Goal: Transaction & Acquisition: Purchase product/service

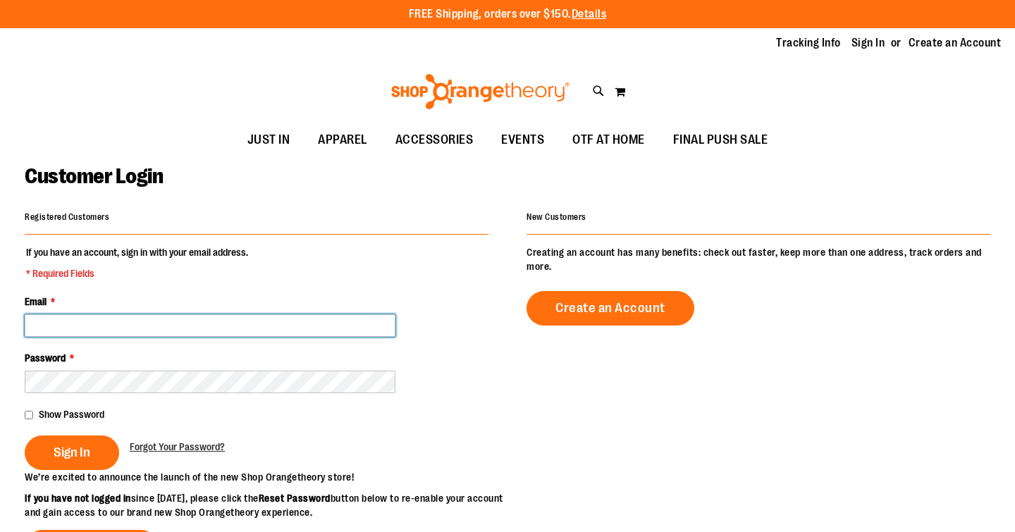
type input "**********"
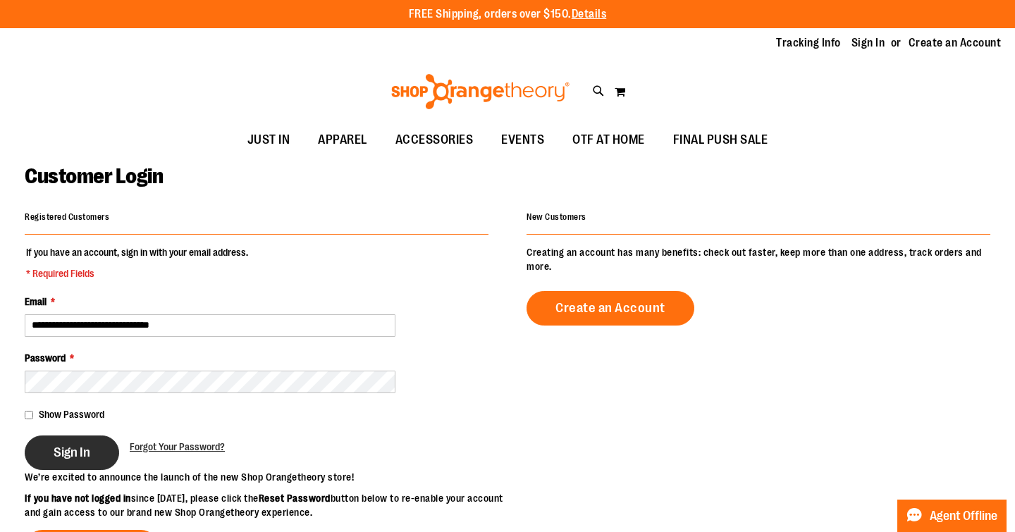
click at [68, 454] on span "Sign In" at bounding box center [72, 453] width 37 height 16
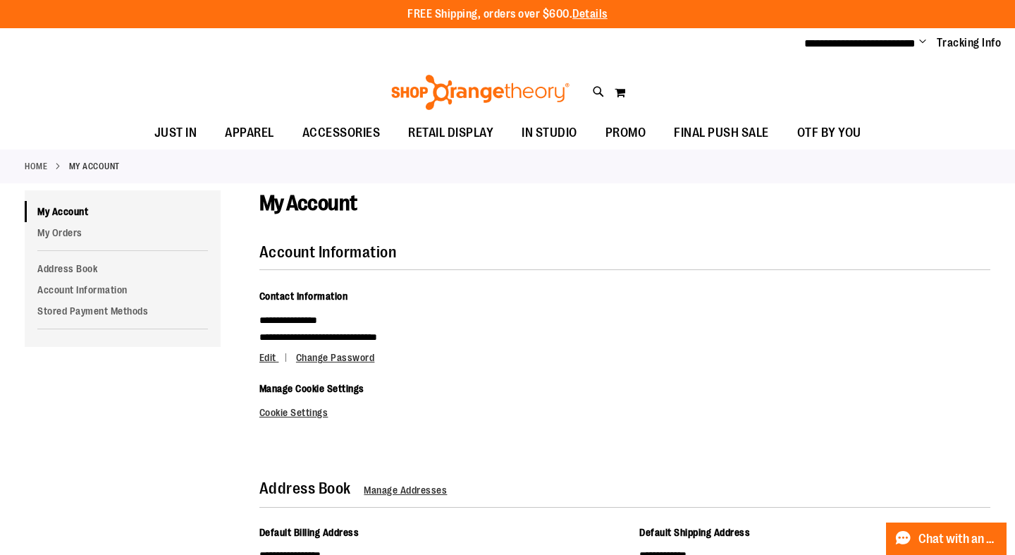
click at [924, 39] on span "Change" at bounding box center [922, 42] width 7 height 13
click at [706, 213] on div "My Account" at bounding box center [624, 217] width 731 height 54
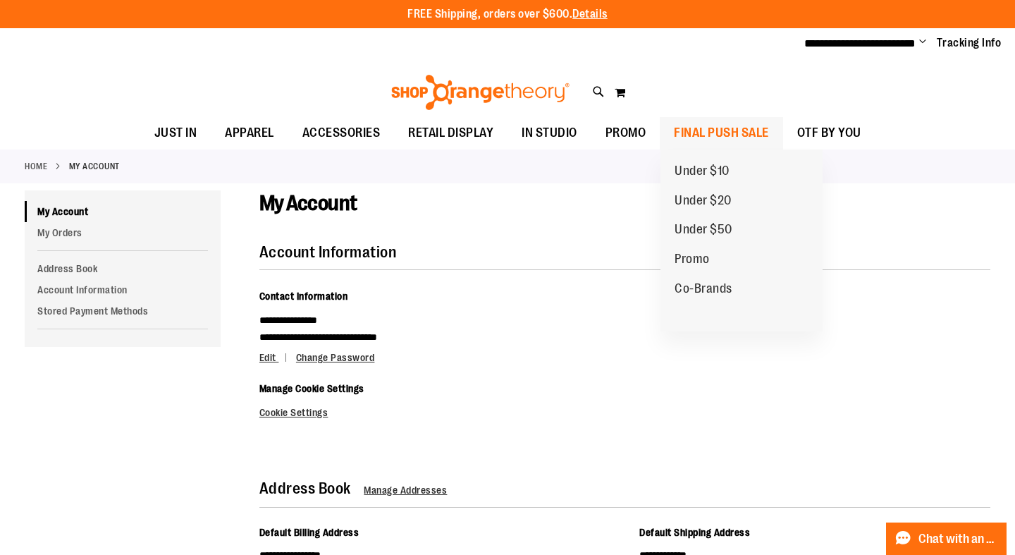
click at [738, 127] on span "FINAL PUSH SALE" at bounding box center [721, 133] width 95 height 32
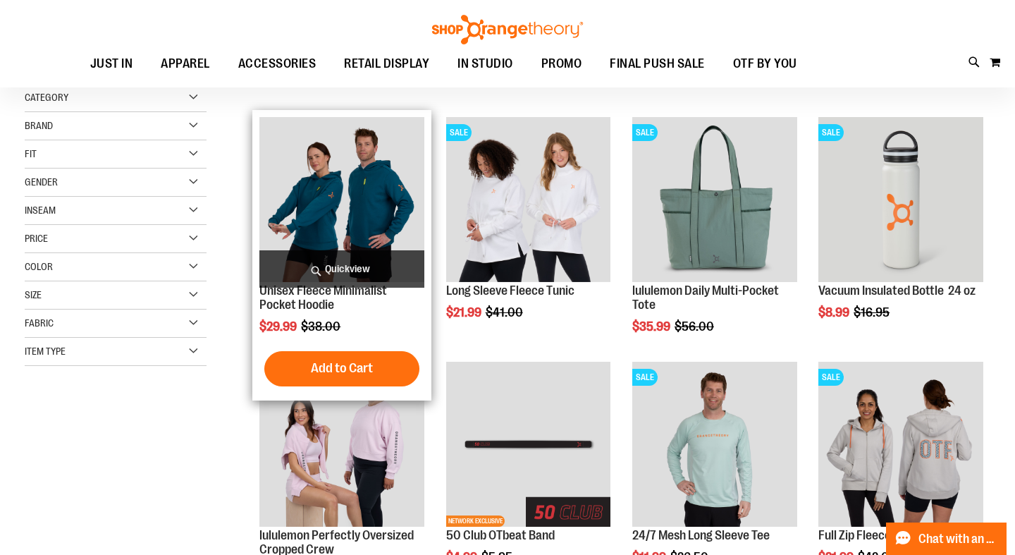
scroll to position [163, 0]
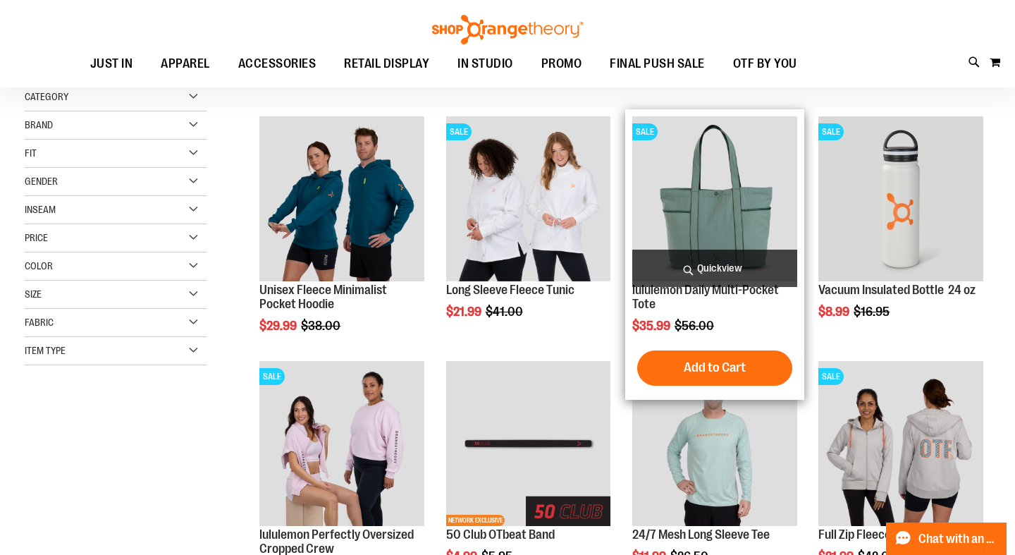
click at [687, 262] on span "Quickview" at bounding box center [714, 267] width 165 height 37
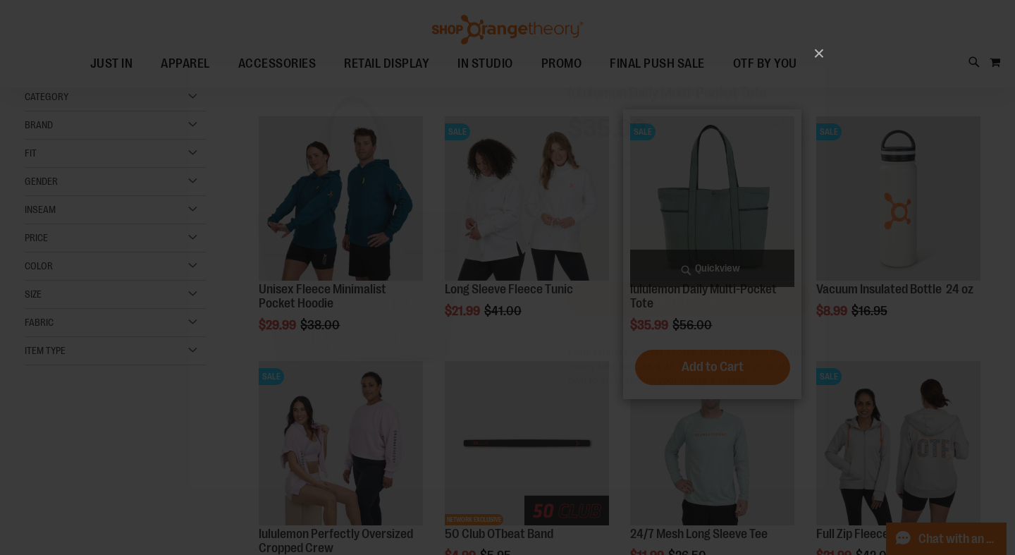
scroll to position [0, 0]
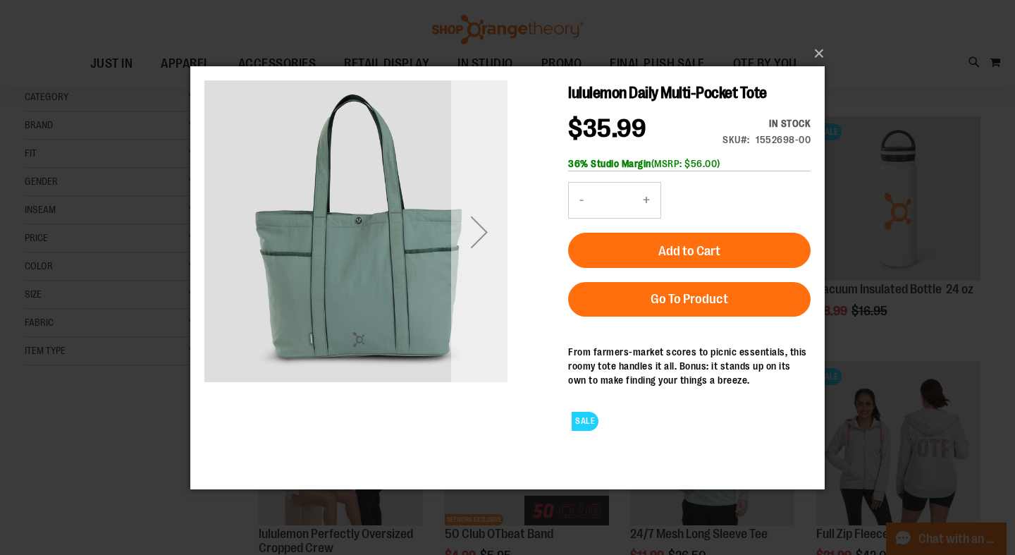
click at [476, 239] on div "Next" at bounding box center [479, 231] width 56 height 56
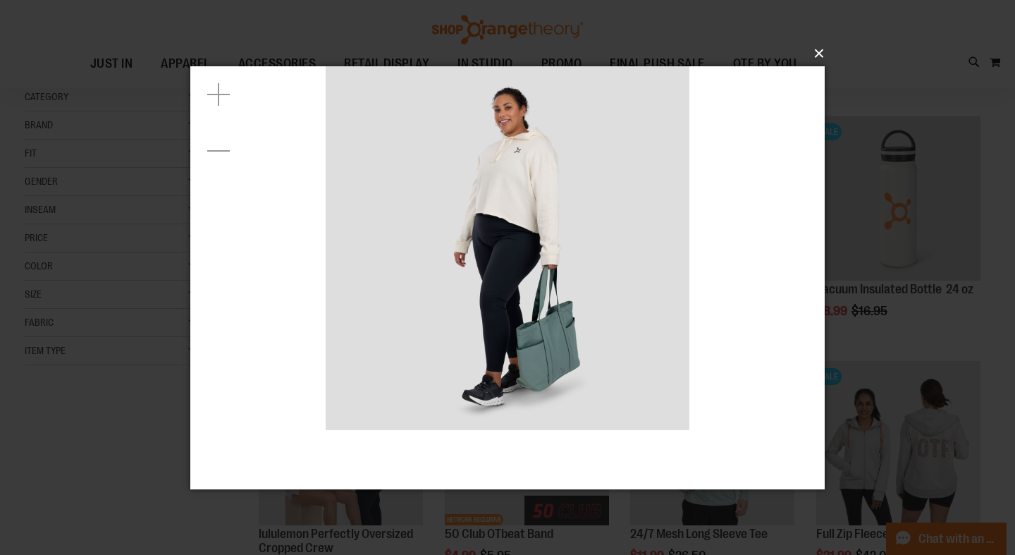
click at [821, 54] on button "×" at bounding box center [511, 53] width 634 height 31
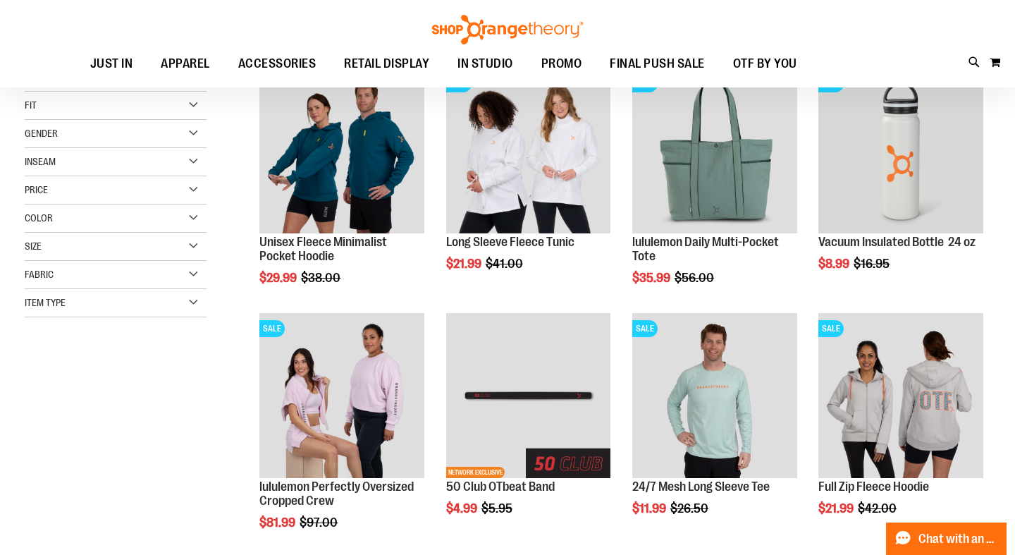
scroll to position [218, 0]
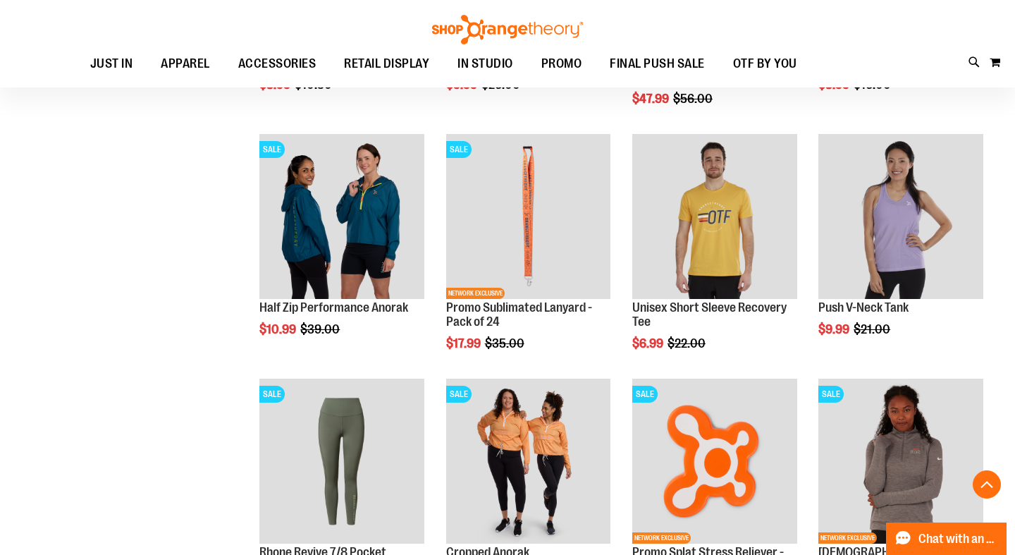
scroll to position [881, 0]
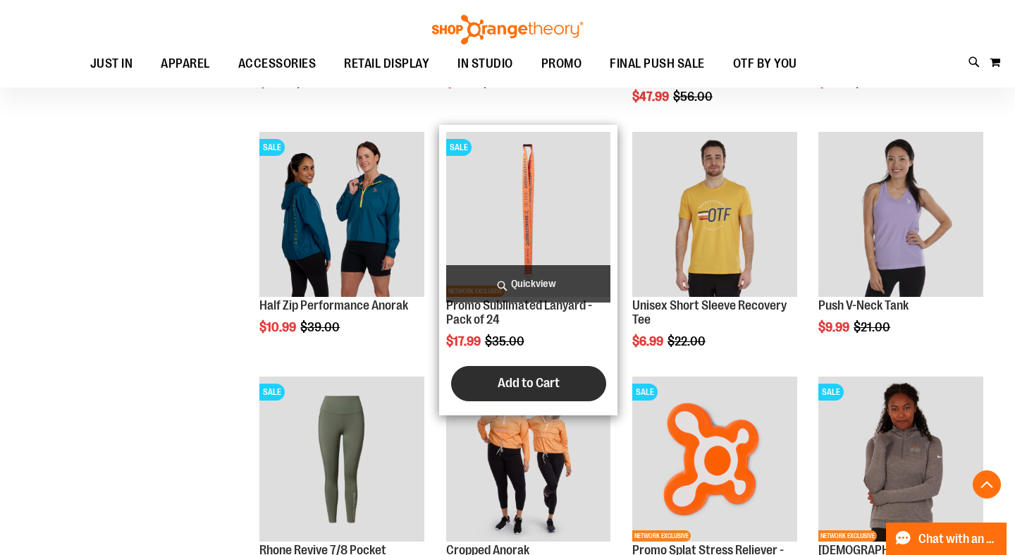
click at [536, 376] on span "Add to Cart" at bounding box center [528, 383] width 62 height 16
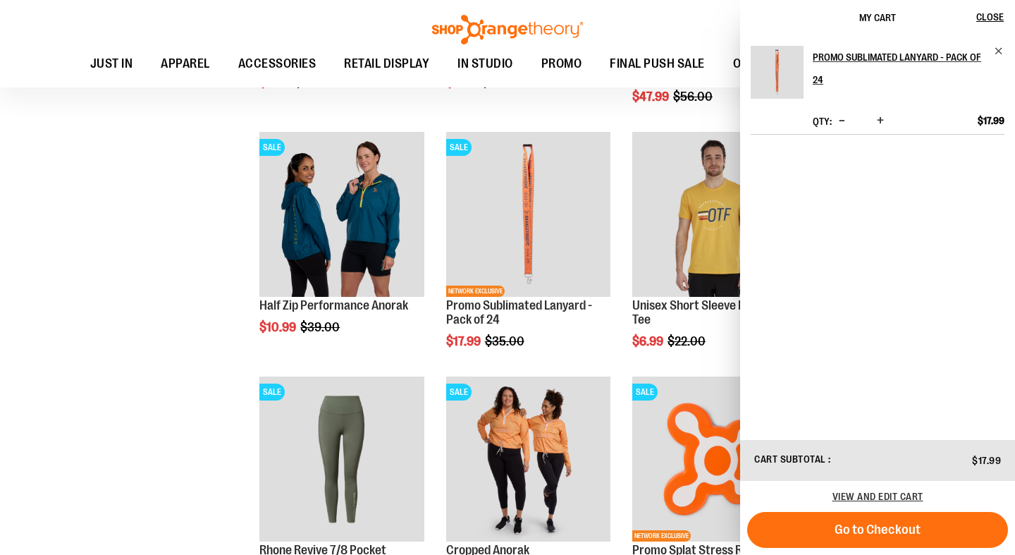
click at [176, 423] on div "**********" at bounding box center [507, 137] width 965 height 1609
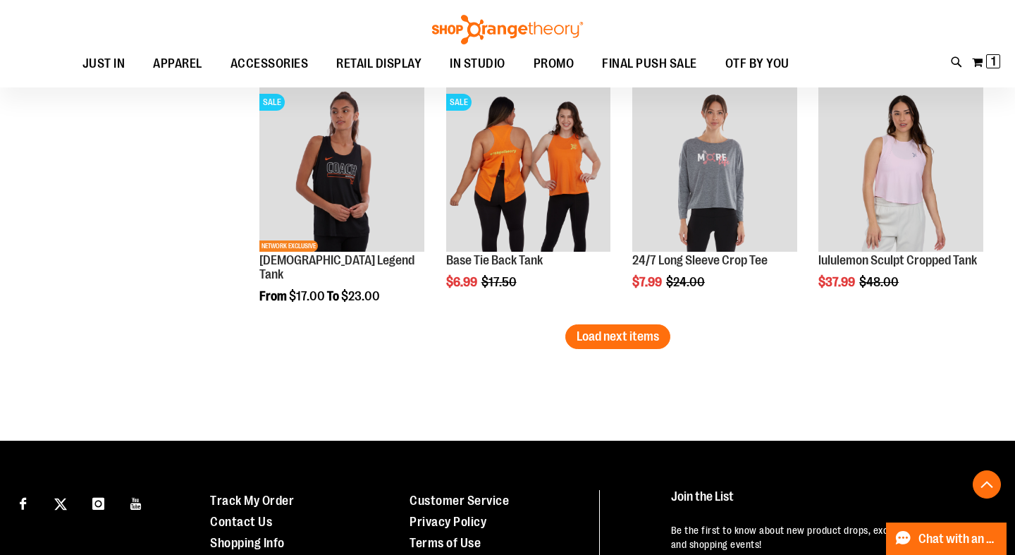
scroll to position [2149, 0]
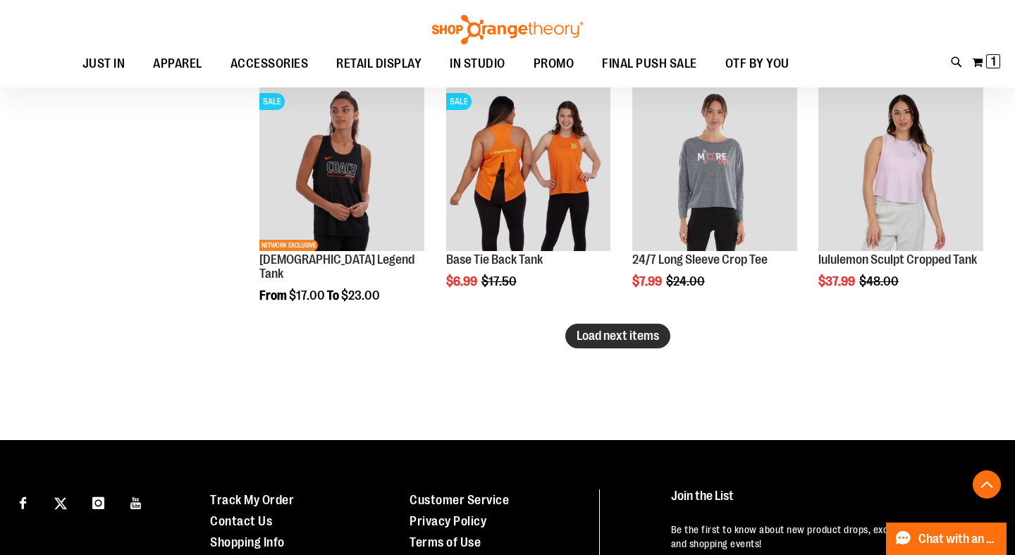
click at [645, 333] on span "Load next items" at bounding box center [617, 335] width 82 height 14
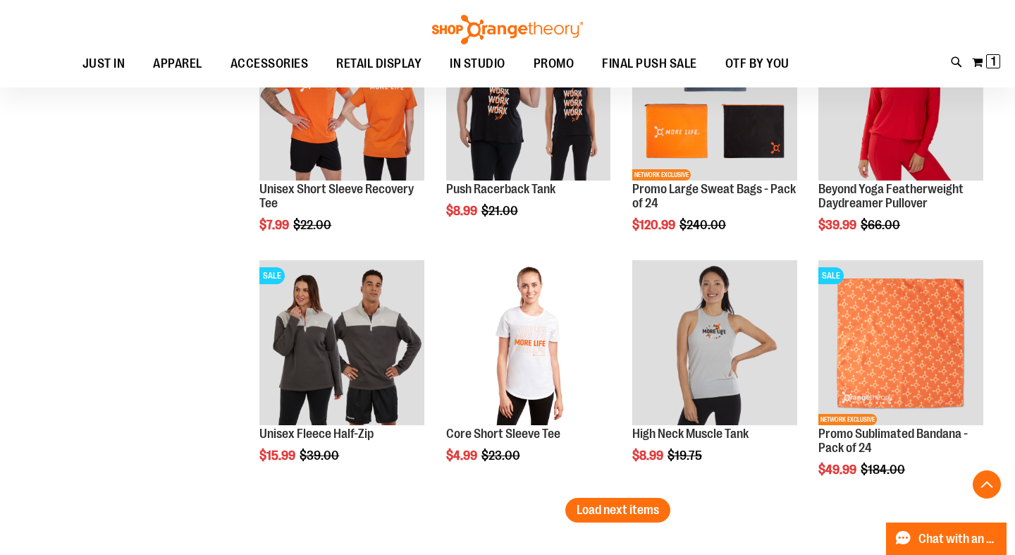
scroll to position [2711, 0]
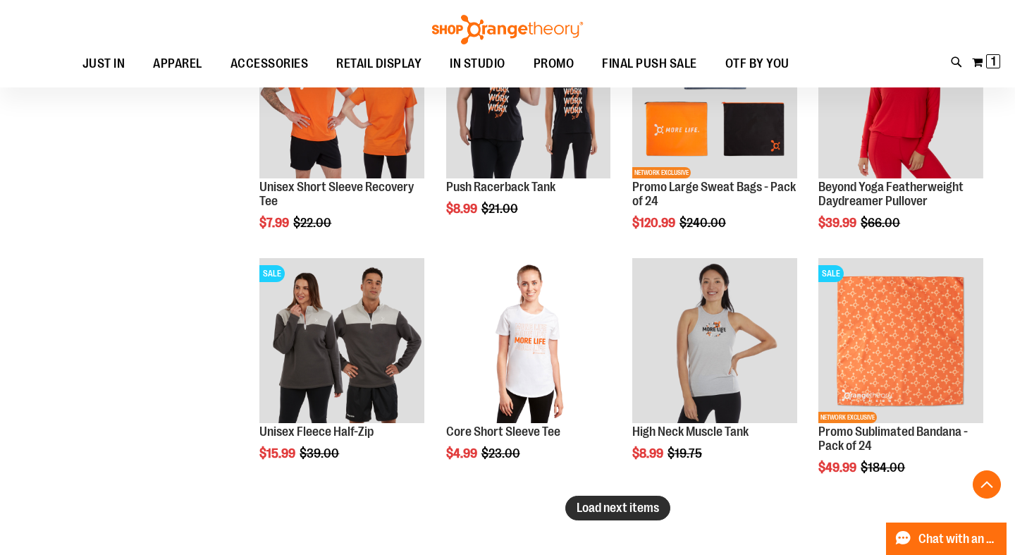
click at [624, 512] on span "Load next items" at bounding box center [617, 507] width 82 height 14
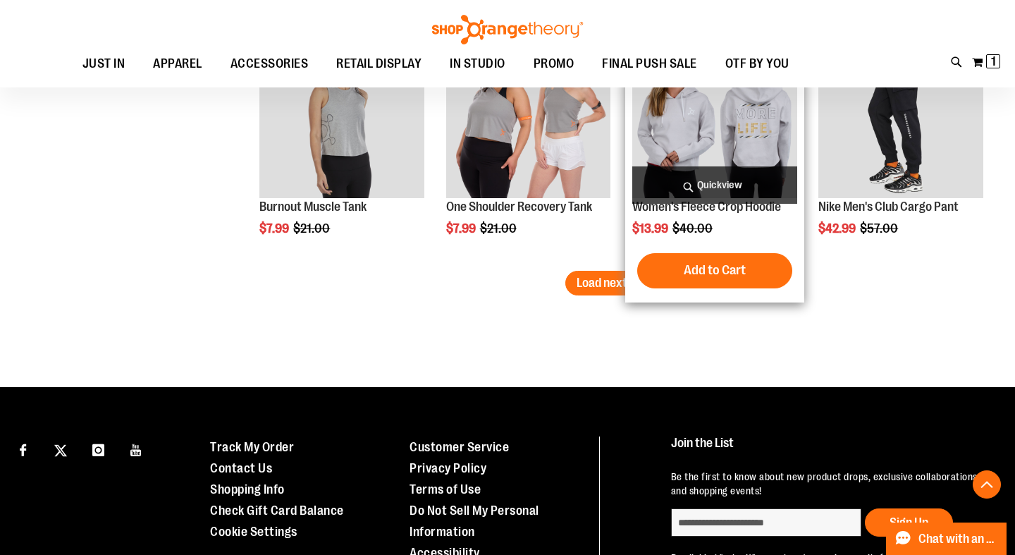
scroll to position [3687, 0]
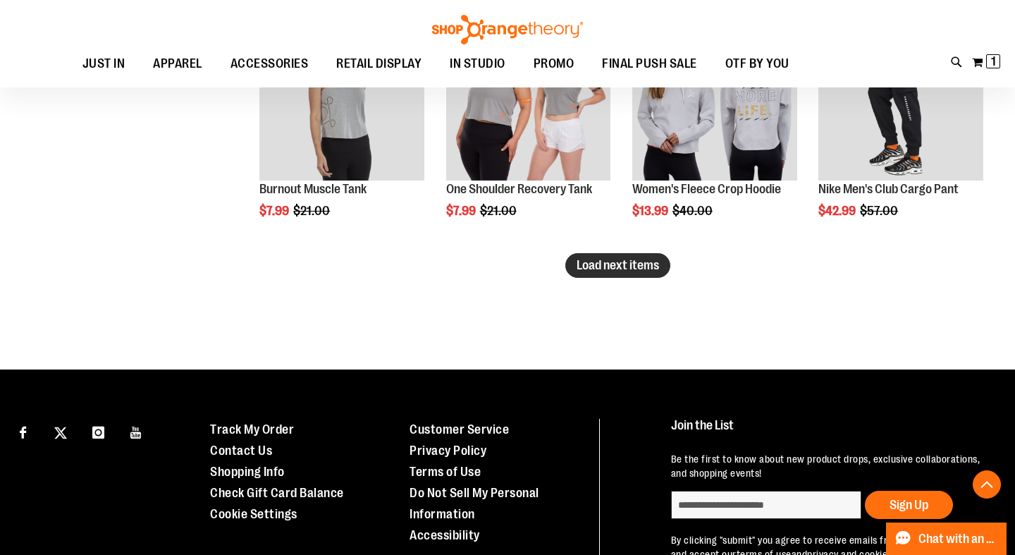
click at [600, 267] on span "Load next items" at bounding box center [617, 265] width 82 height 14
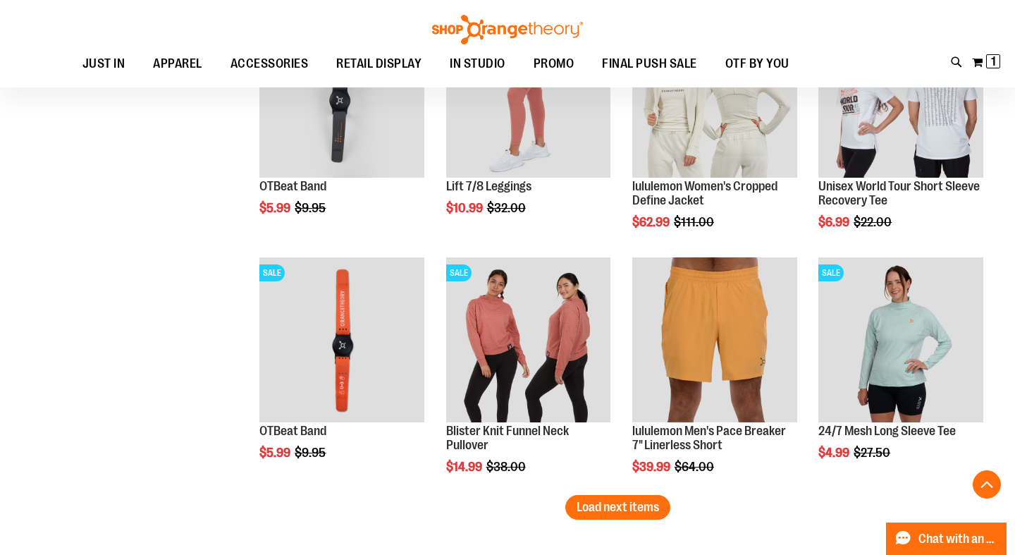
scroll to position [4180, 0]
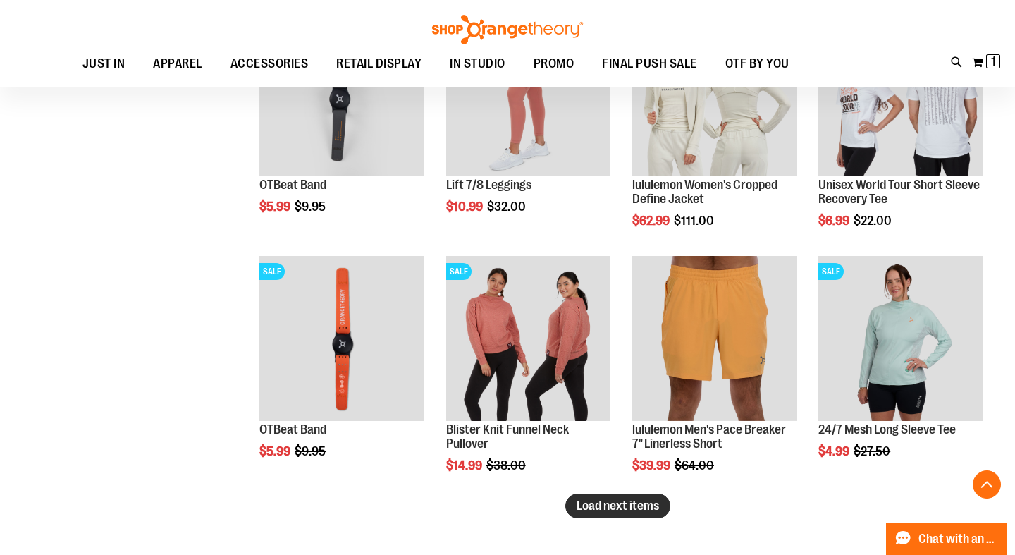
click at [601, 509] on span "Load next items" at bounding box center [617, 505] width 82 height 14
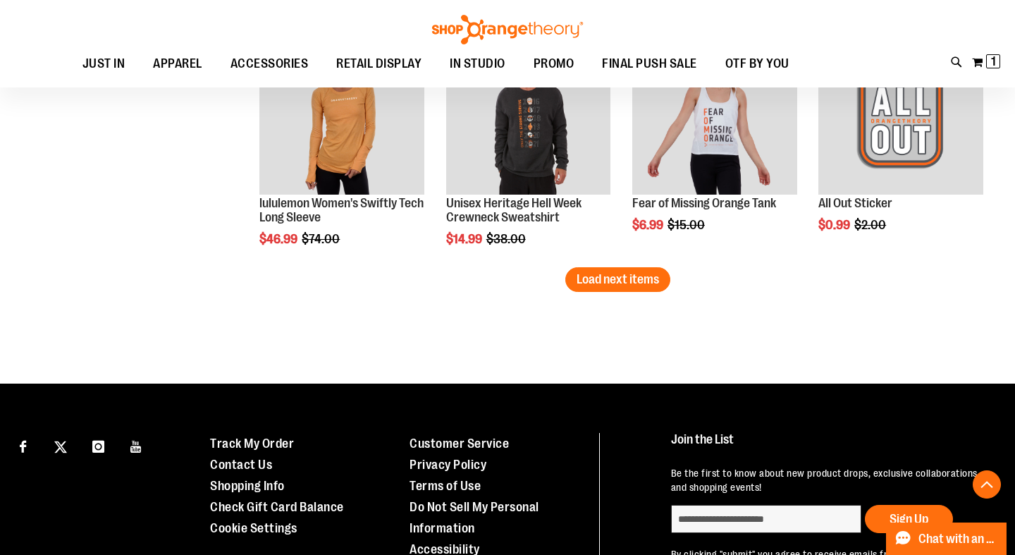
scroll to position [5141, 0]
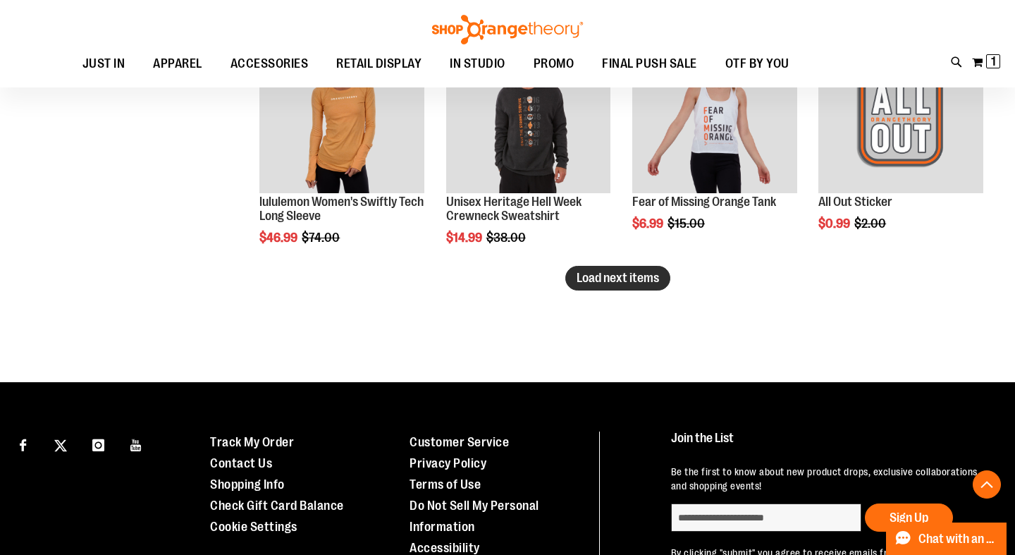
click at [638, 283] on span "Load next items" at bounding box center [617, 278] width 82 height 14
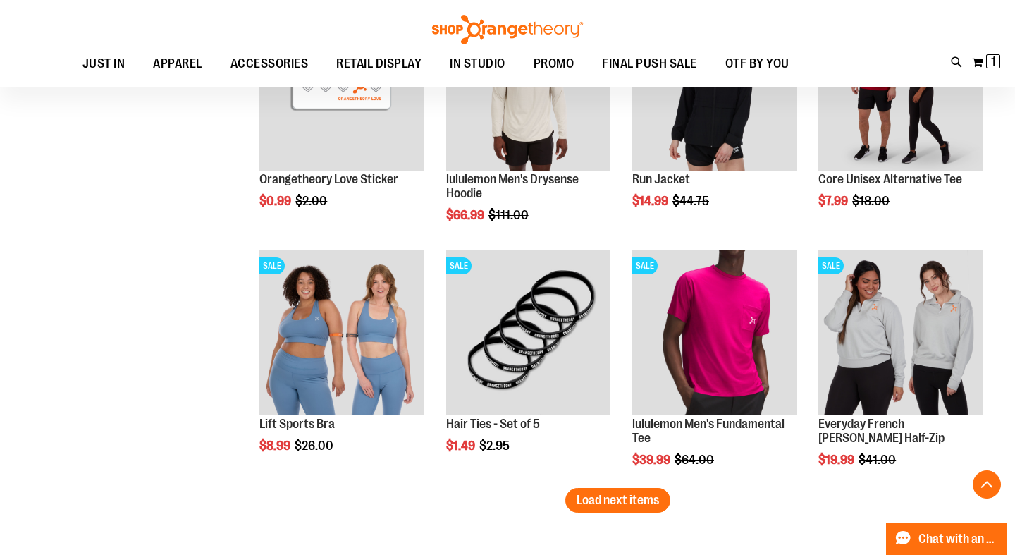
scroll to position [5653, 0]
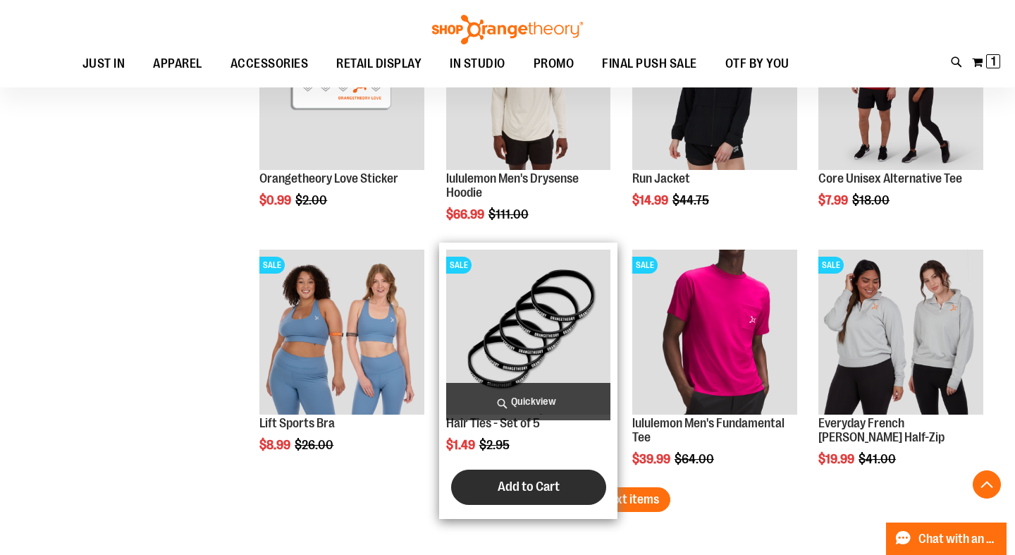
click at [514, 488] on span "Add to Cart" at bounding box center [528, 486] width 62 height 16
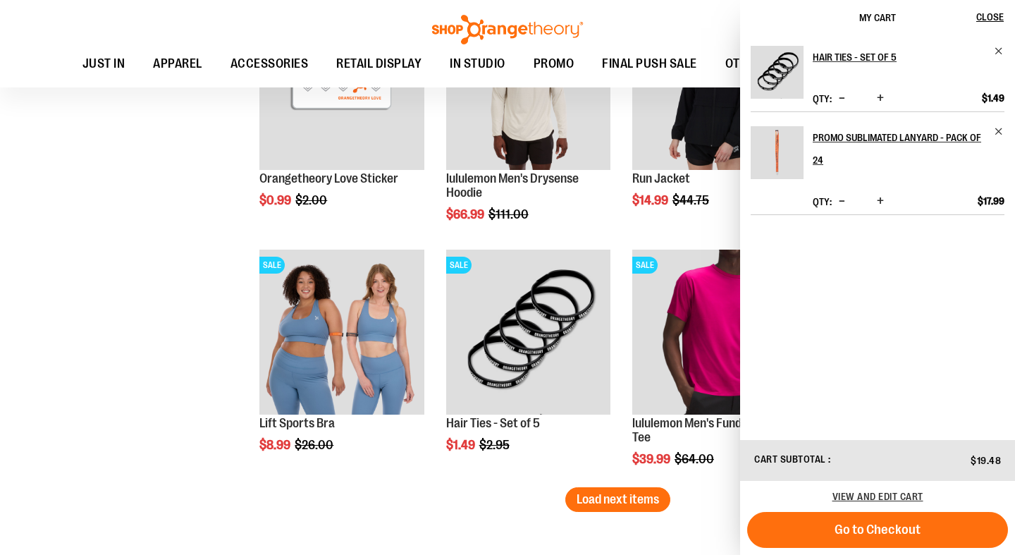
click at [879, 97] on span "Increase product quantity" at bounding box center [880, 98] width 7 height 14
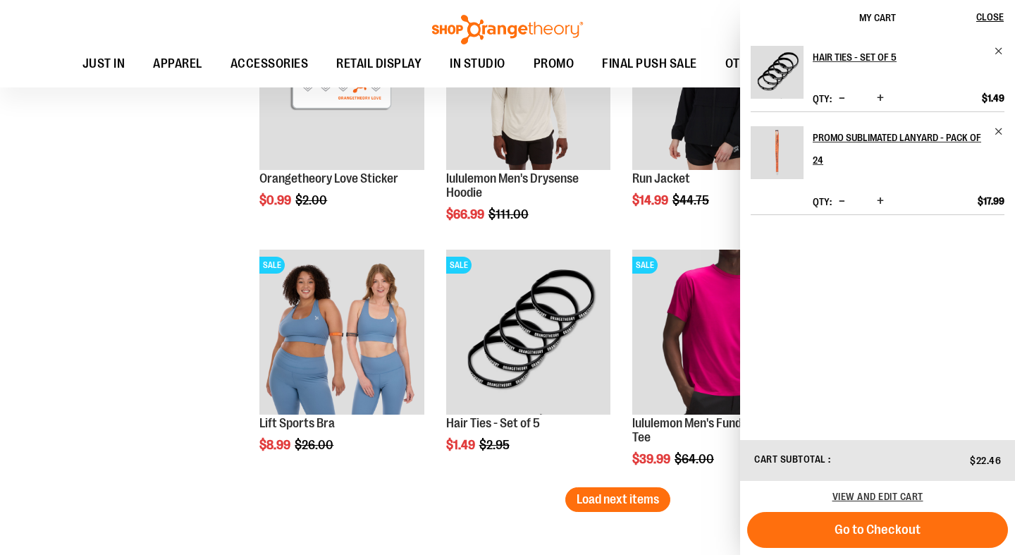
click at [869, 95] on input "*" at bounding box center [860, 99] width 25 height 11
click at [880, 96] on span "Increase product quantity" at bounding box center [880, 98] width 7 height 14
click at [881, 97] on span "Increase product quantity" at bounding box center [880, 98] width 7 height 14
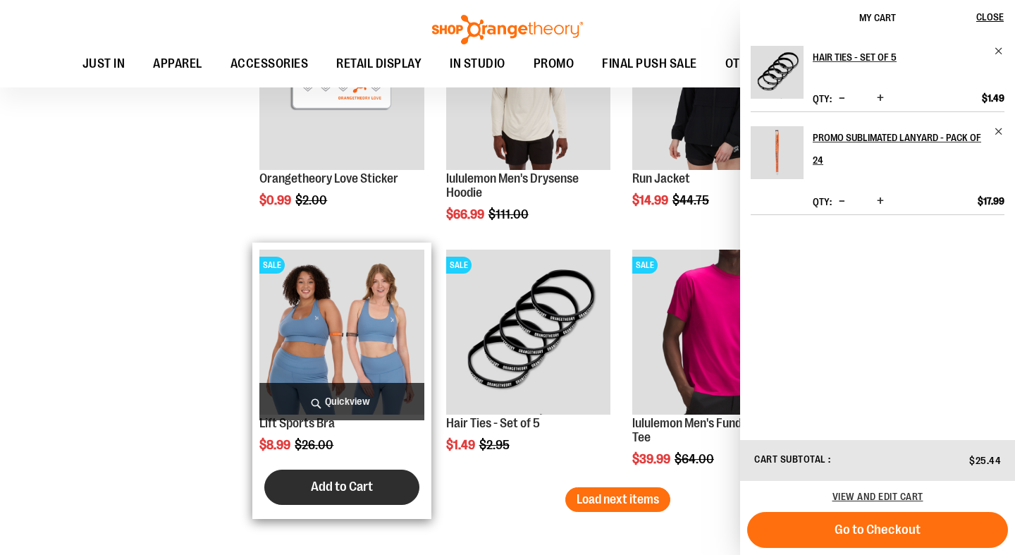
click at [398, 485] on button "Add to Cart" at bounding box center [341, 486] width 155 height 35
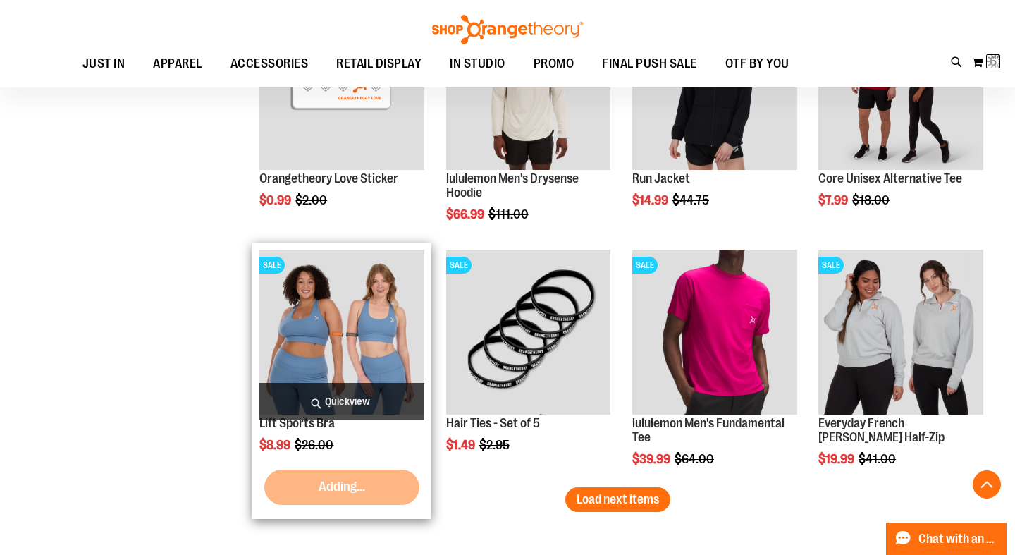
click at [377, 323] on img "product" at bounding box center [341, 331] width 165 height 165
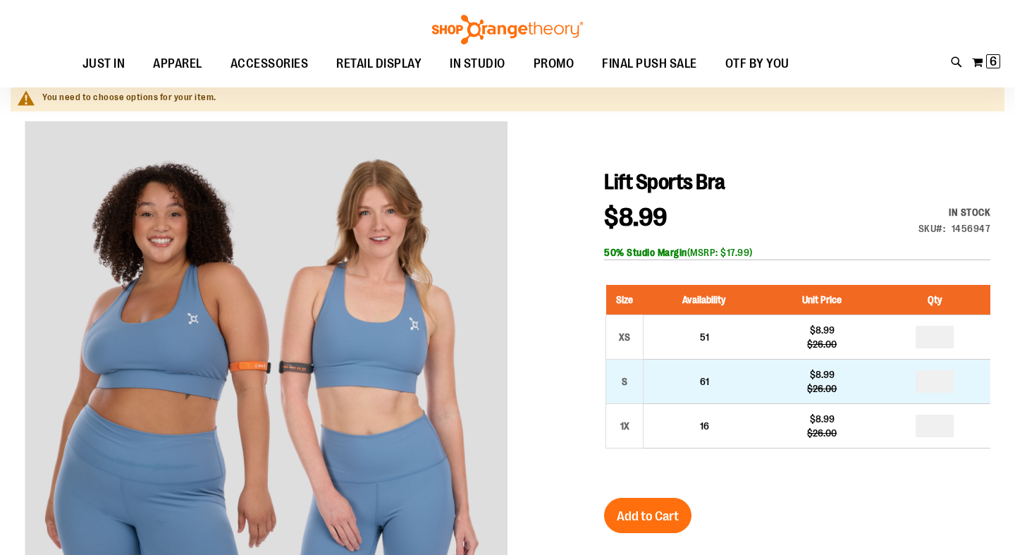
scroll to position [187, 0]
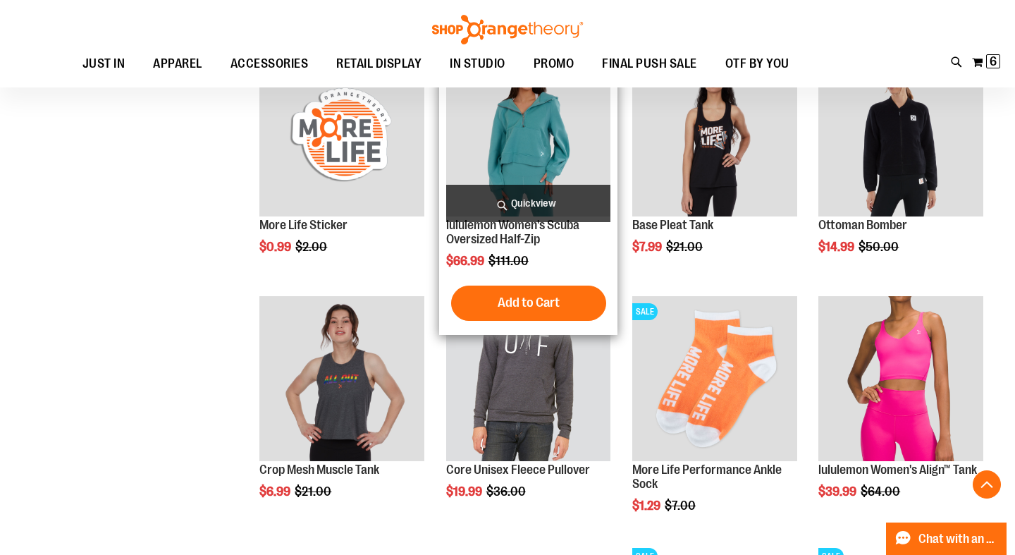
scroll to position [814, 0]
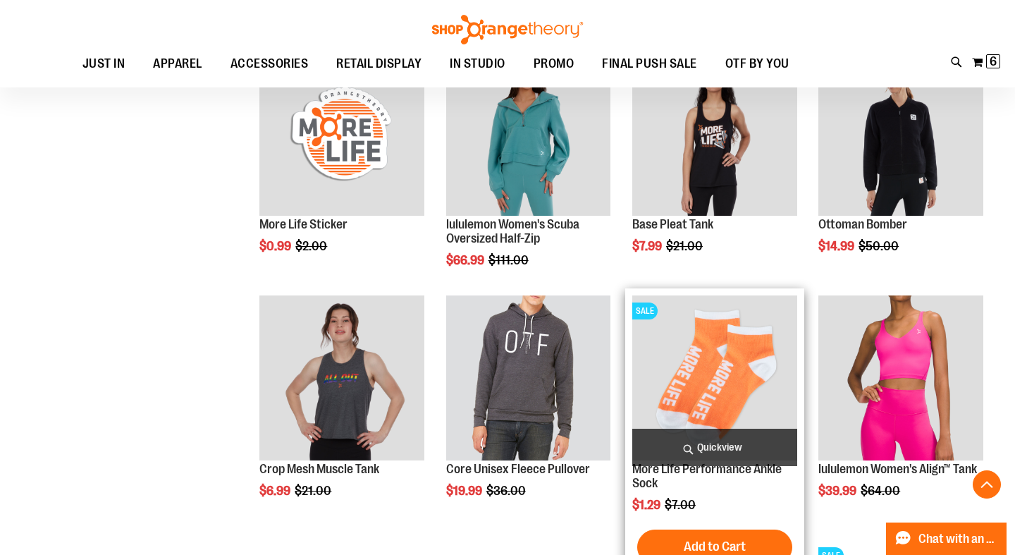
click at [712, 385] on img "product" at bounding box center [714, 377] width 165 height 165
click at [714, 449] on span "Quickview" at bounding box center [714, 446] width 165 height 37
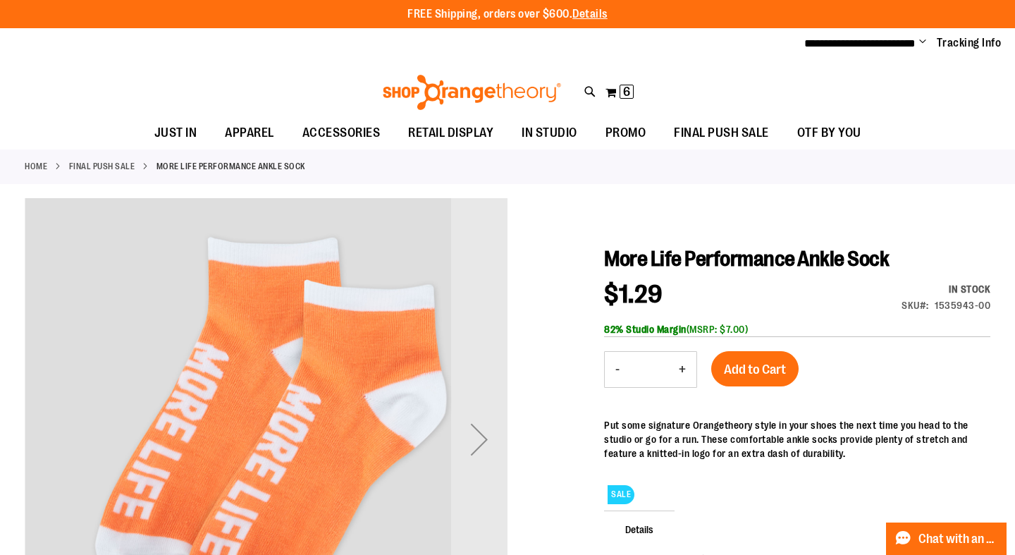
click at [684, 370] on button "+" at bounding box center [682, 369] width 28 height 35
type input "*"
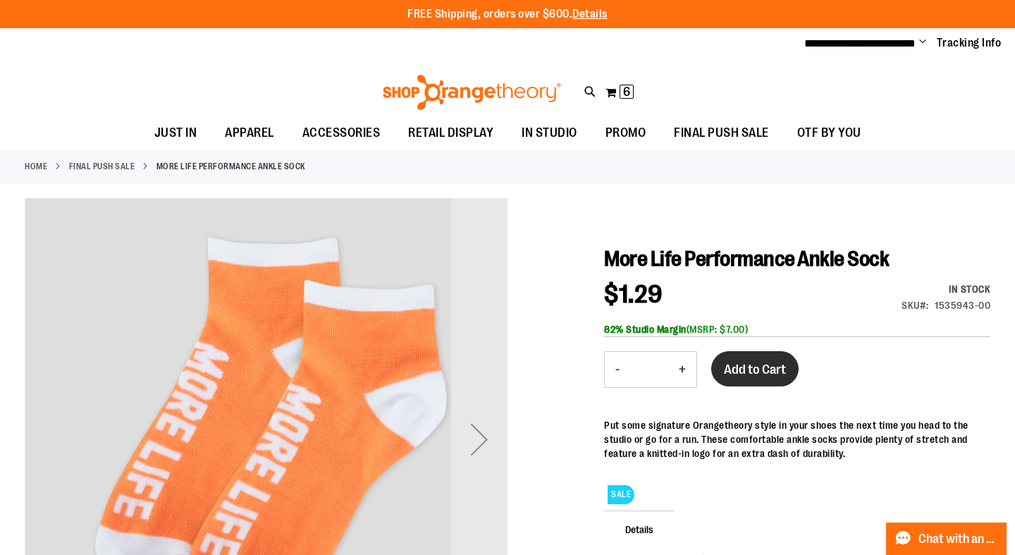
click at [738, 373] on span "Add to Cart" at bounding box center [755, 369] width 62 height 16
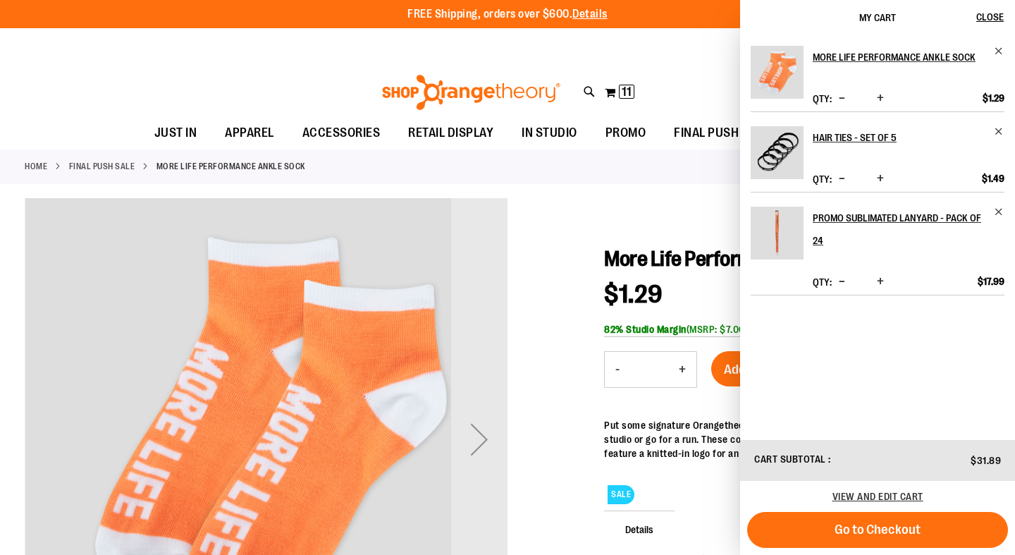
click at [550, 287] on div at bounding box center [507, 477] width 965 height 559
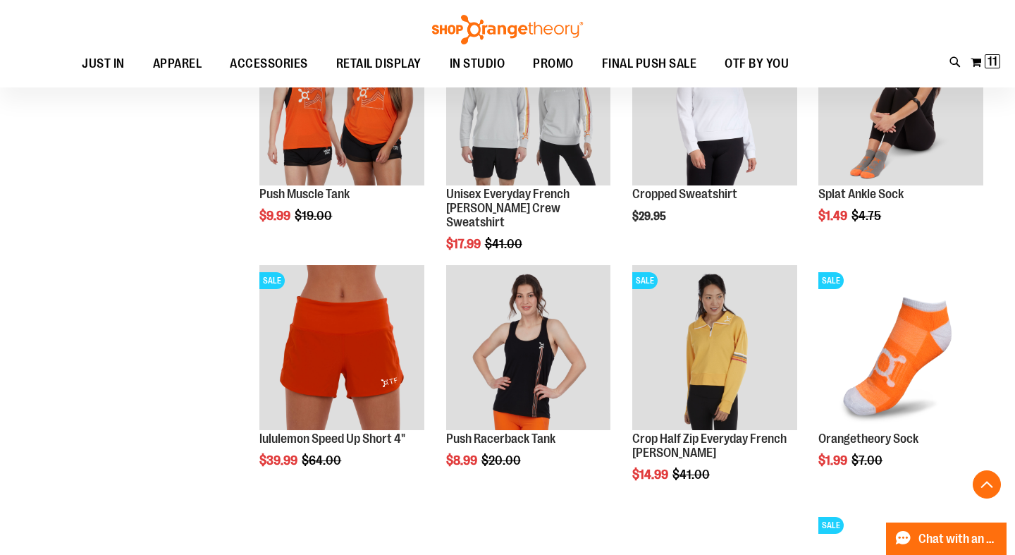
scroll to position [872, 0]
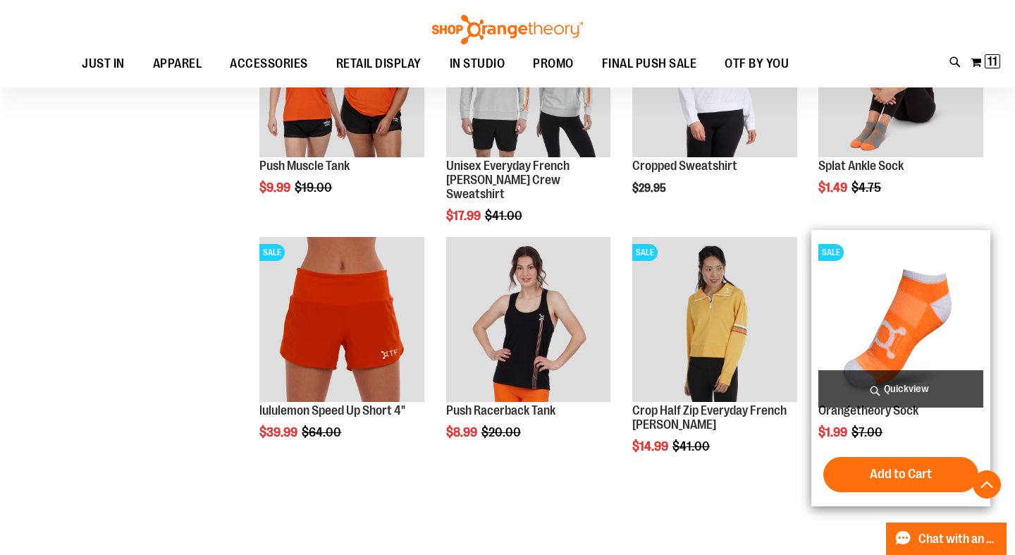
click at [923, 323] on img "product" at bounding box center [900, 319] width 165 height 165
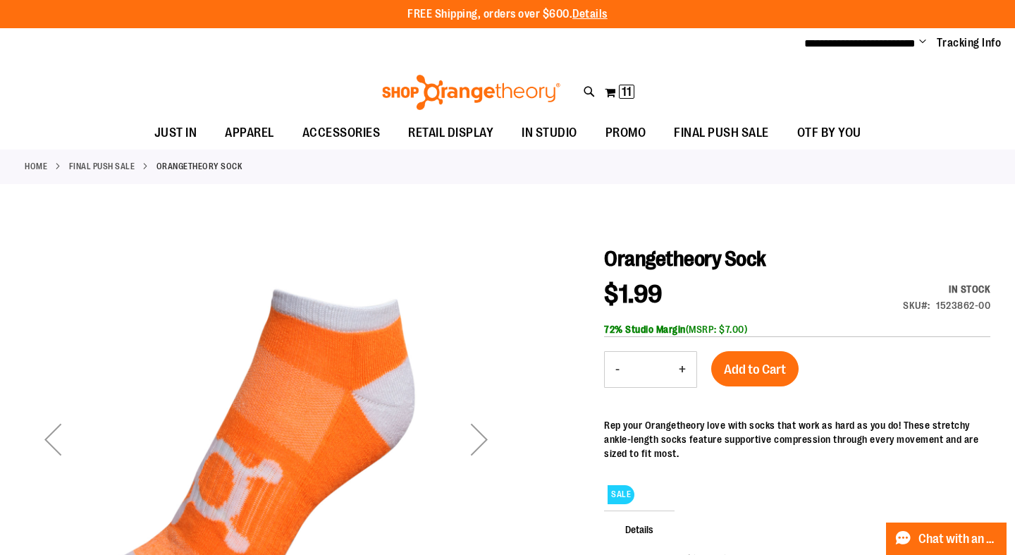
click at [682, 370] on button "+" at bounding box center [682, 369] width 28 height 35
type input "*"
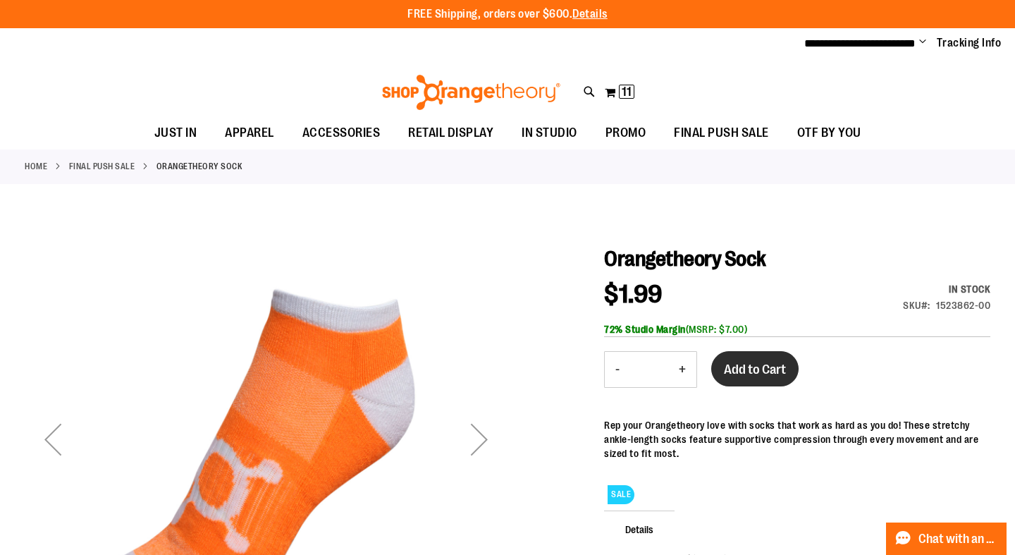
click at [755, 373] on span "Add to Cart" at bounding box center [755, 369] width 62 height 16
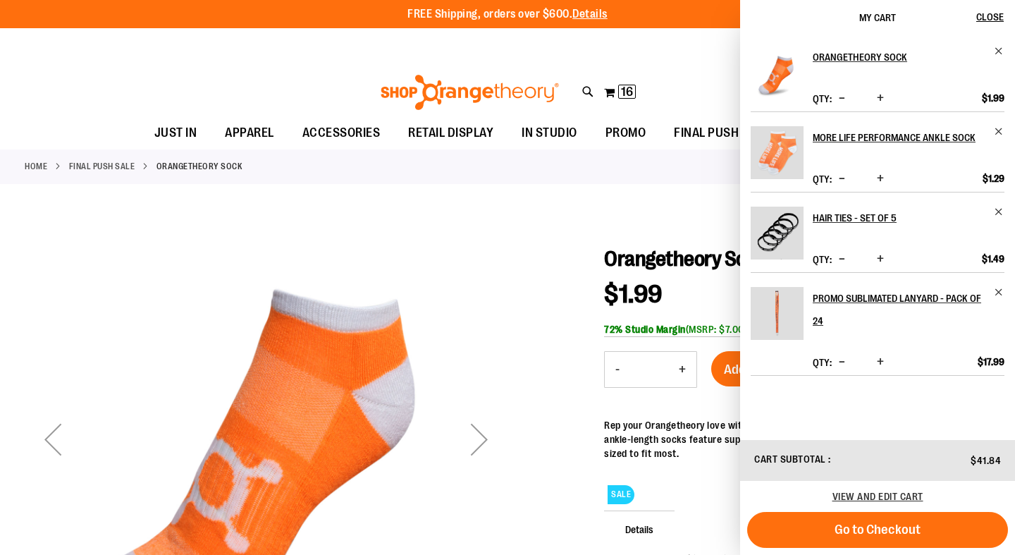
click at [89, 99] on div "Toggle Nav Search Popular Suggestions Advanced Search" at bounding box center [507, 88] width 1015 height 57
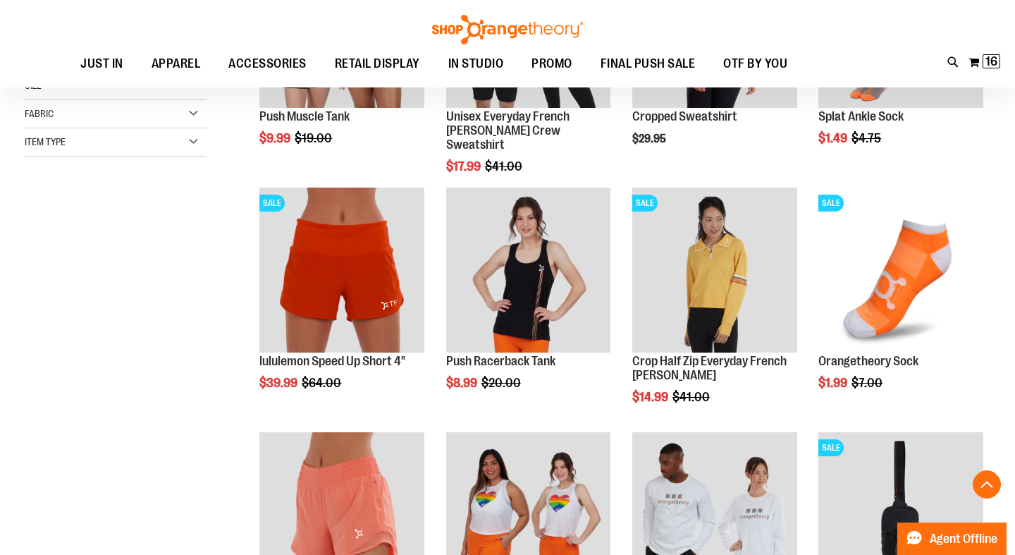
scroll to position [232, 0]
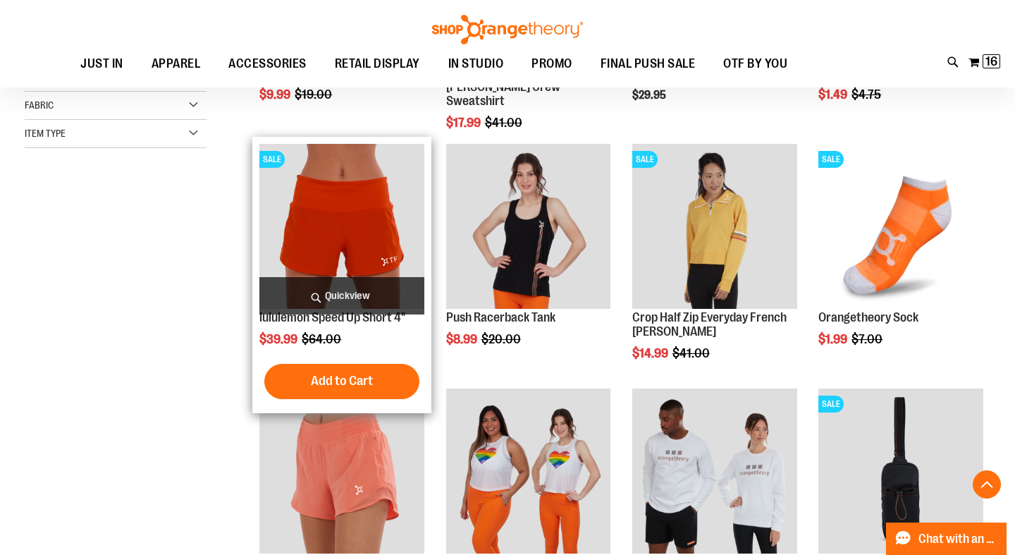
click at [351, 293] on span "Quickview" at bounding box center [341, 295] width 165 height 37
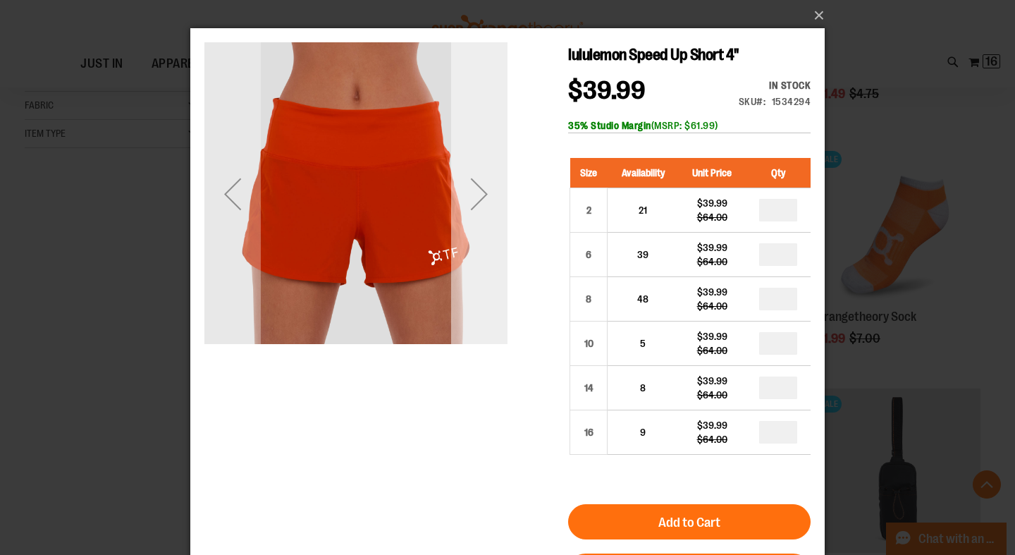
click at [476, 199] on div "Next" at bounding box center [479, 194] width 56 height 56
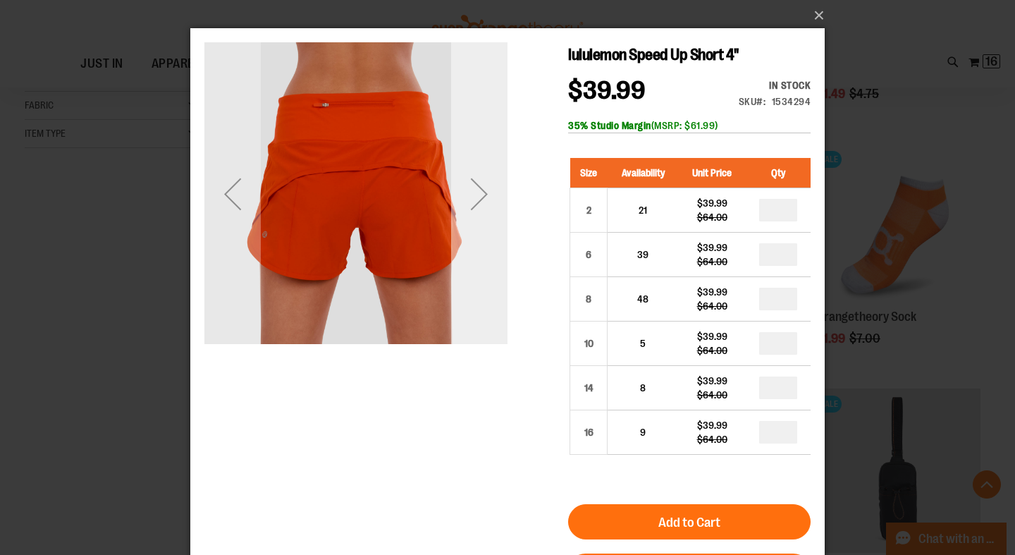
click at [476, 199] on div "Next" at bounding box center [479, 194] width 56 height 56
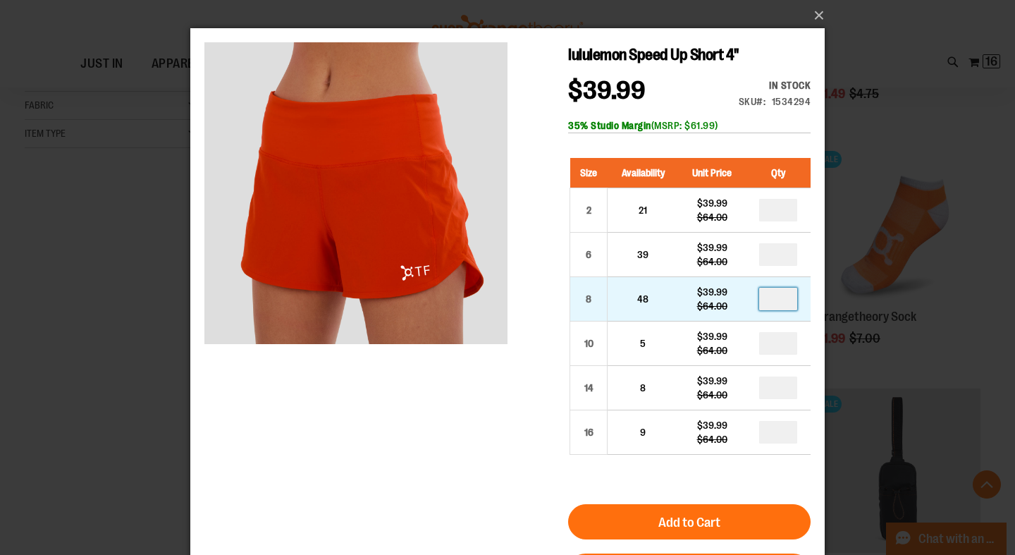
click at [783, 297] on input "number" at bounding box center [778, 298] width 38 height 23
type input "*"
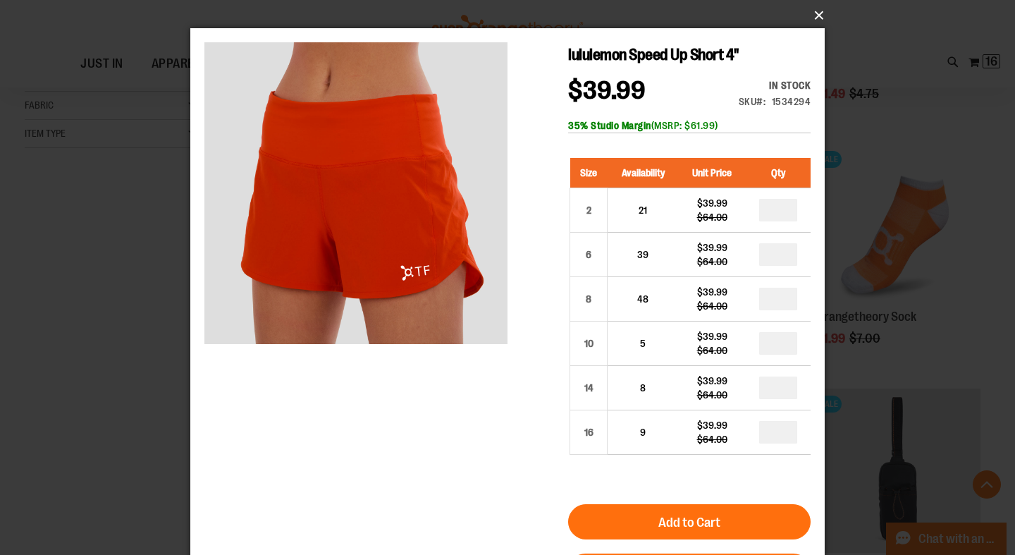
click at [818, 14] on button "×" at bounding box center [511, 15] width 634 height 31
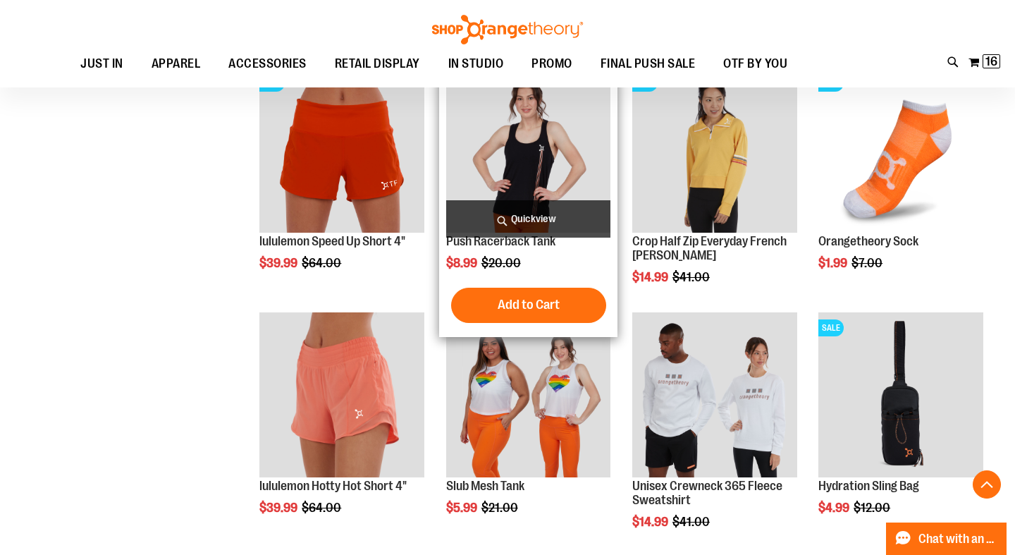
scroll to position [318, 0]
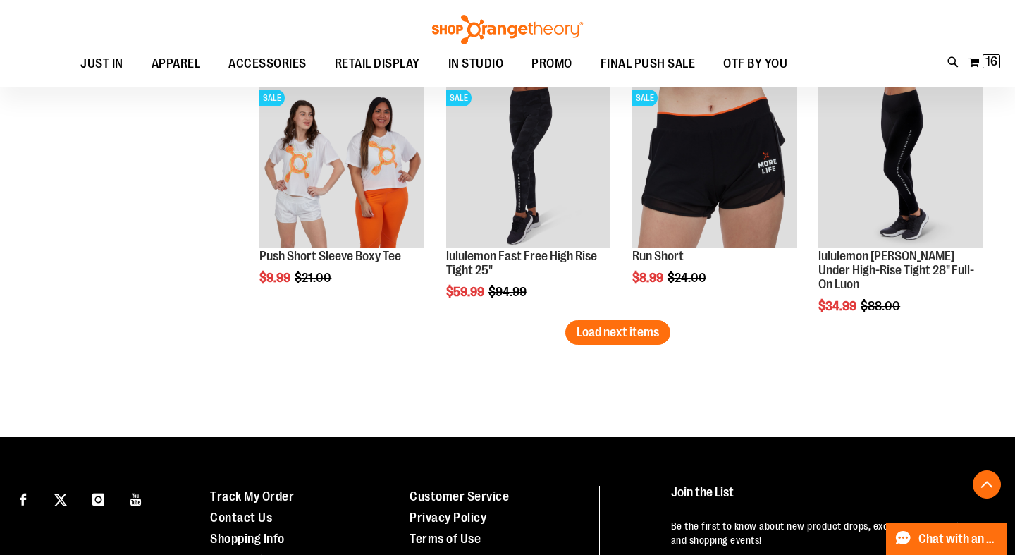
scroll to position [2007, 0]
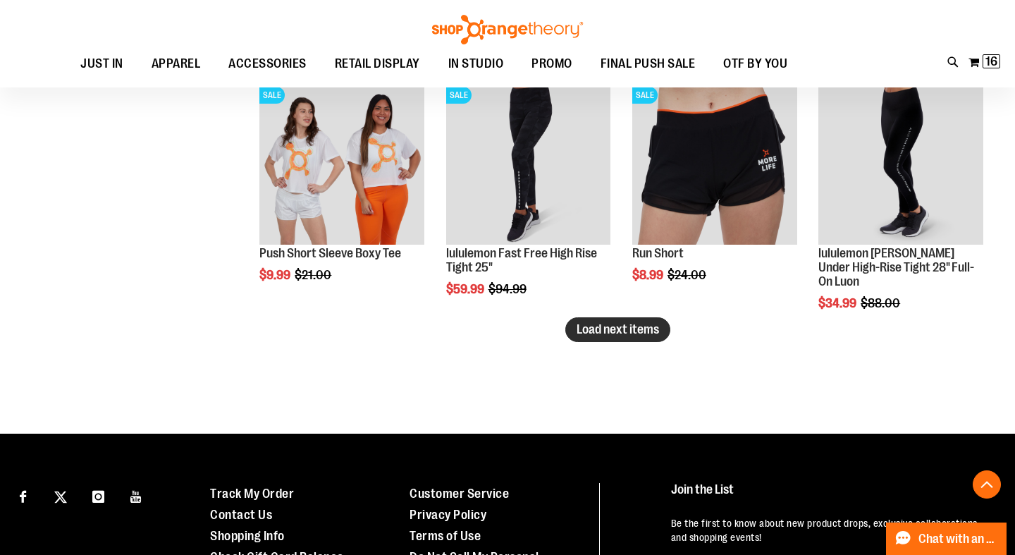
click at [641, 332] on span "Load next items" at bounding box center [617, 329] width 82 height 14
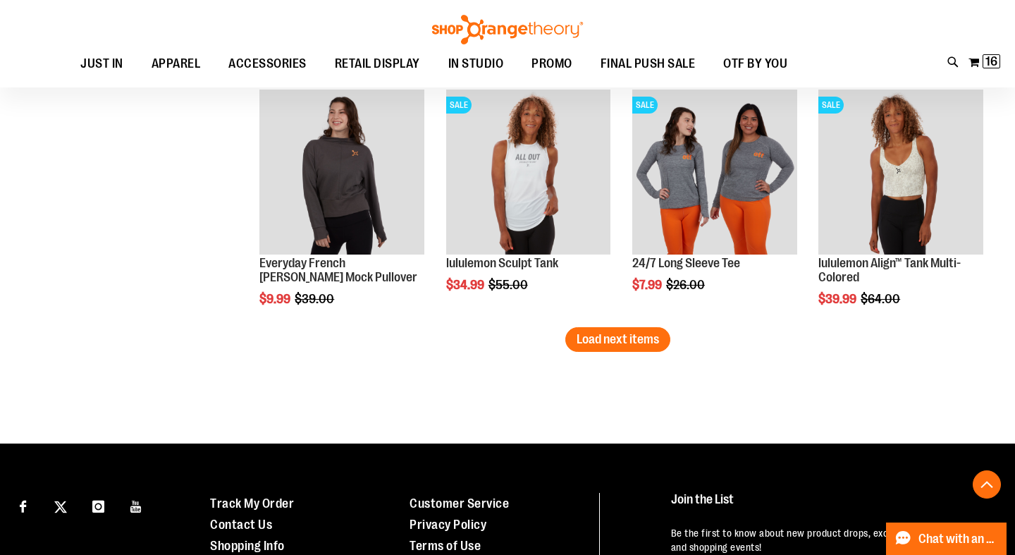
scroll to position [2743, 0]
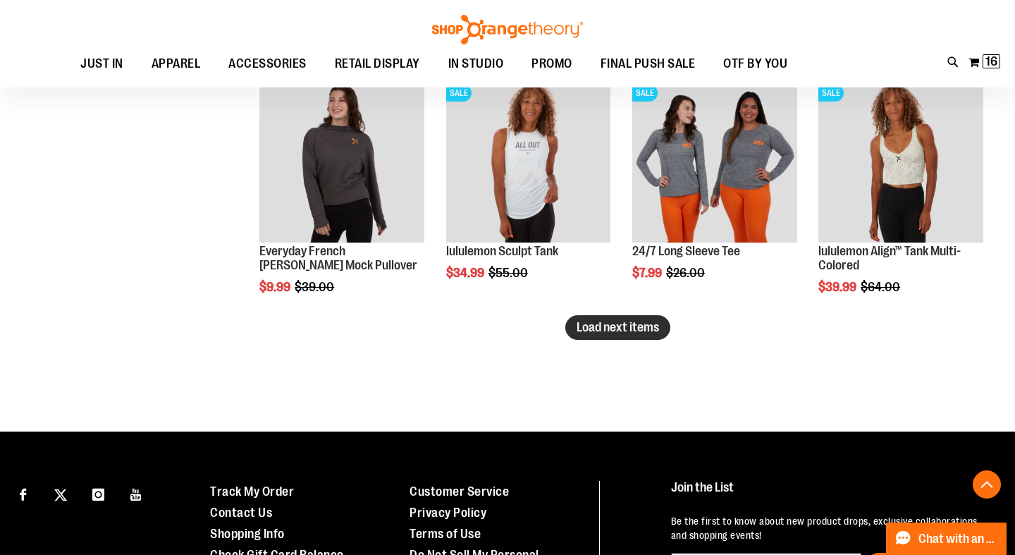
click at [618, 332] on span "Load next items" at bounding box center [617, 327] width 82 height 14
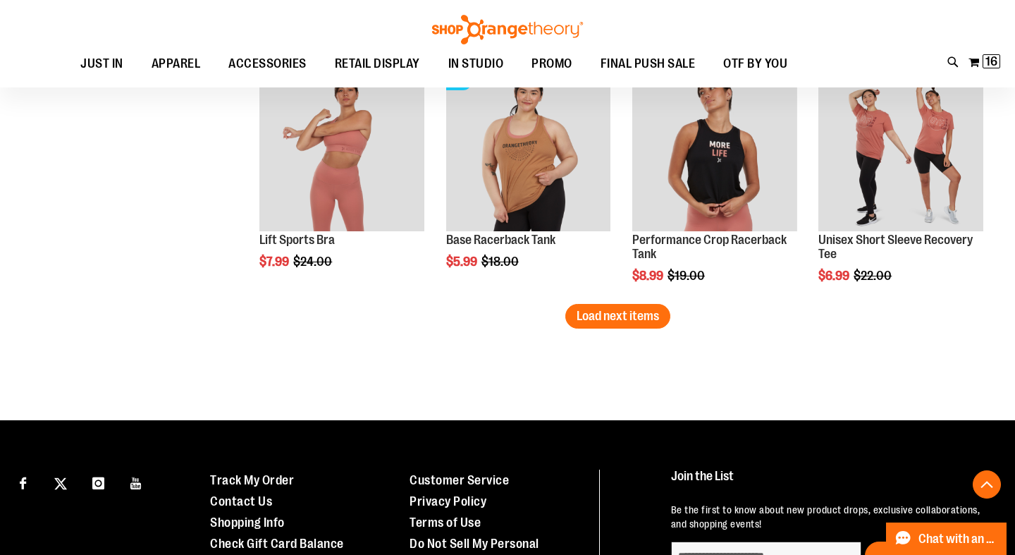
scroll to position [3489, 0]
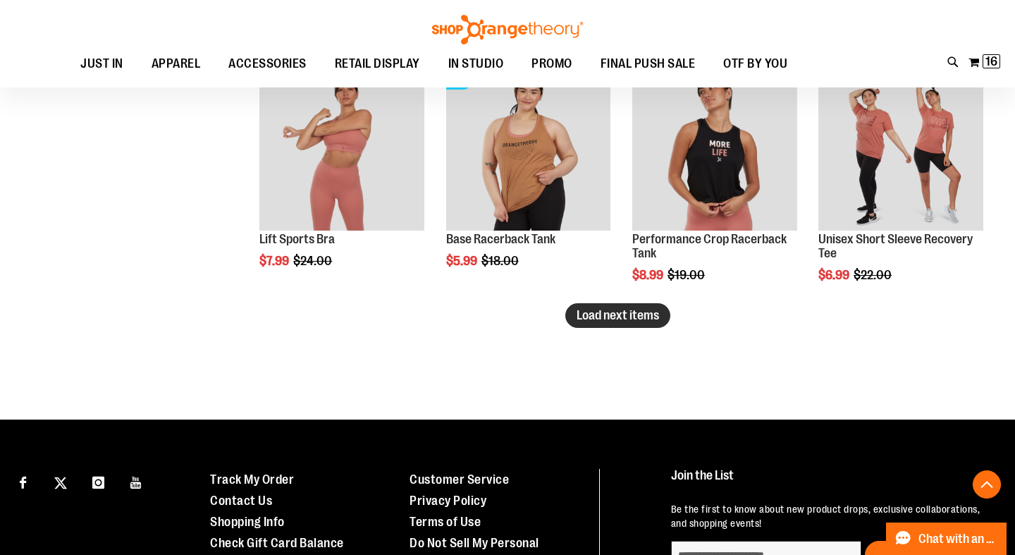
click at [639, 314] on span "Load next items" at bounding box center [617, 315] width 82 height 14
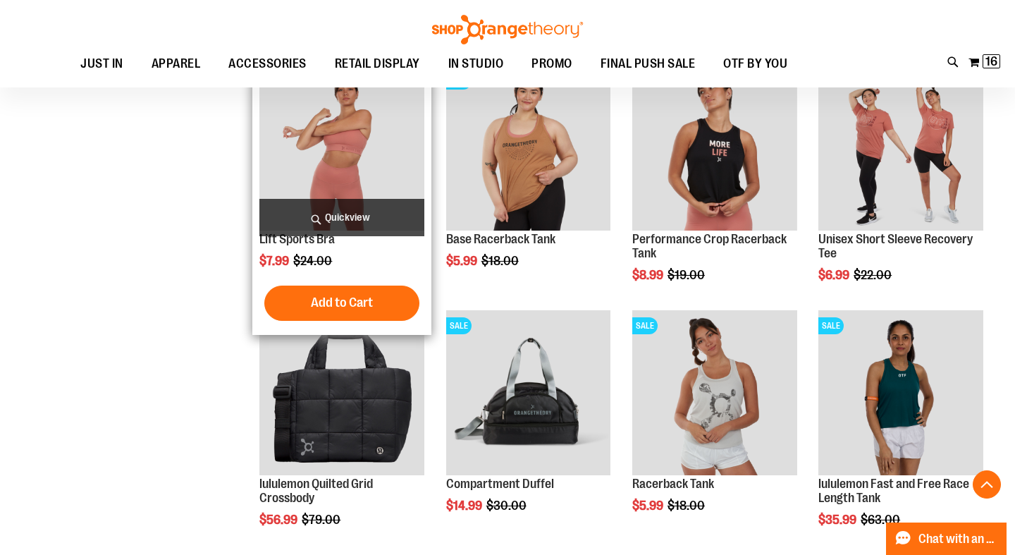
click at [335, 160] on img "product" at bounding box center [341, 148] width 165 height 165
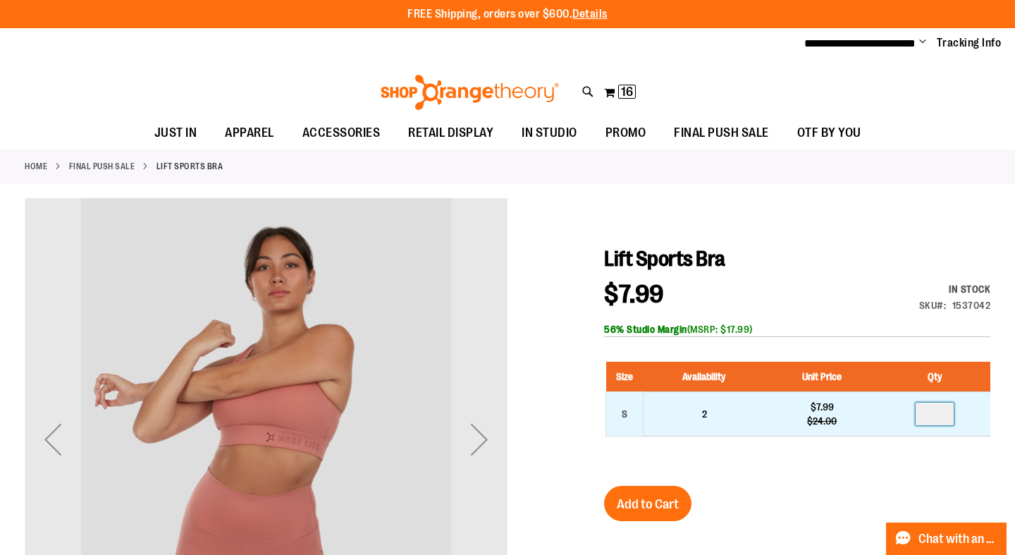
click at [947, 414] on input "number" at bounding box center [934, 413] width 38 height 23
type input "*"
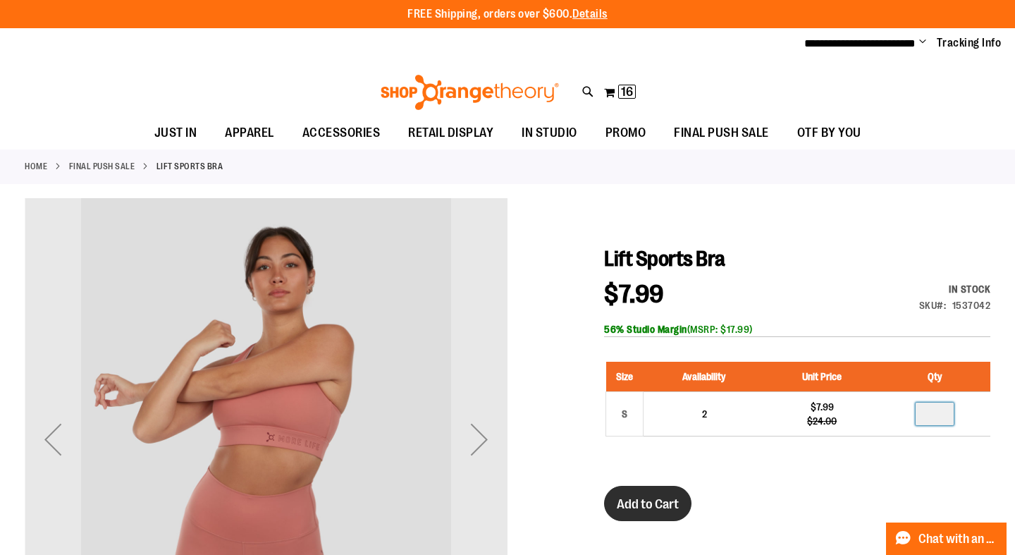
click at [627, 505] on span "Add to Cart" at bounding box center [648, 504] width 62 height 16
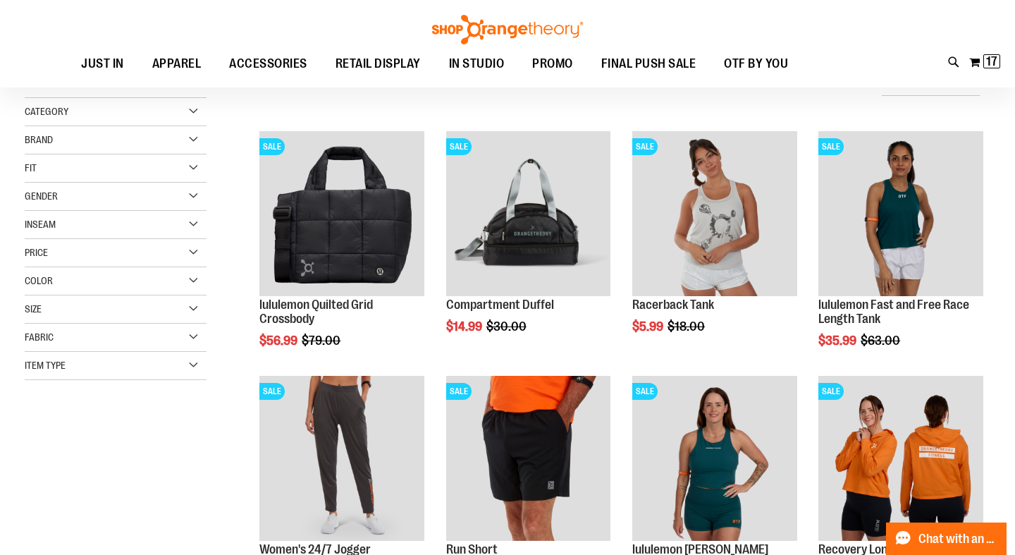
scroll to position [18, 0]
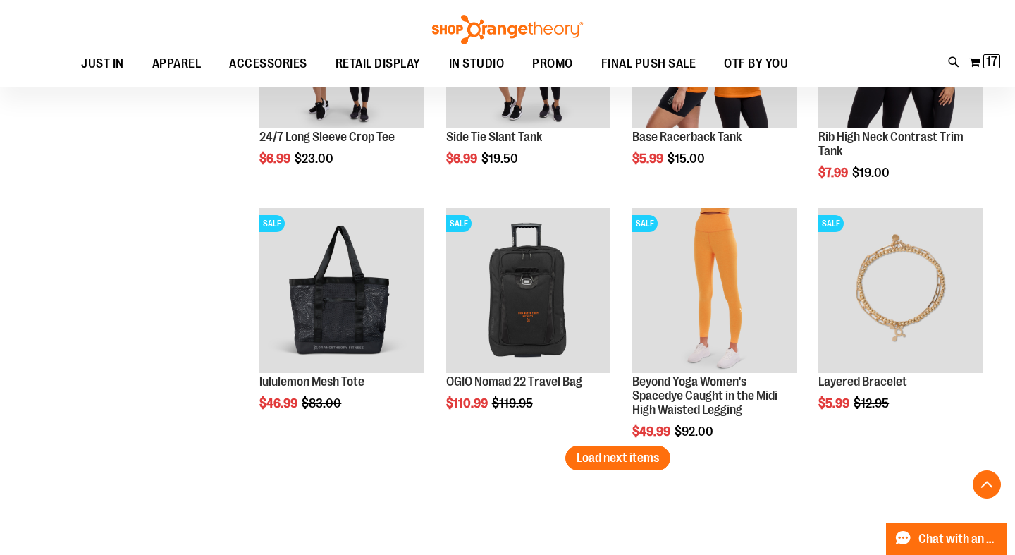
scroll to position [1915, 0]
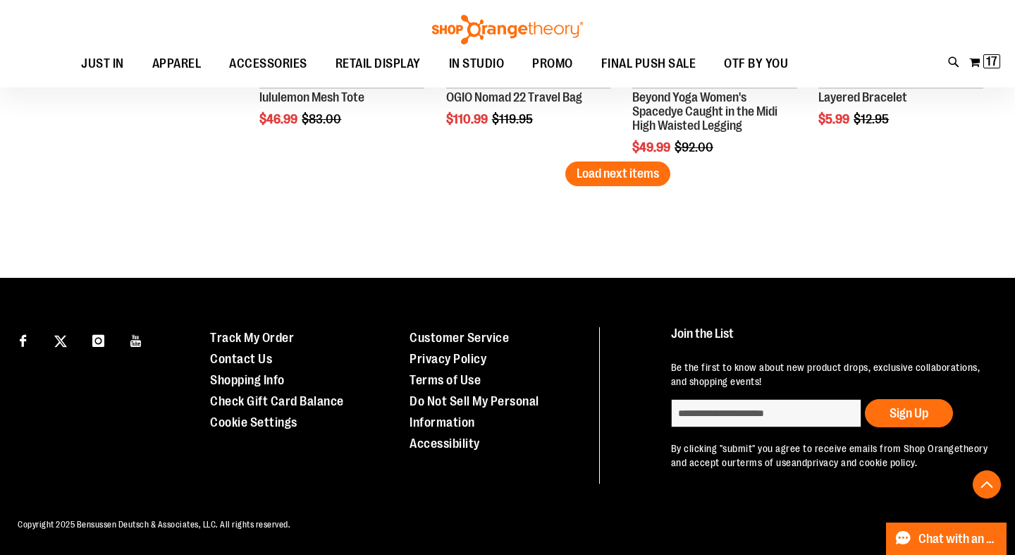
scroll to position [2198, 0]
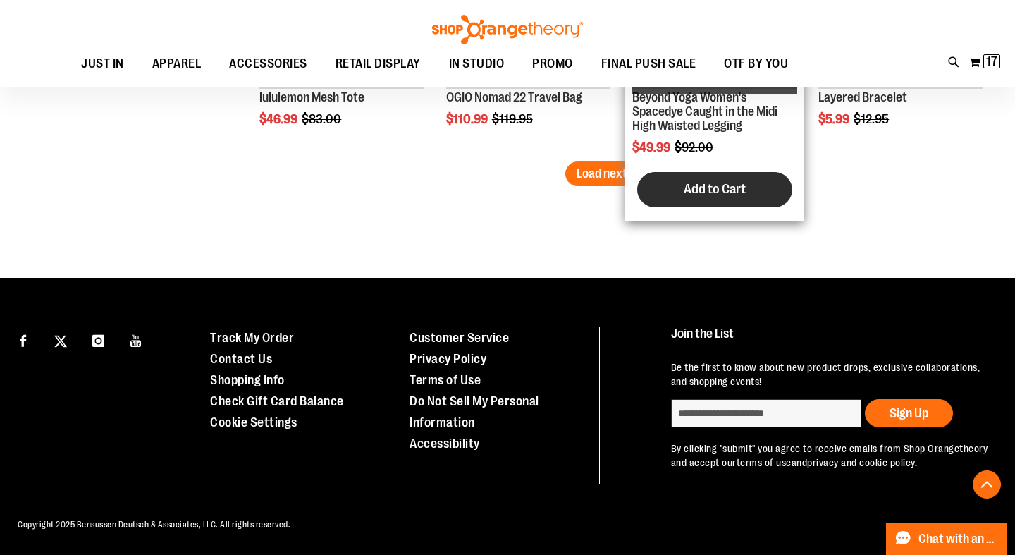
click at [654, 177] on button "Add to Cart" at bounding box center [714, 189] width 155 height 35
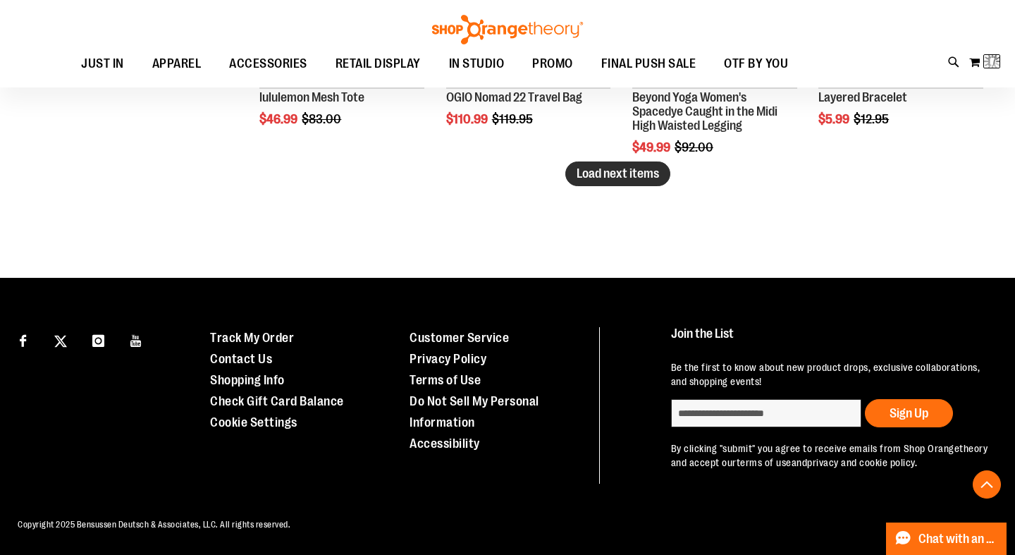
click at [586, 179] on span "Load next items" at bounding box center [617, 173] width 82 height 14
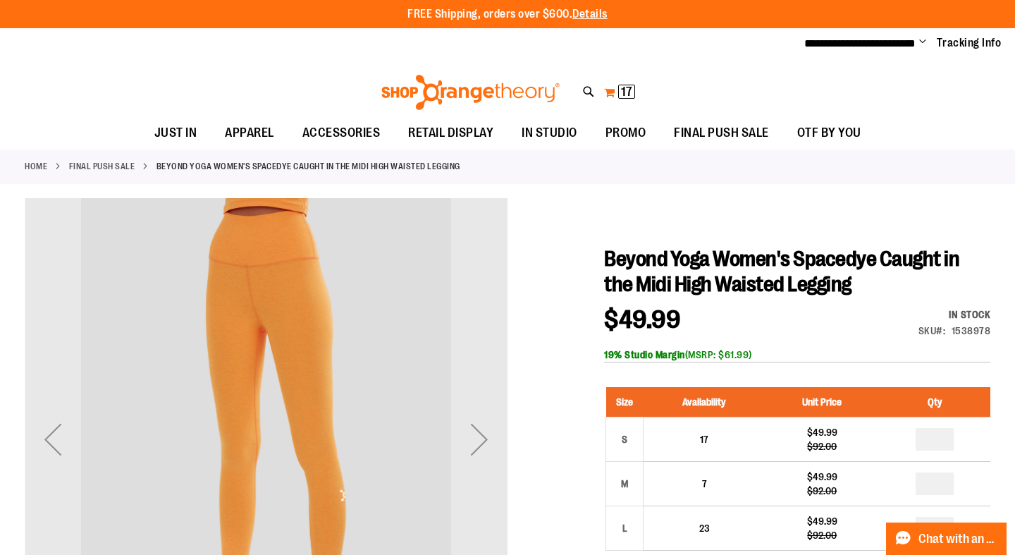
click at [628, 92] on span "17" at bounding box center [626, 92] width 11 height 14
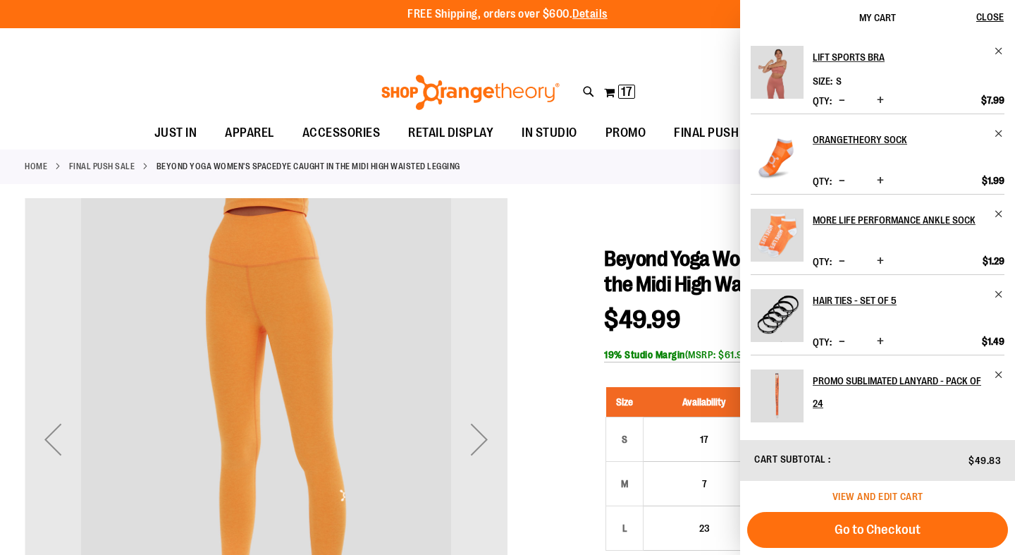
click at [879, 495] on span "View and edit cart" at bounding box center [877, 495] width 91 height 11
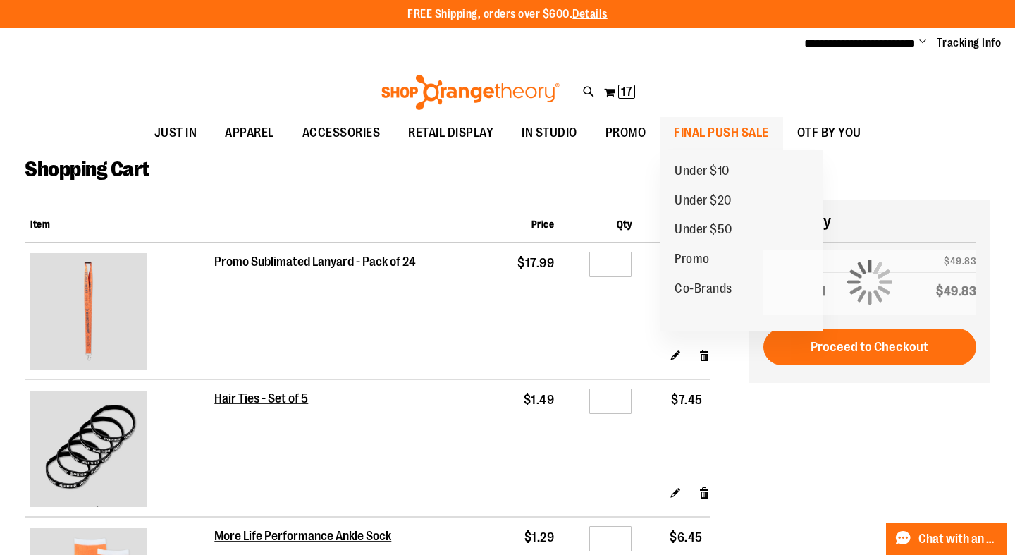
click at [700, 132] on span "FINAL PUSH SALE" at bounding box center [721, 133] width 95 height 32
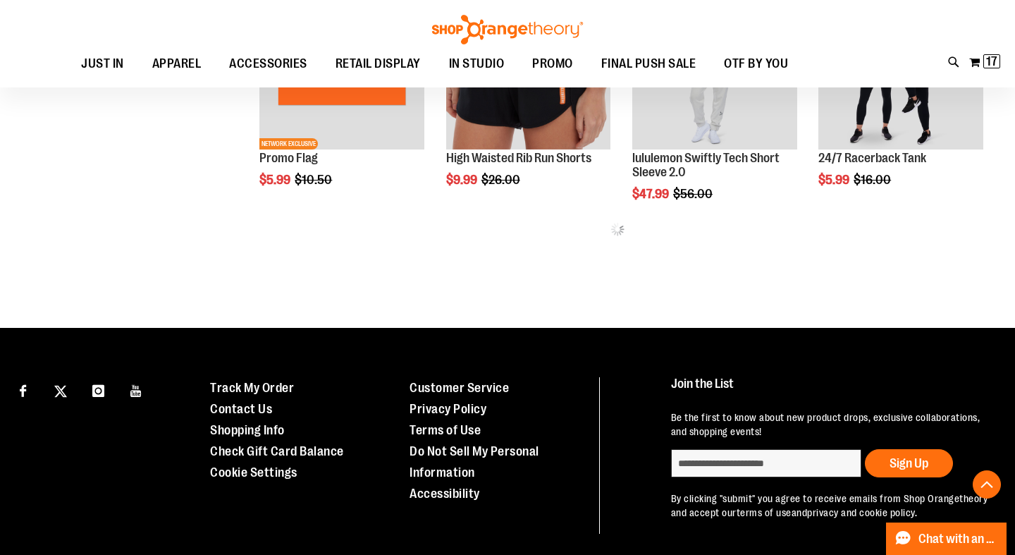
scroll to position [784, 0]
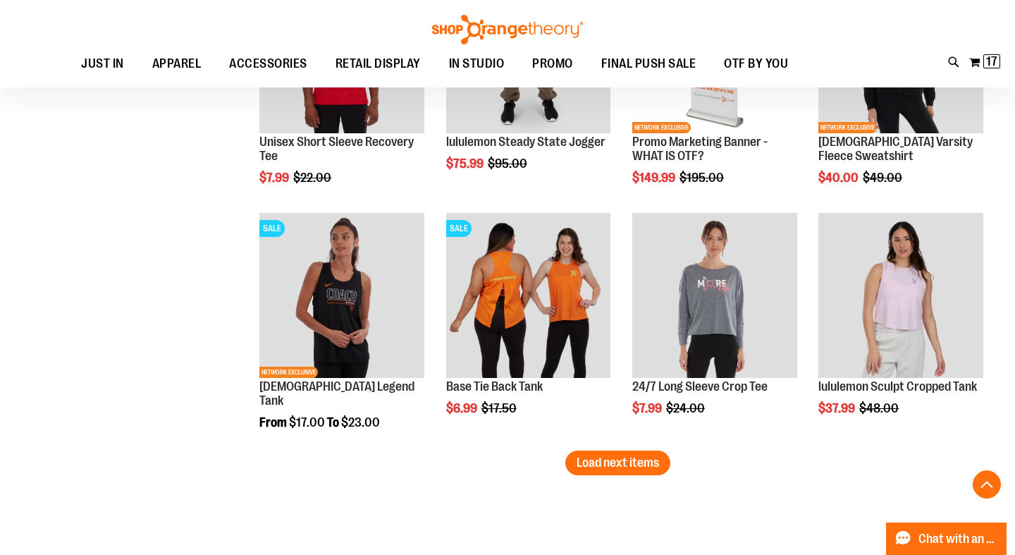
scroll to position [2024, 0]
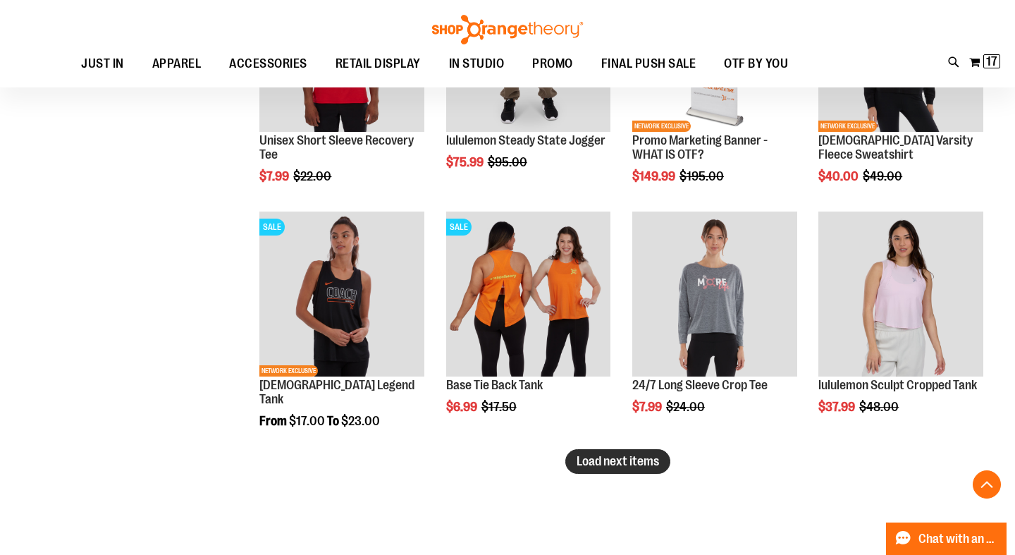
click at [622, 465] on span "Load next items" at bounding box center [617, 461] width 82 height 14
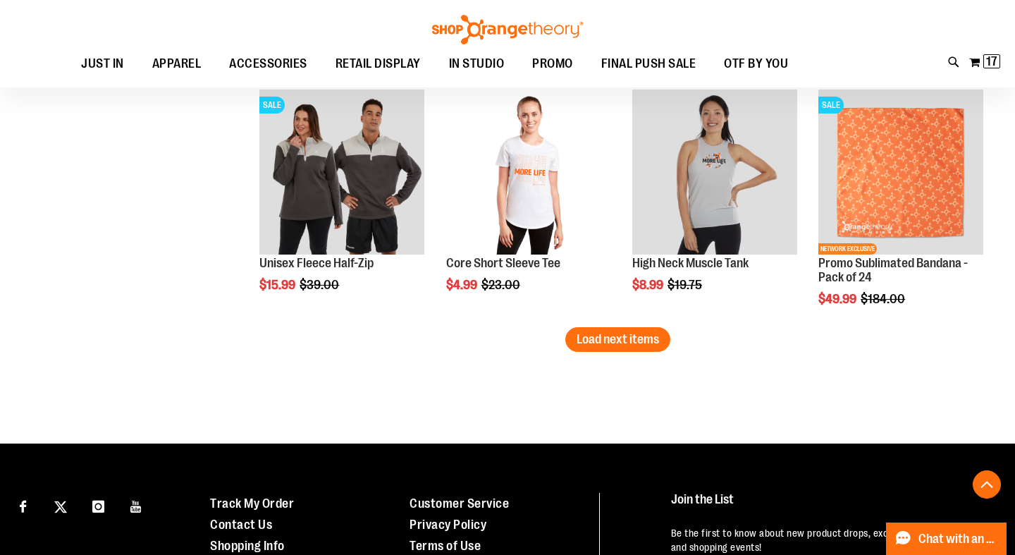
scroll to position [2880, 0]
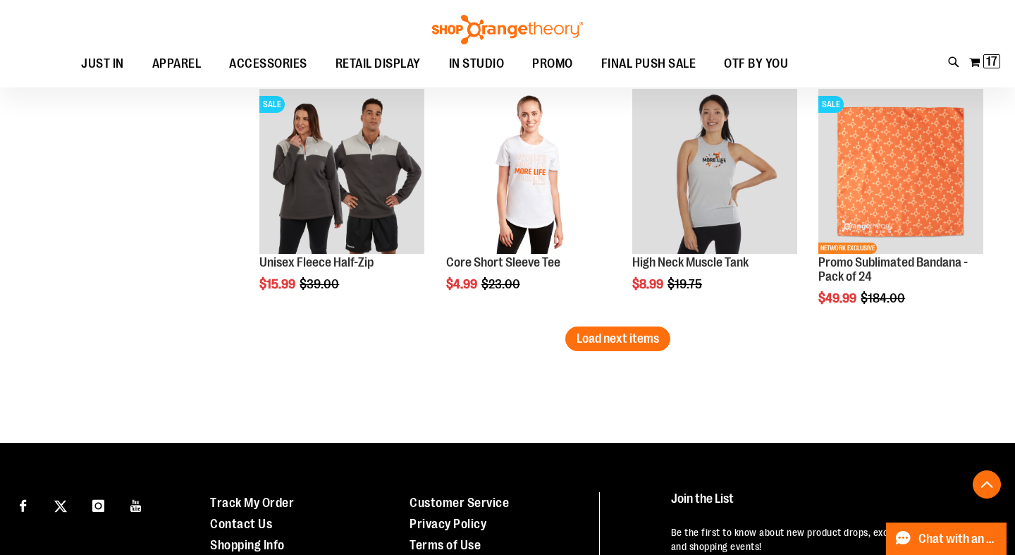
click at [655, 344] on span "Load next items" at bounding box center [617, 338] width 82 height 14
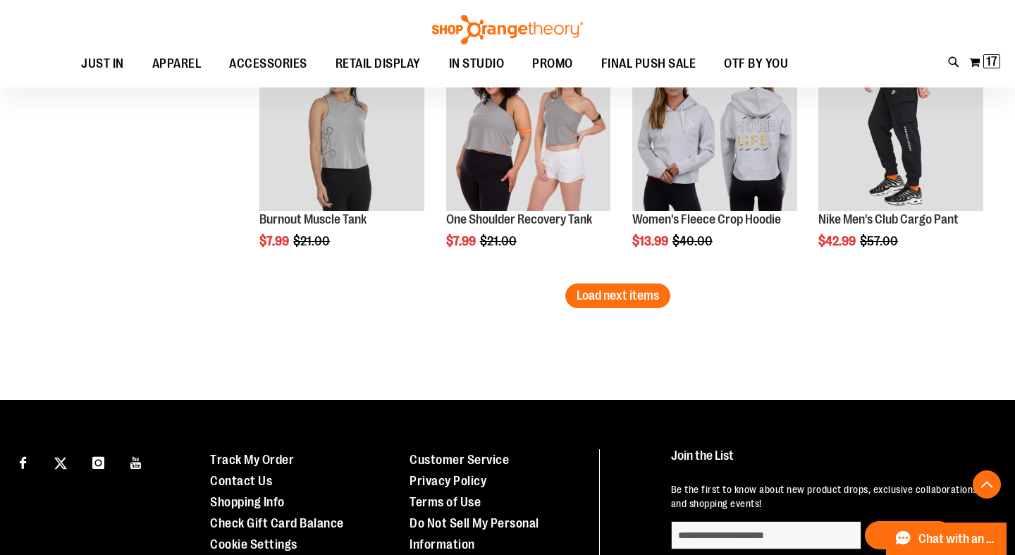
scroll to position [3661, 0]
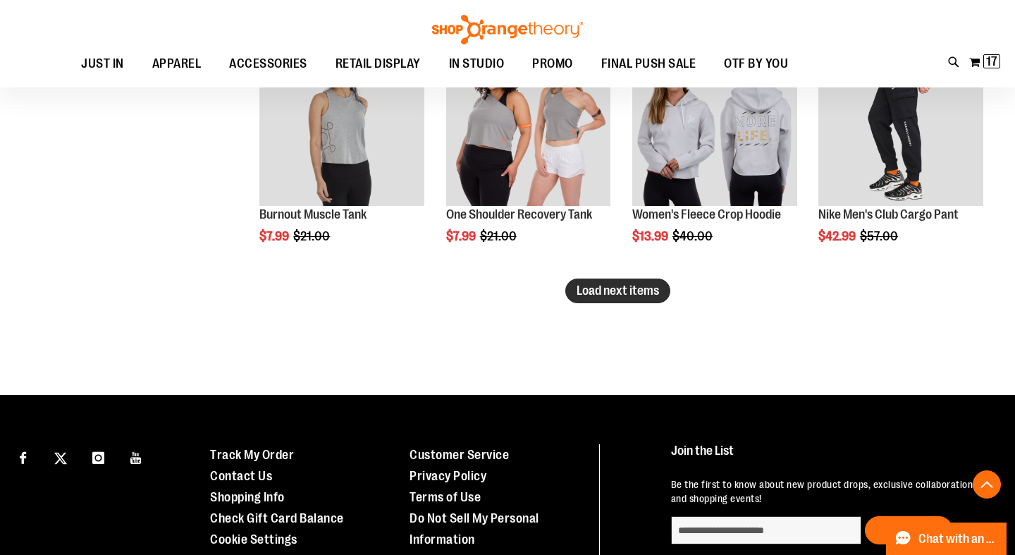
click at [623, 297] on span "Load next items" at bounding box center [617, 290] width 82 height 14
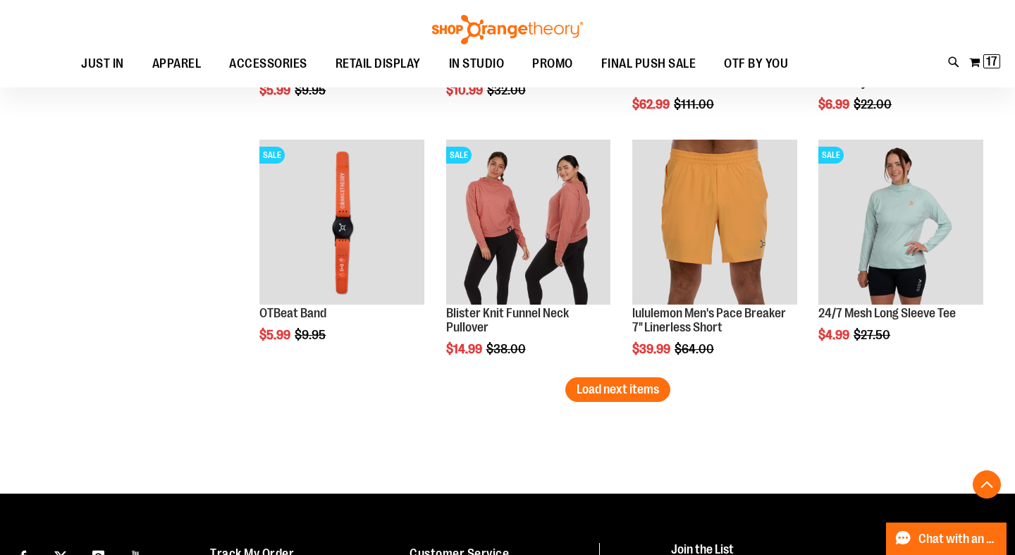
scroll to position [4297, 0]
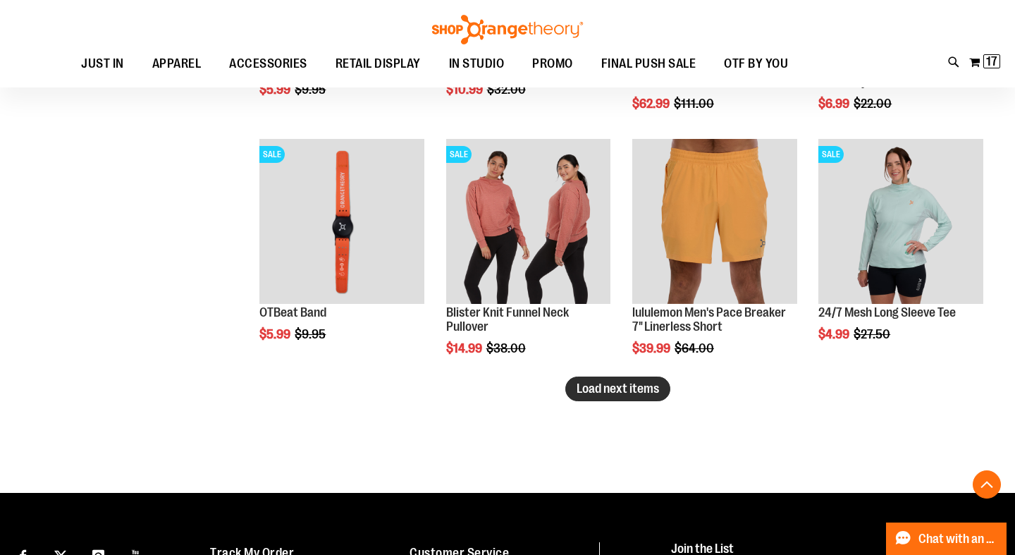
click at [640, 397] on button "Load next items" at bounding box center [617, 388] width 105 height 25
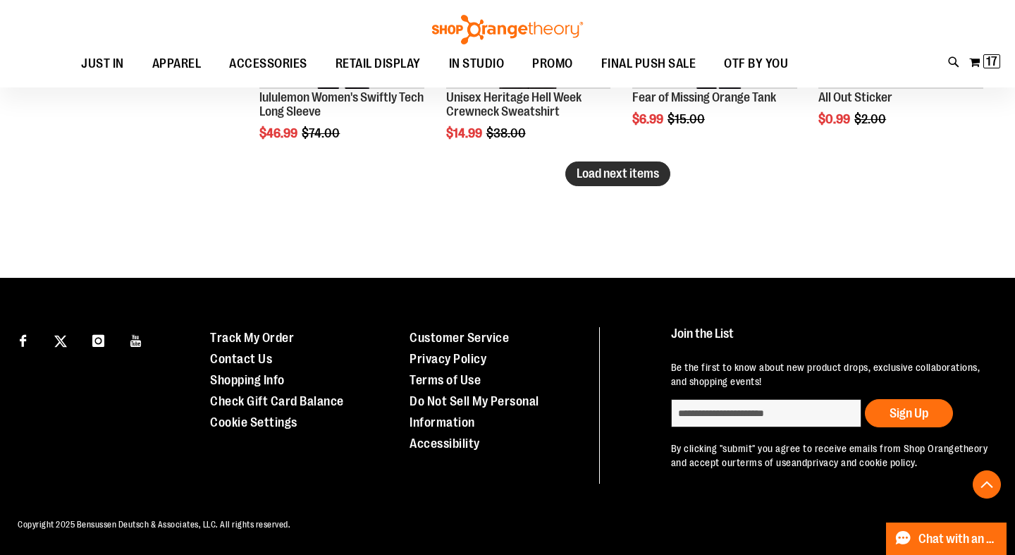
click at [610, 177] on span "Load next items" at bounding box center [617, 173] width 82 height 14
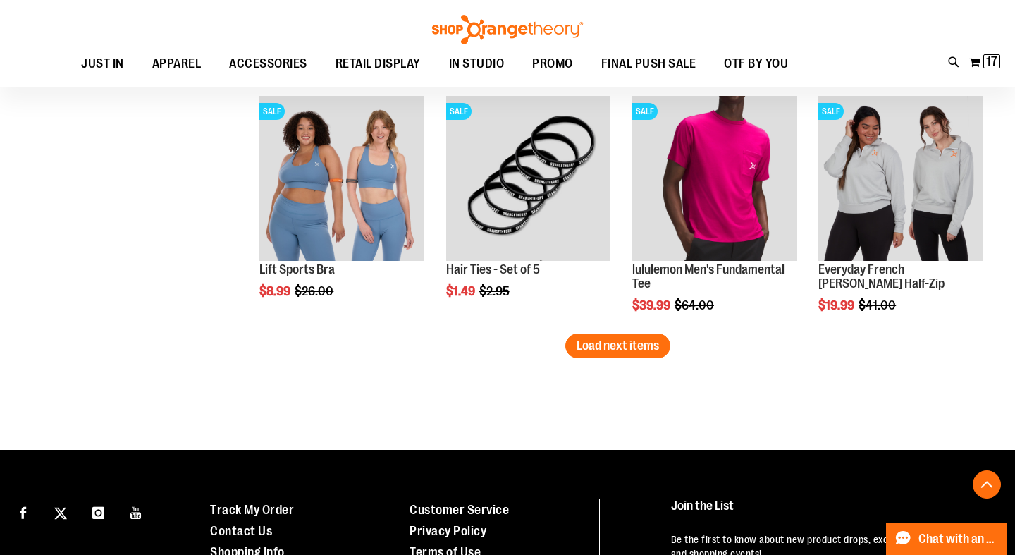
scroll to position [5807, 0]
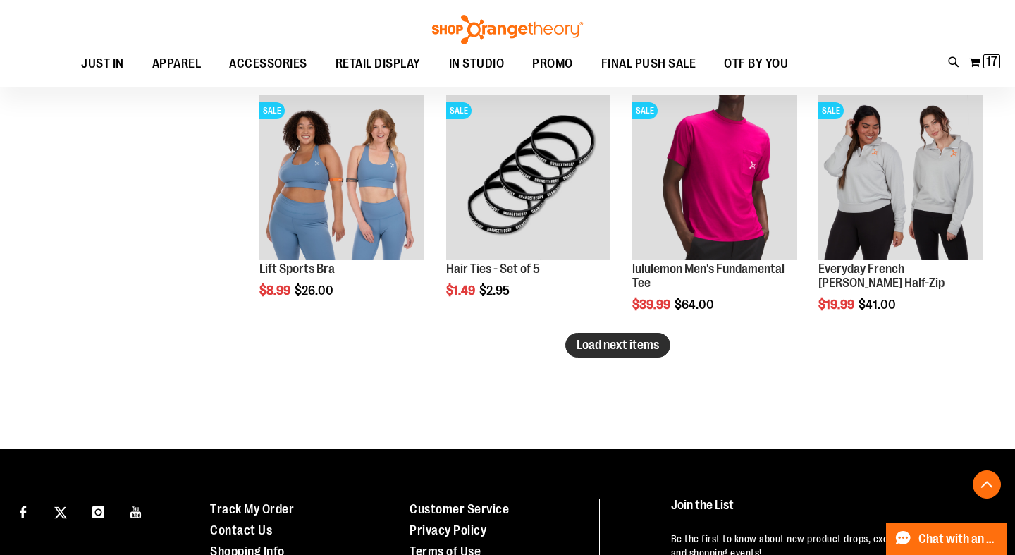
click at [650, 345] on span "Load next items" at bounding box center [617, 345] width 82 height 14
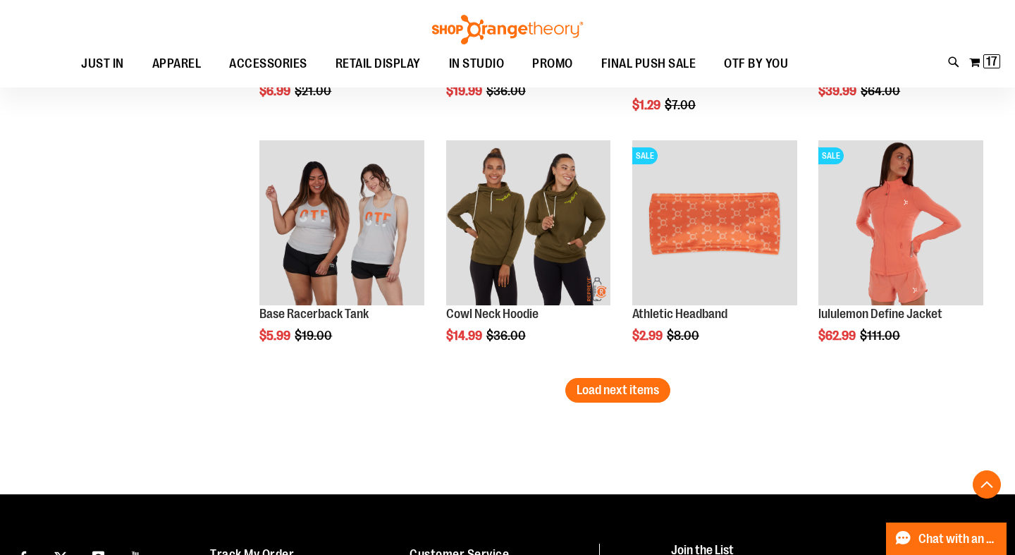
scroll to position [6498, 0]
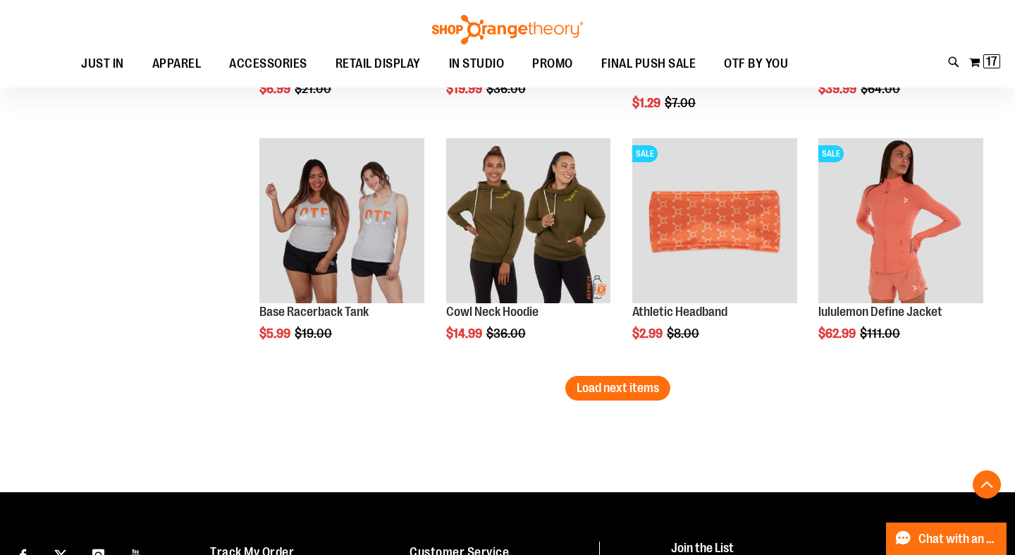
click at [629, 390] on span "Load next items" at bounding box center [617, 387] width 82 height 14
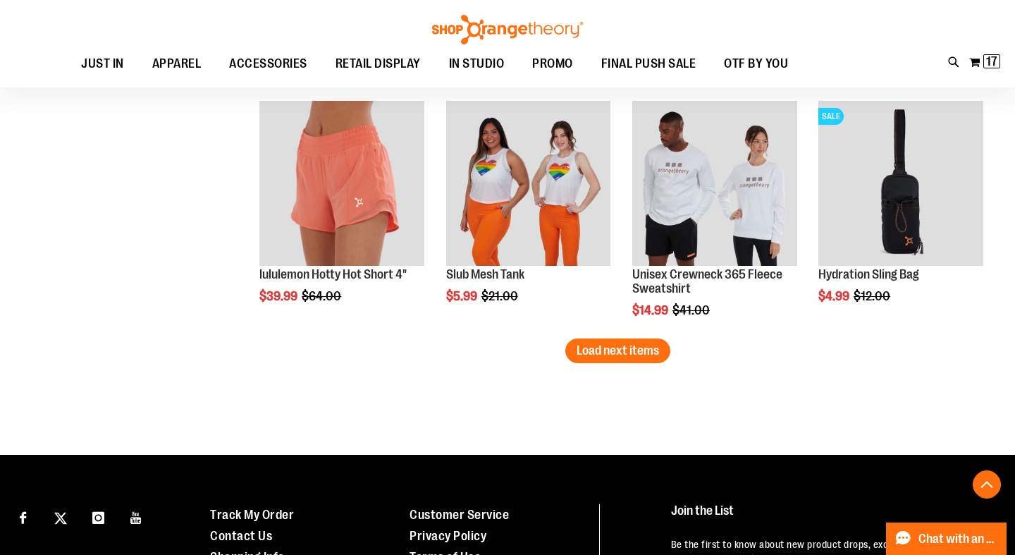
scroll to position [7272, 0]
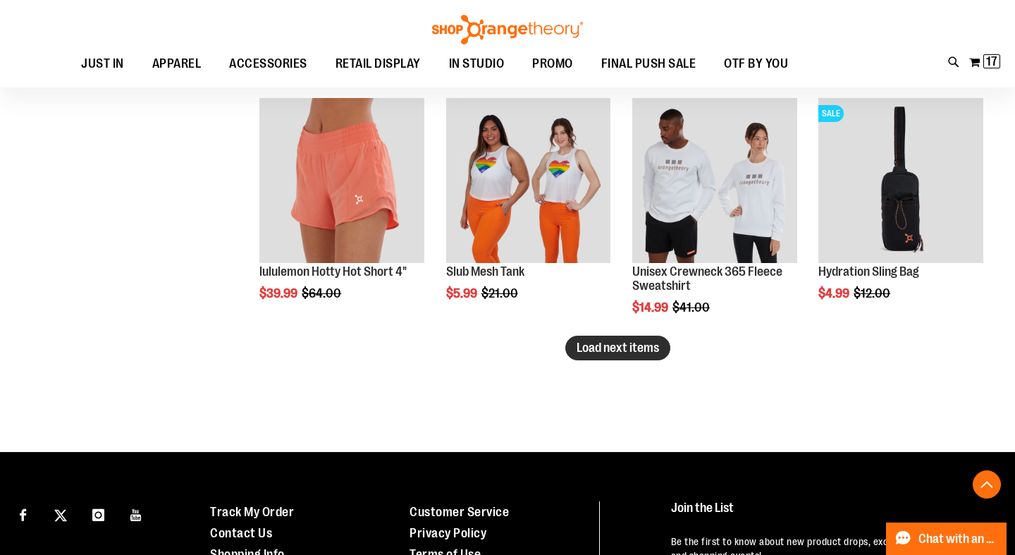
click at [631, 352] on span "Load next items" at bounding box center [617, 347] width 82 height 14
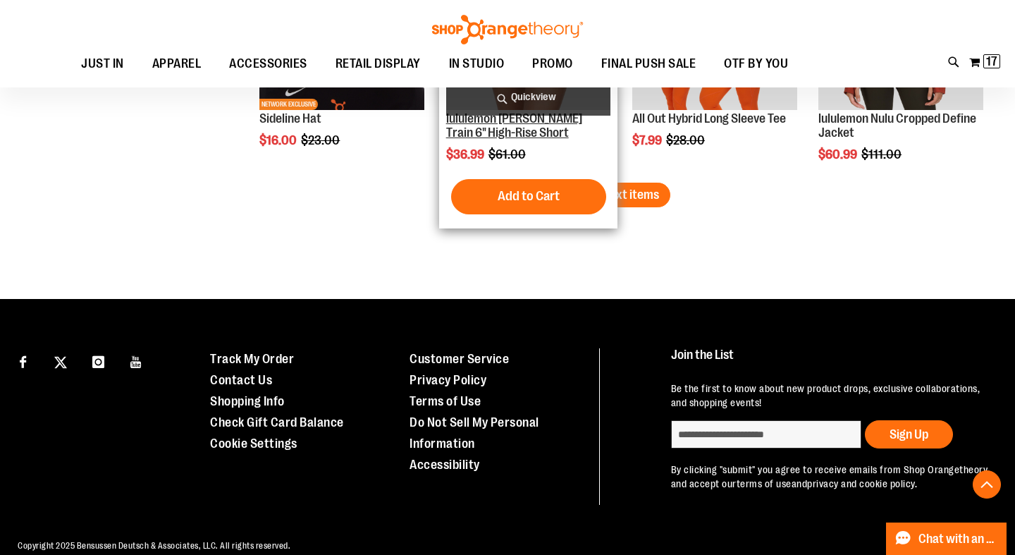
scroll to position [8162, 0]
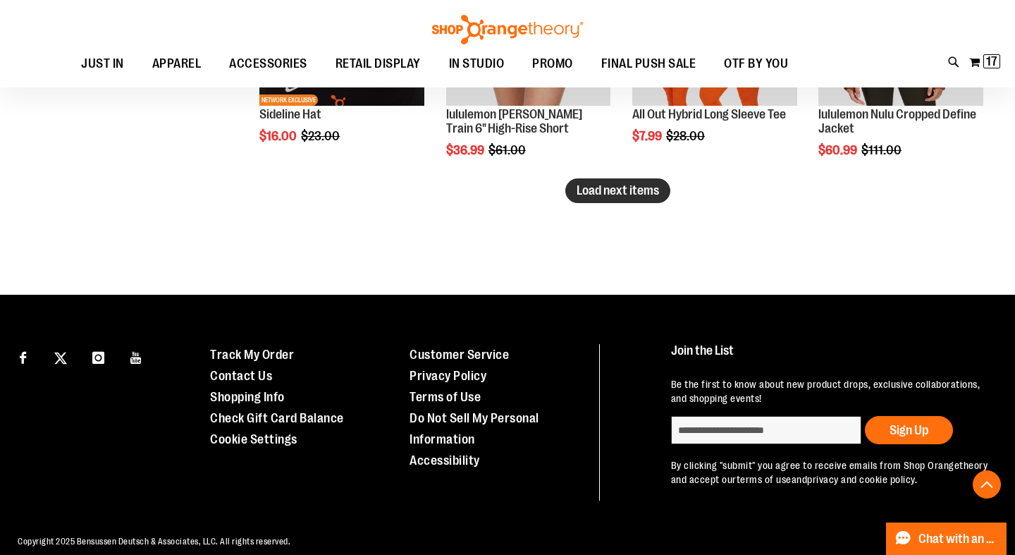
click at [604, 194] on span "Load next items" at bounding box center [617, 190] width 82 height 14
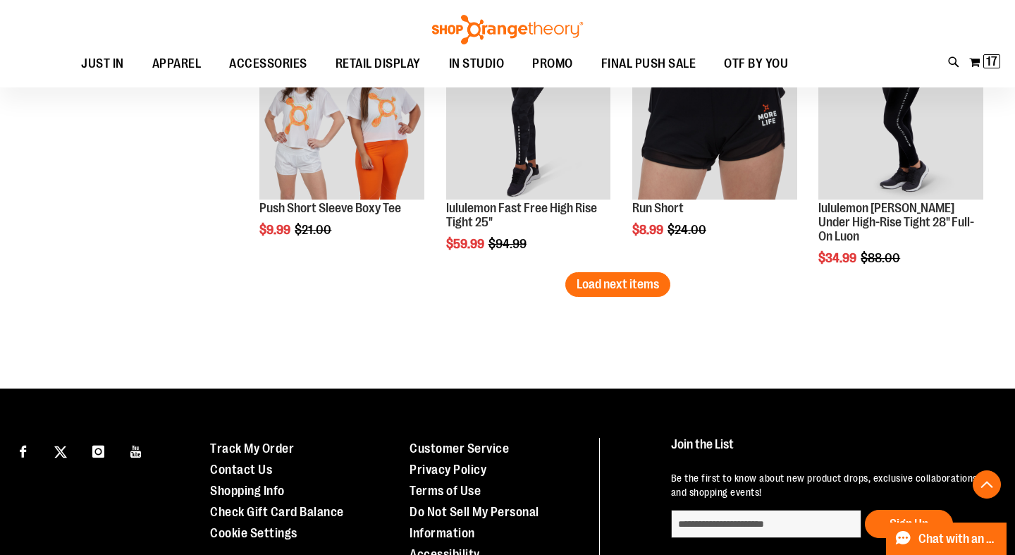
scroll to position [8803, 0]
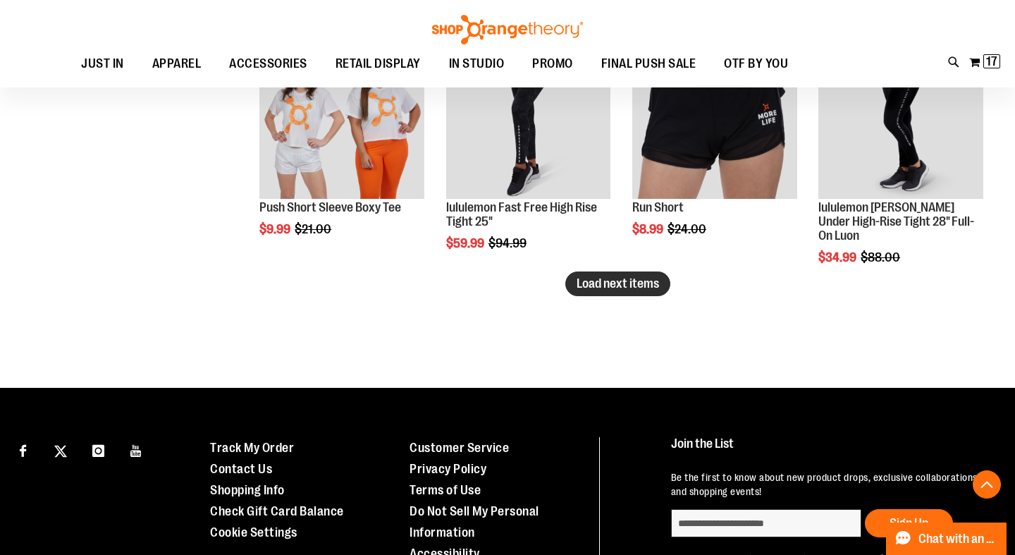
click at [619, 284] on span "Load next items" at bounding box center [617, 283] width 82 height 14
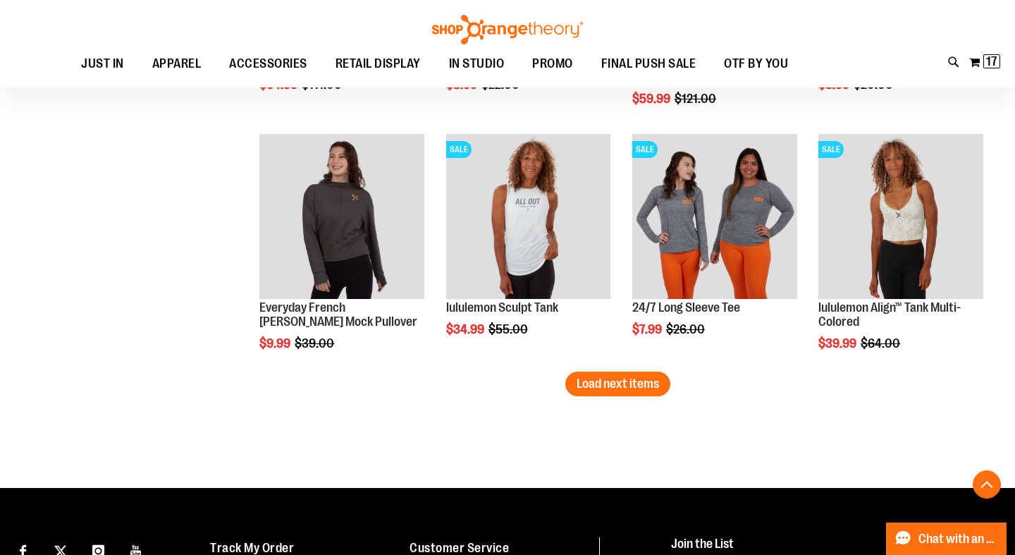
scroll to position [9437, 0]
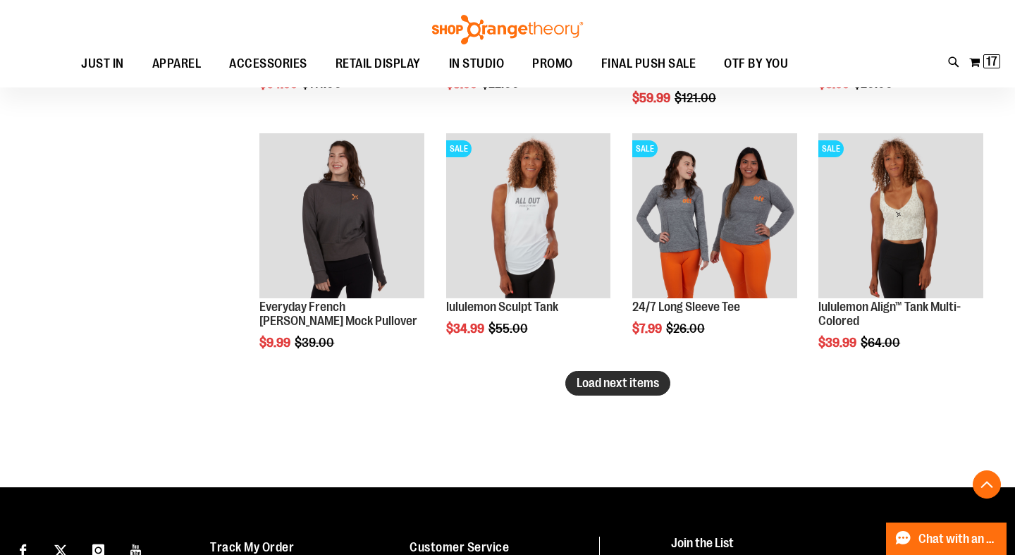
click at [617, 385] on span "Load next items" at bounding box center [617, 383] width 82 height 14
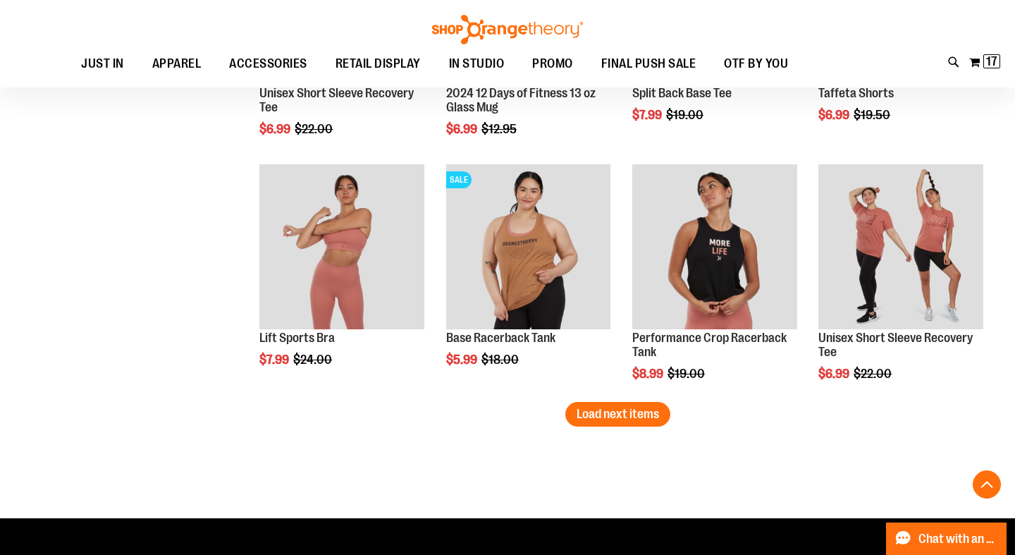
scroll to position [10148, 0]
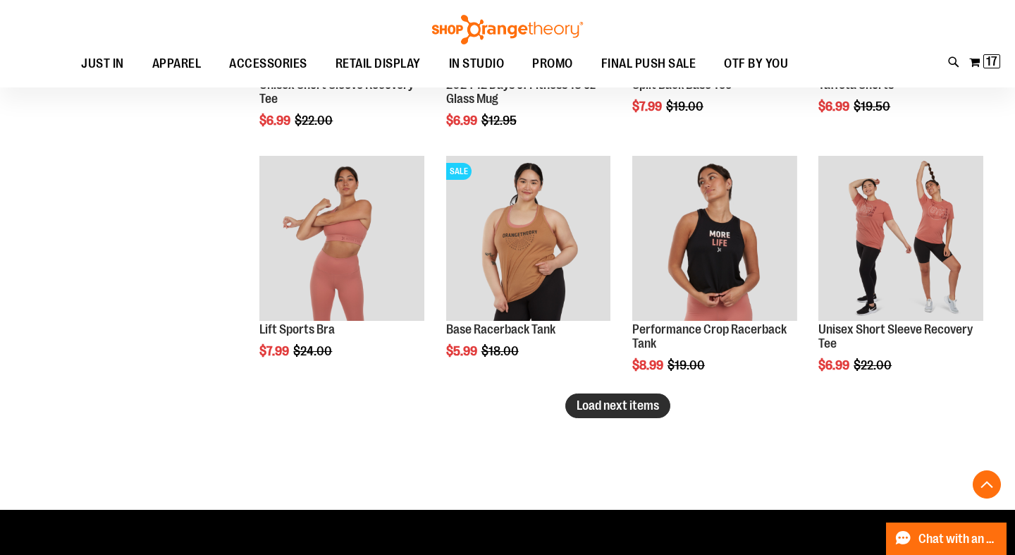
click at [611, 410] on span "Load next items" at bounding box center [617, 405] width 82 height 14
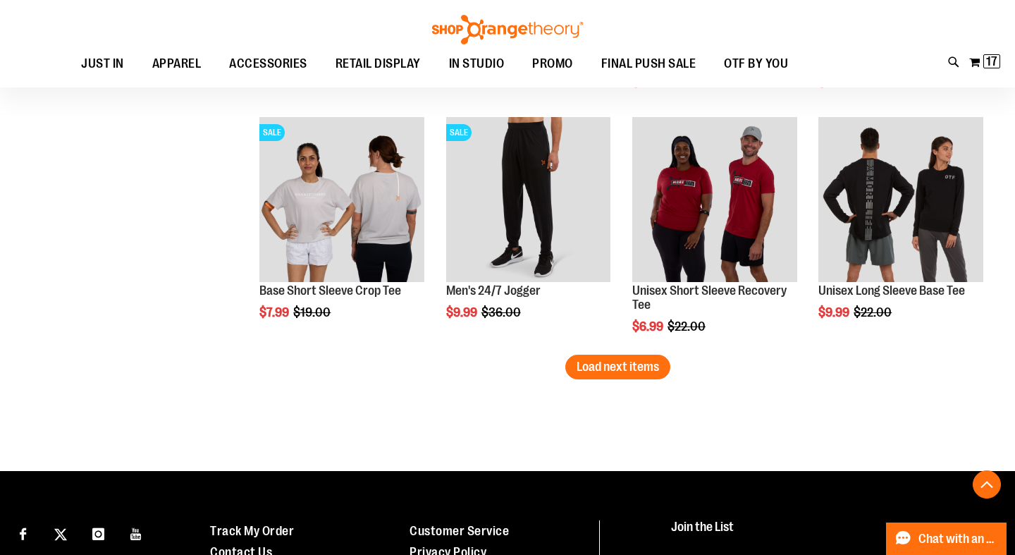
scroll to position [10944, 0]
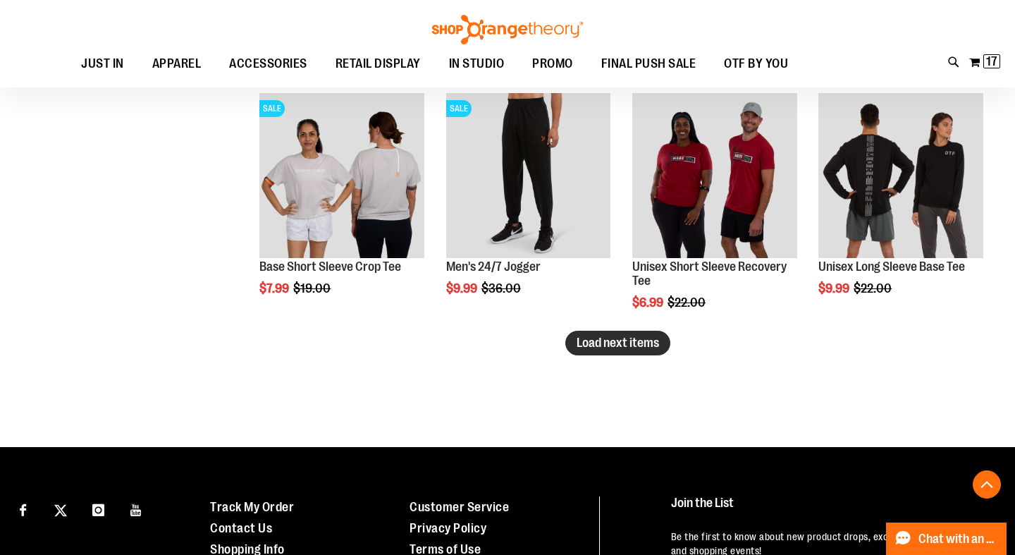
click at [591, 349] on span "Load next items" at bounding box center [617, 342] width 82 height 14
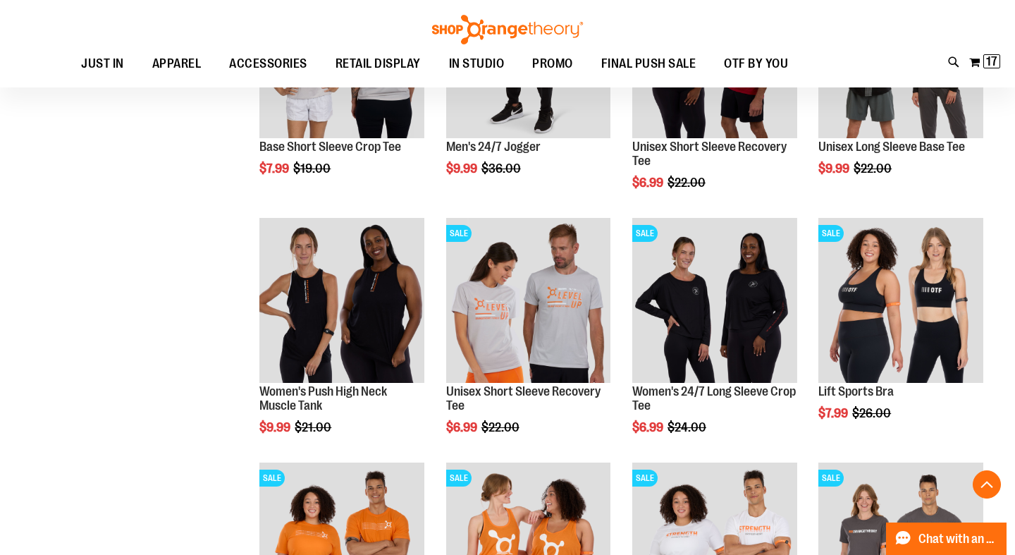
scroll to position [11072, 0]
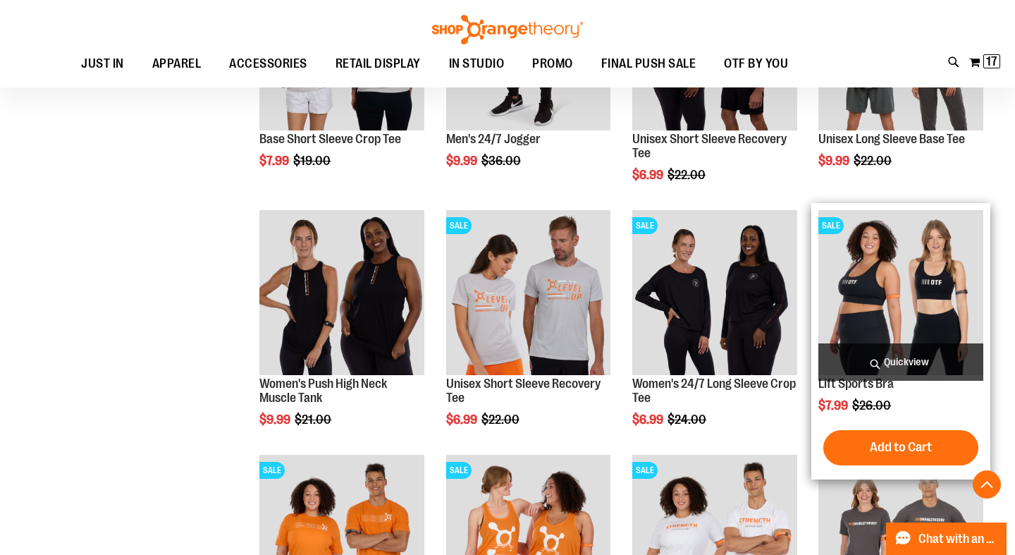
click at [872, 285] on img "product" at bounding box center [900, 292] width 165 height 165
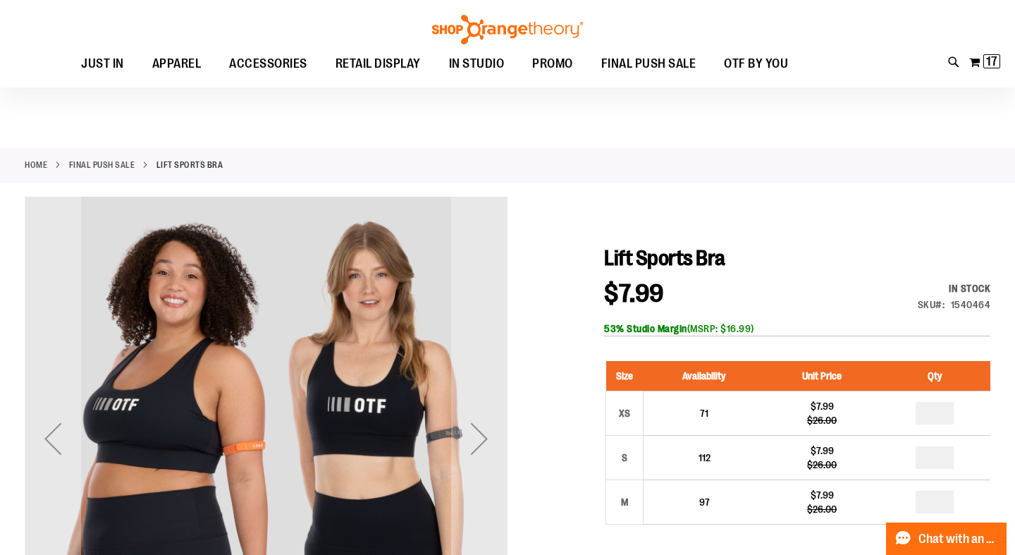
scroll to position [125, 0]
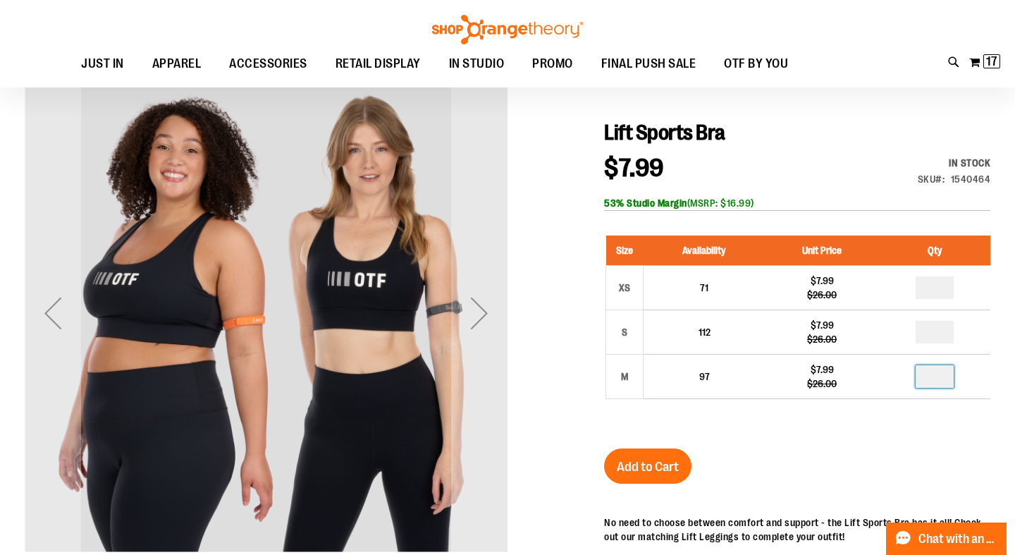
click at [948, 377] on input "number" at bounding box center [934, 376] width 38 height 23
type input "*"
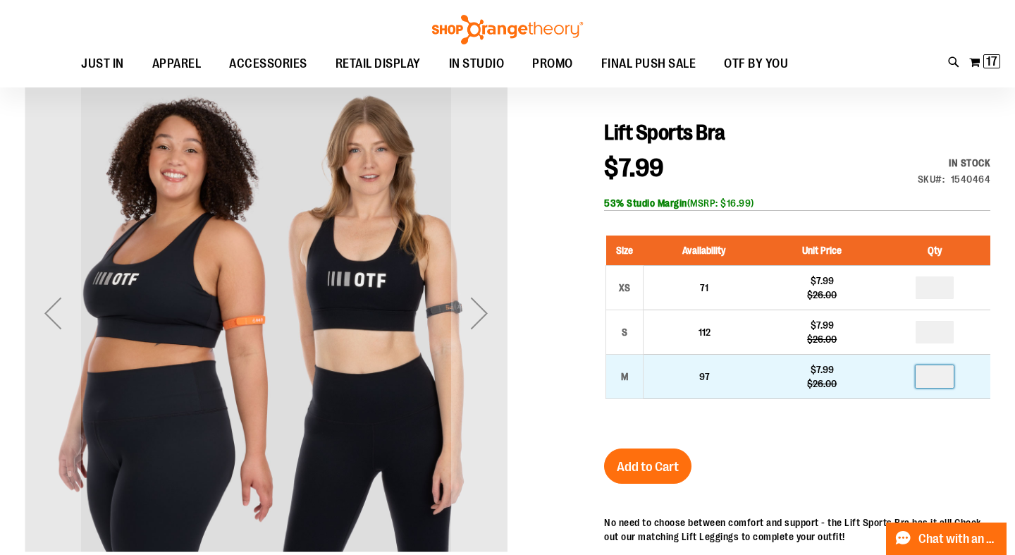
type input "*"
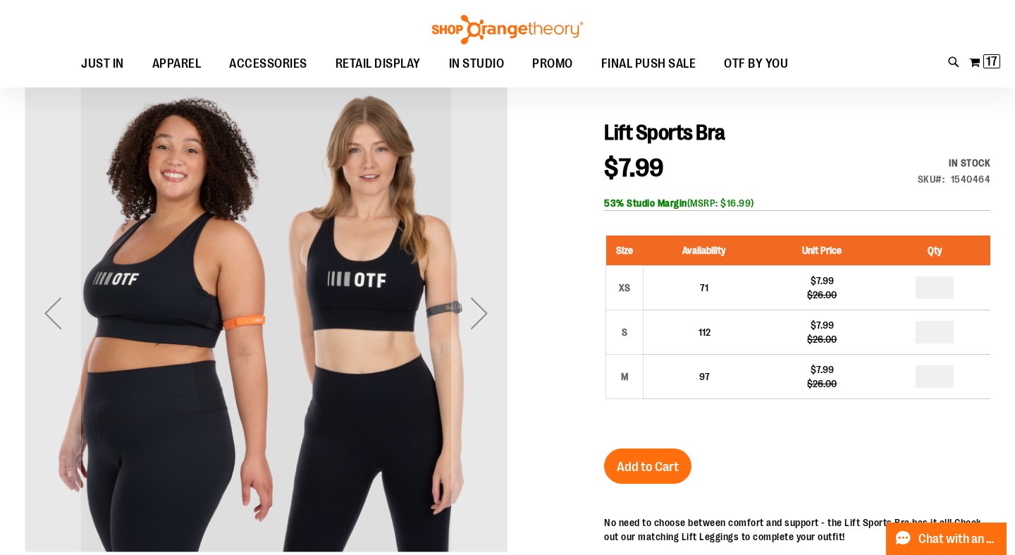
type input "*"
click at [643, 465] on span "Add to Cart" at bounding box center [648, 467] width 62 height 16
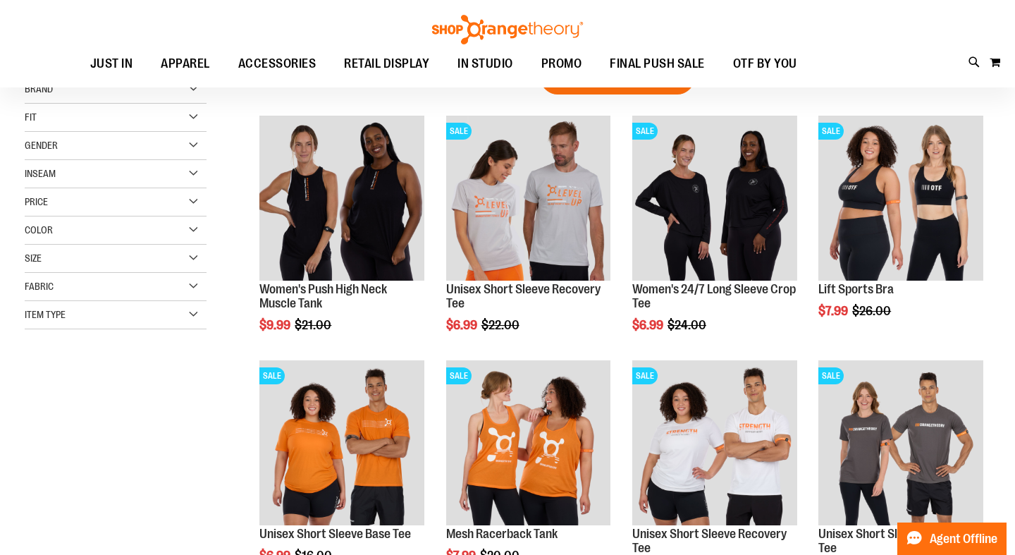
scroll to position [223, 0]
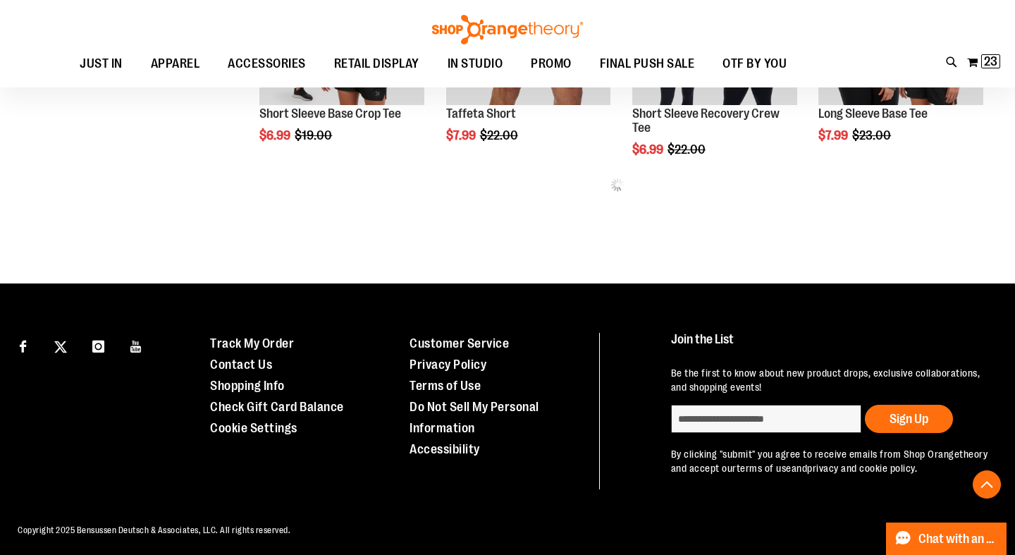
scroll to position [681, 0]
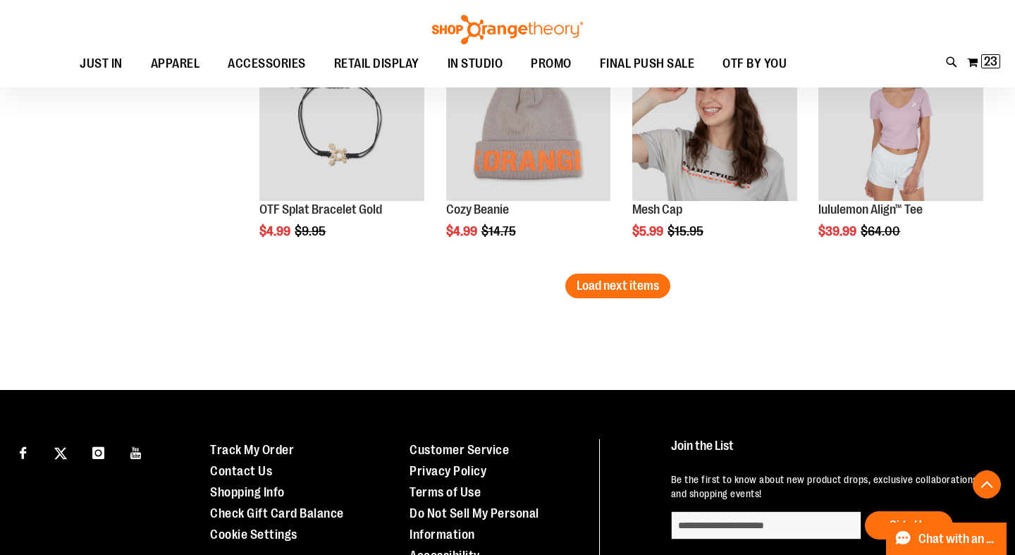
scroll to position [2053, 0]
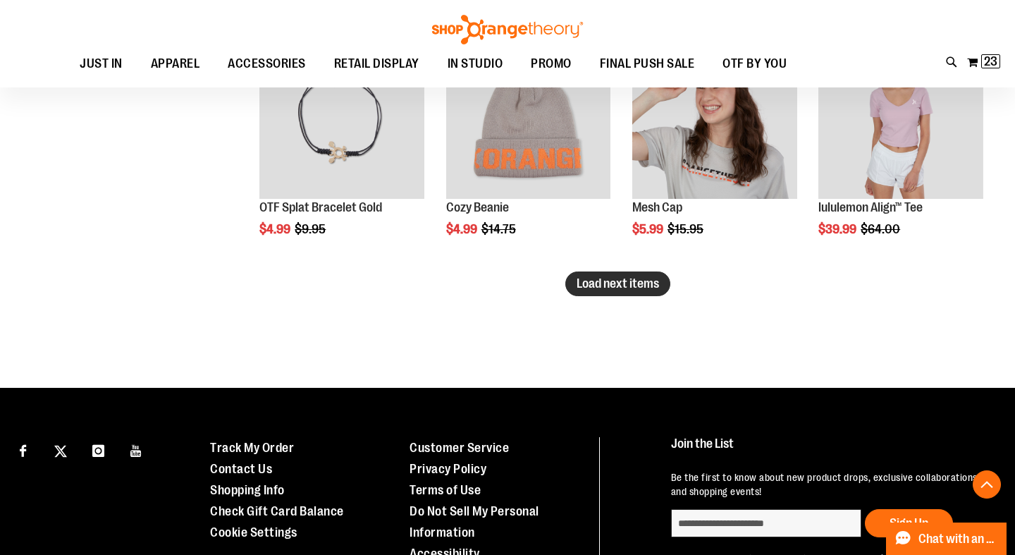
click at [626, 287] on span "Load next items" at bounding box center [617, 283] width 82 height 14
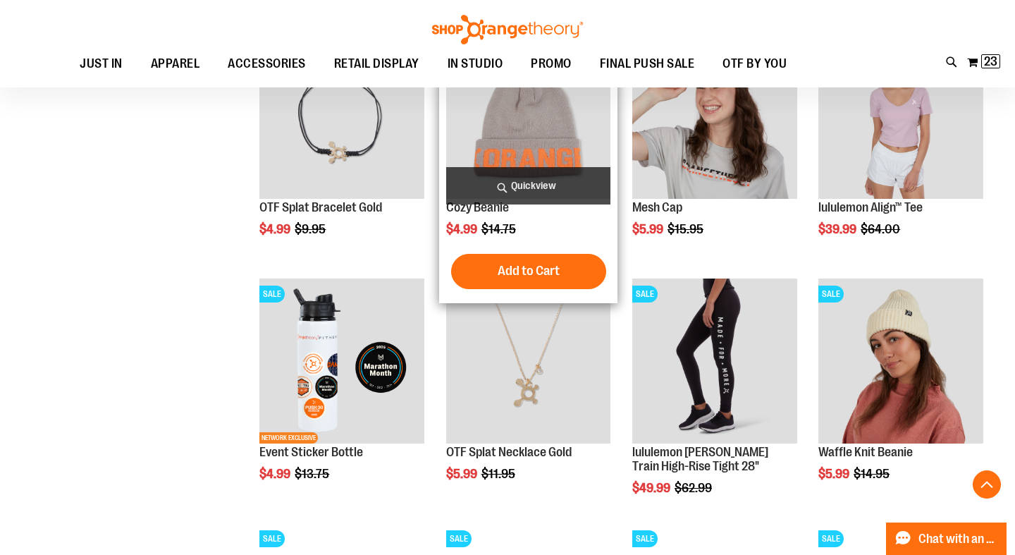
click at [544, 115] on img "product" at bounding box center [528, 116] width 165 height 165
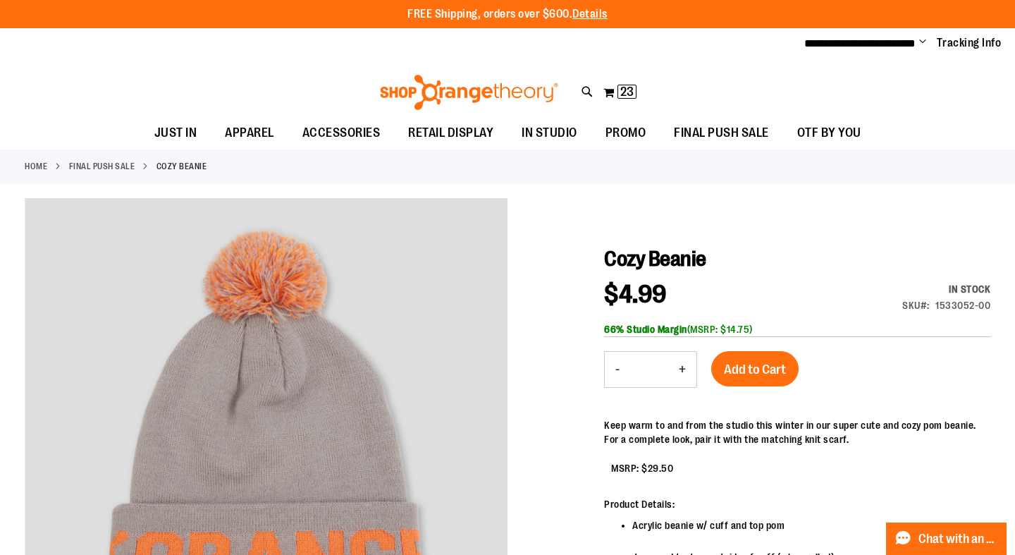
click at [684, 365] on button "+" at bounding box center [682, 369] width 28 height 35
type input "*"
click at [743, 367] on span "Add to Cart" at bounding box center [755, 369] width 62 height 16
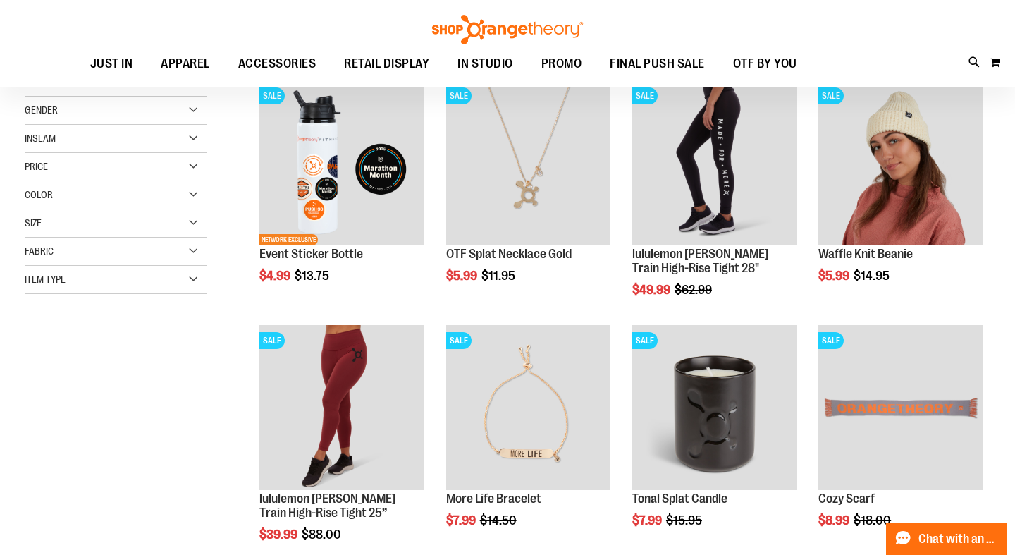
scroll to position [35, 0]
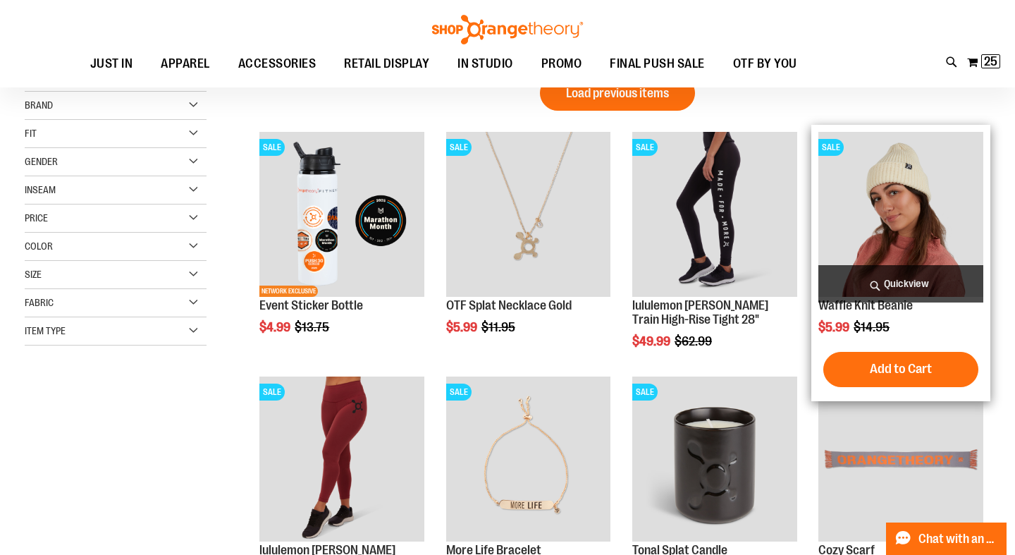
click at [897, 200] on img "product" at bounding box center [900, 214] width 165 height 165
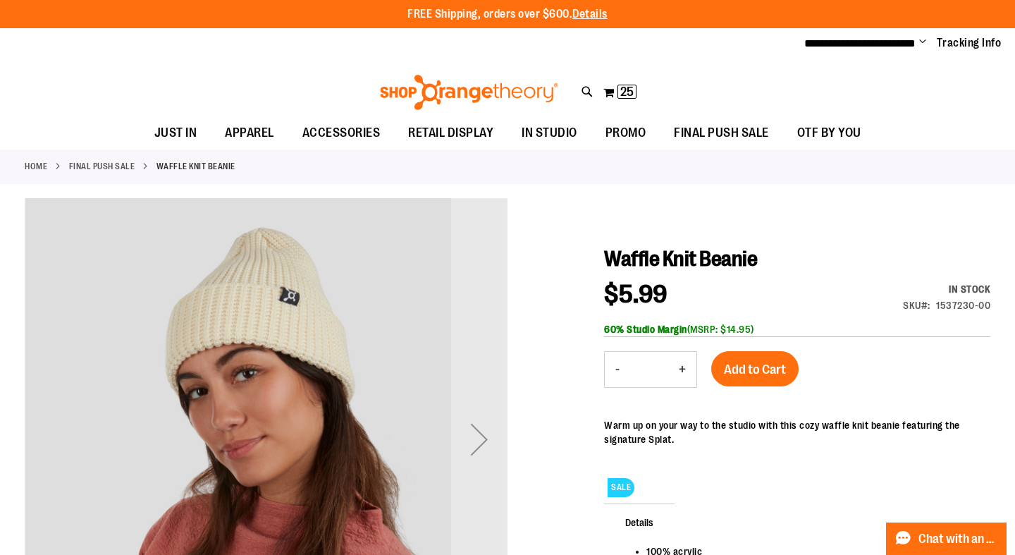
click at [681, 362] on button "+" at bounding box center [682, 369] width 28 height 35
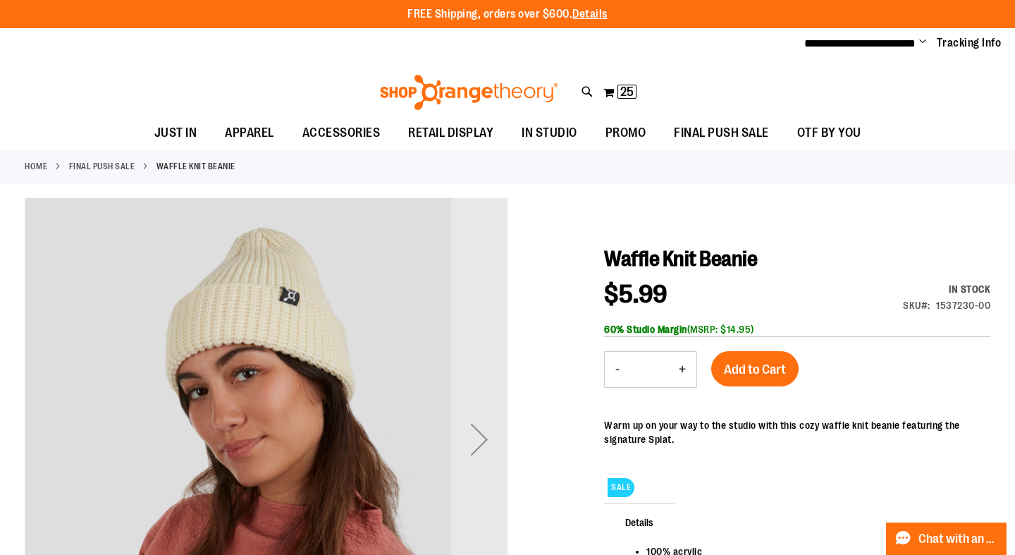
type input "*"
click at [736, 371] on span "Add to Cart" at bounding box center [755, 369] width 62 height 16
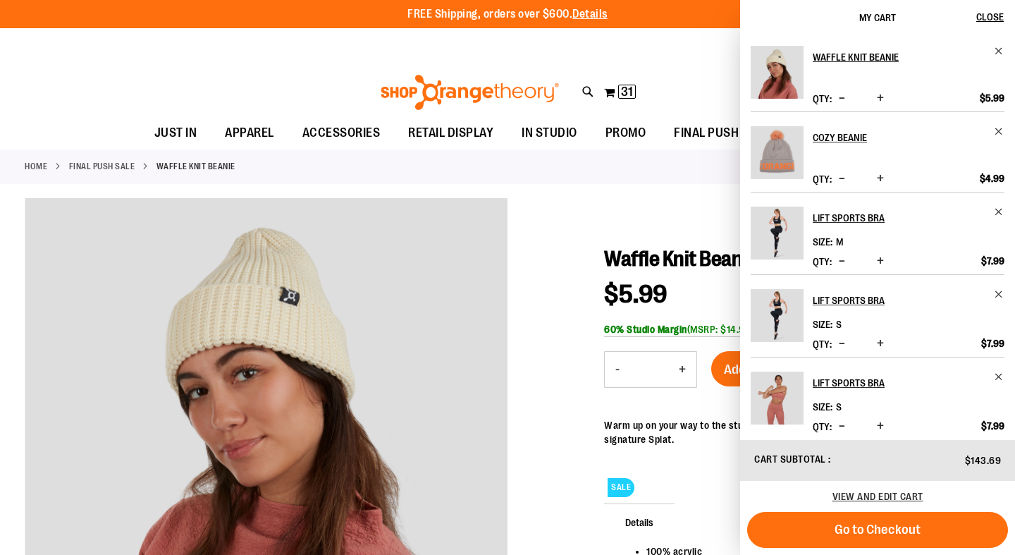
click at [87, 76] on div "Toggle Nav Search Popular Suggestions Advanced Search" at bounding box center [507, 88] width 1015 height 57
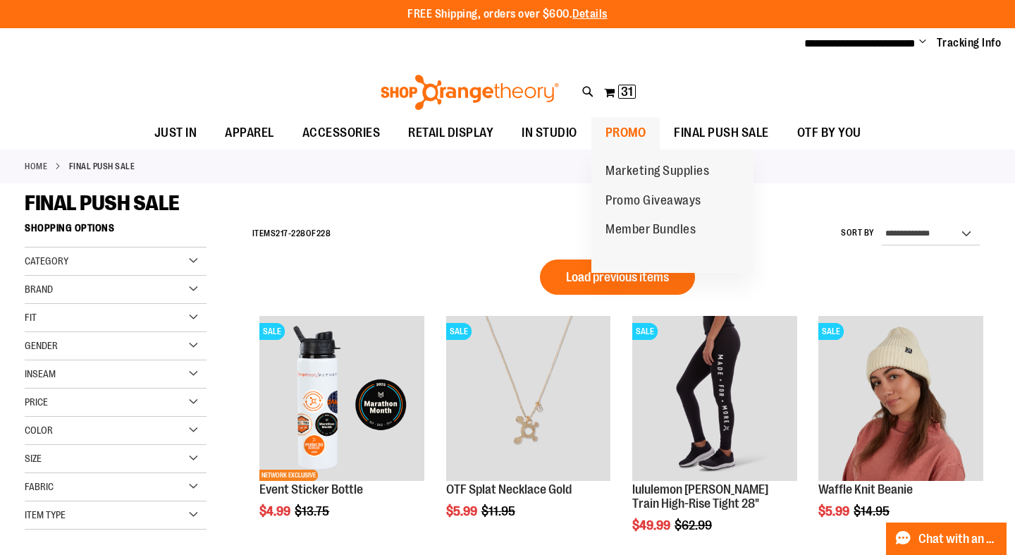
click at [633, 126] on span "PROMO" at bounding box center [625, 133] width 41 height 32
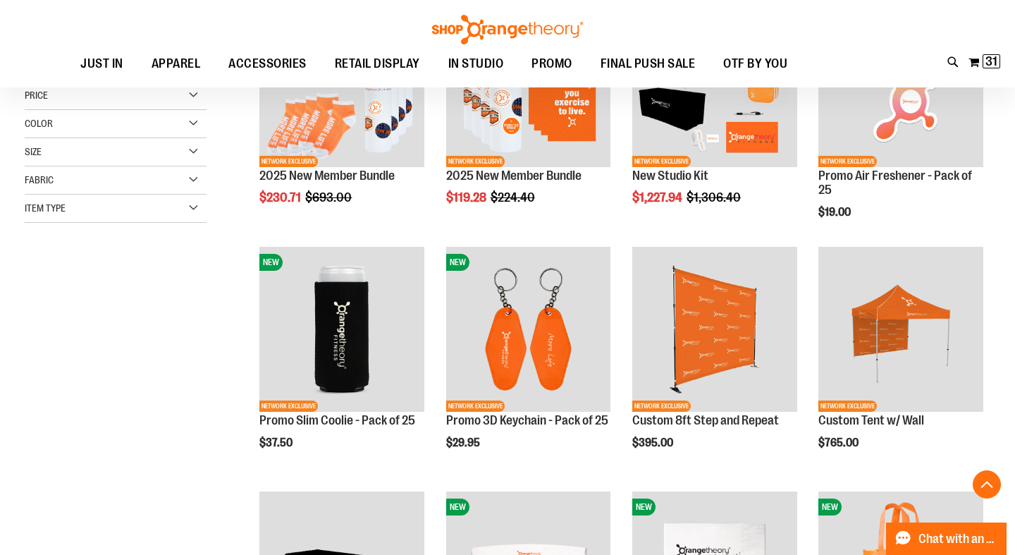
scroll to position [279, 0]
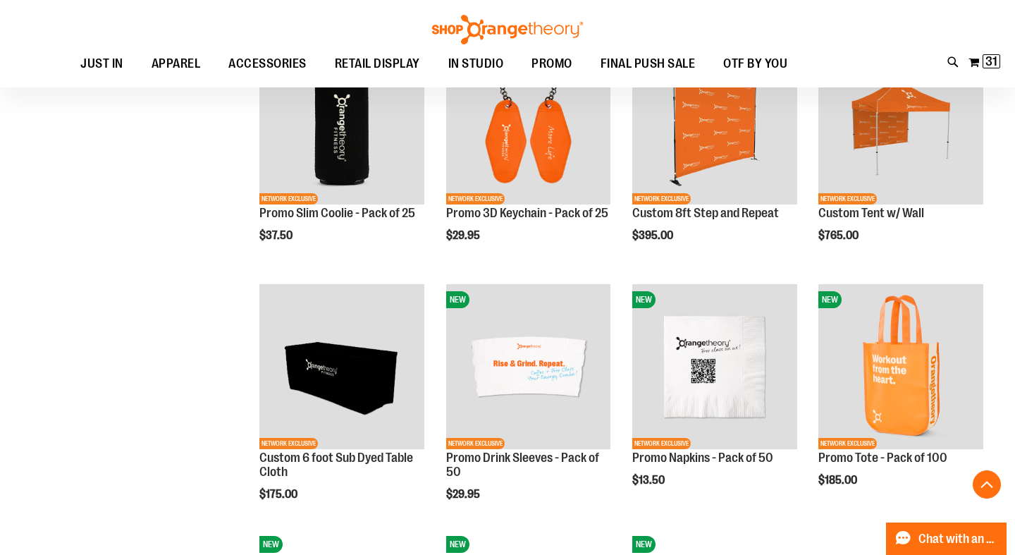
scroll to position [490, 0]
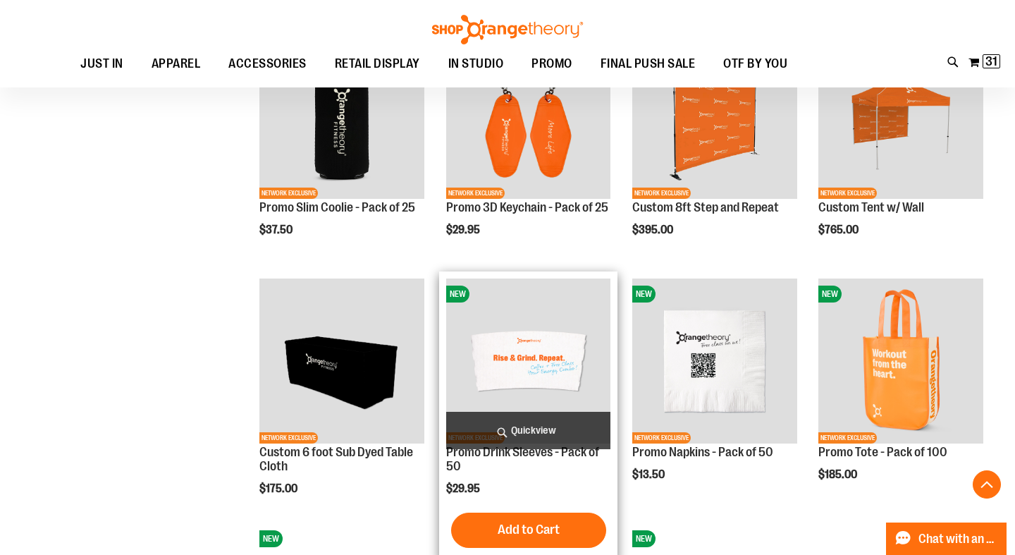
click at [533, 371] on img "product" at bounding box center [528, 360] width 165 height 165
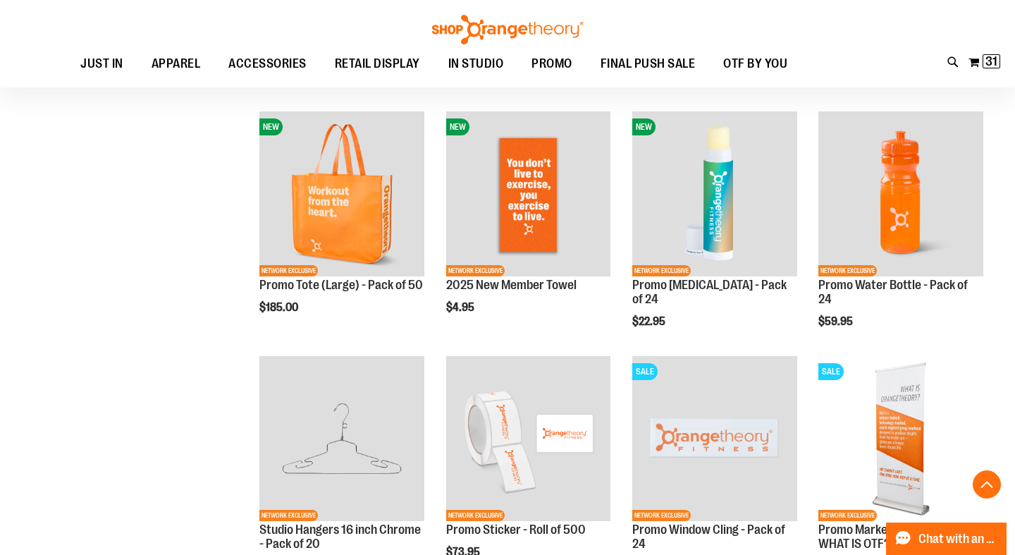
scroll to position [760, 0]
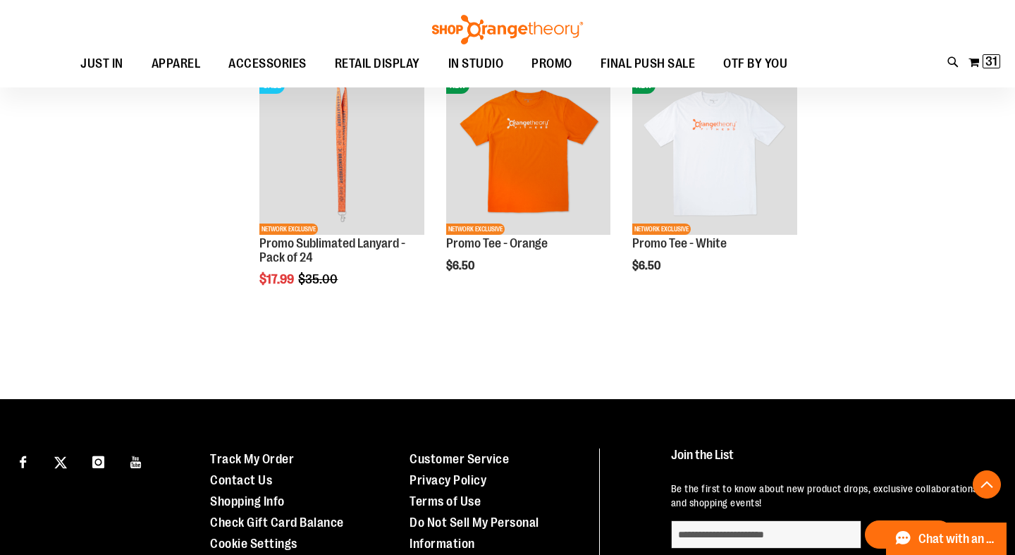
scroll to position [2018, 0]
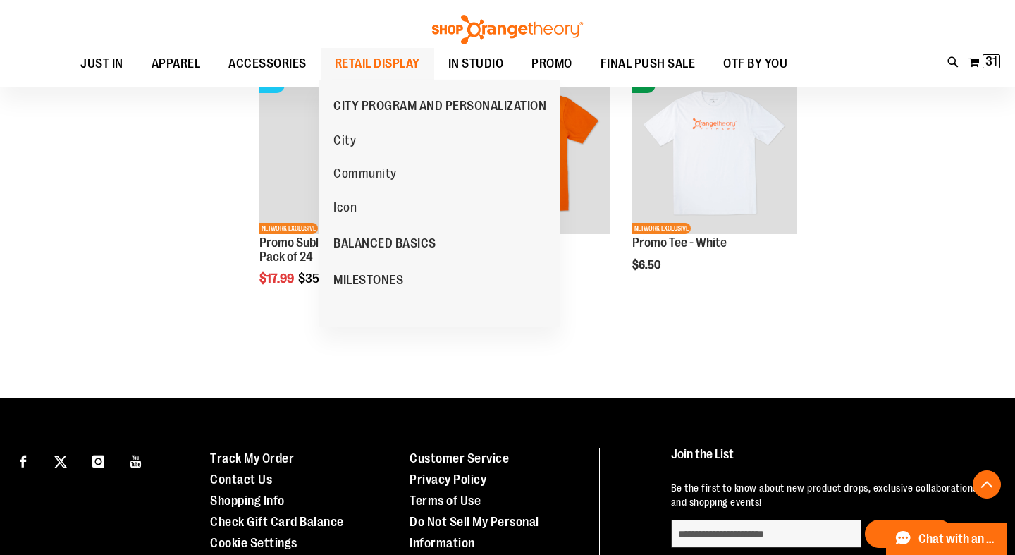
click at [399, 58] on span "RETAIL DISPLAY" at bounding box center [377, 64] width 85 height 32
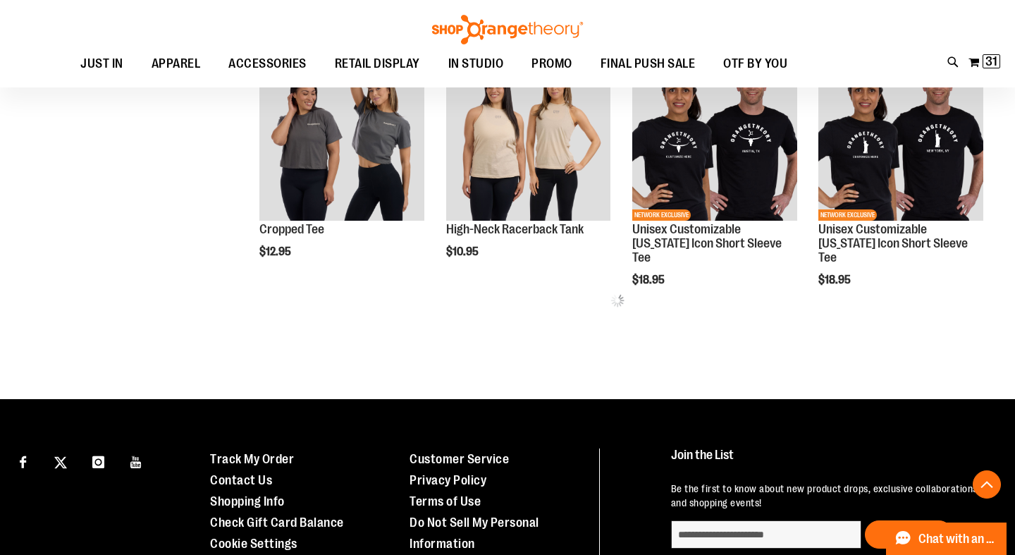
scroll to position [714, 0]
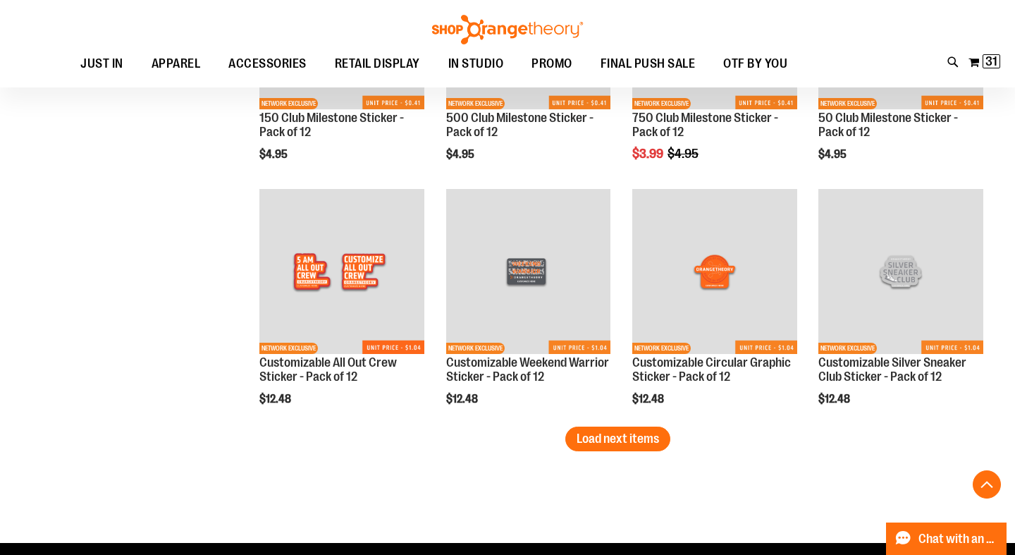
scroll to position [2048, 0]
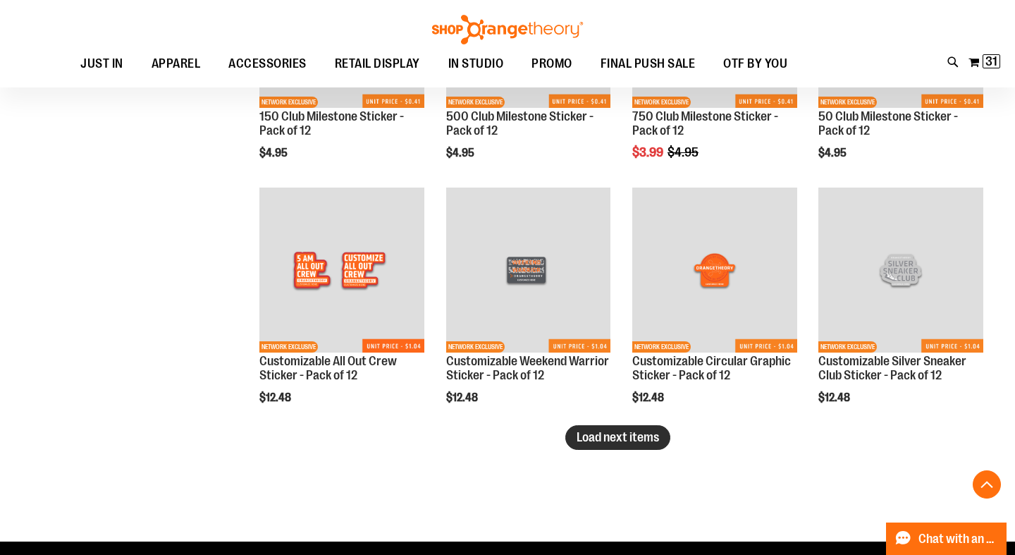
click at [637, 436] on span "Load next items" at bounding box center [617, 437] width 82 height 14
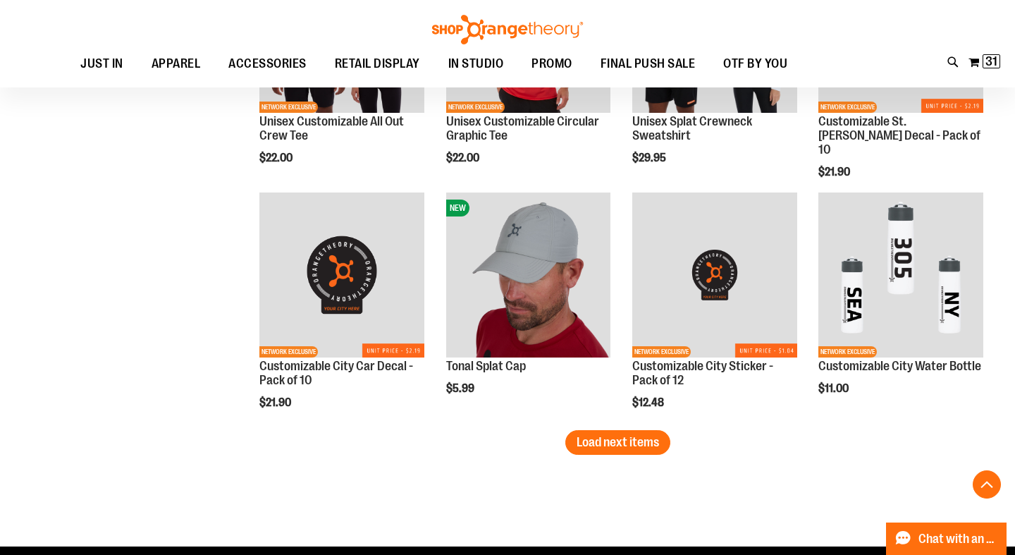
scroll to position [2777, 0]
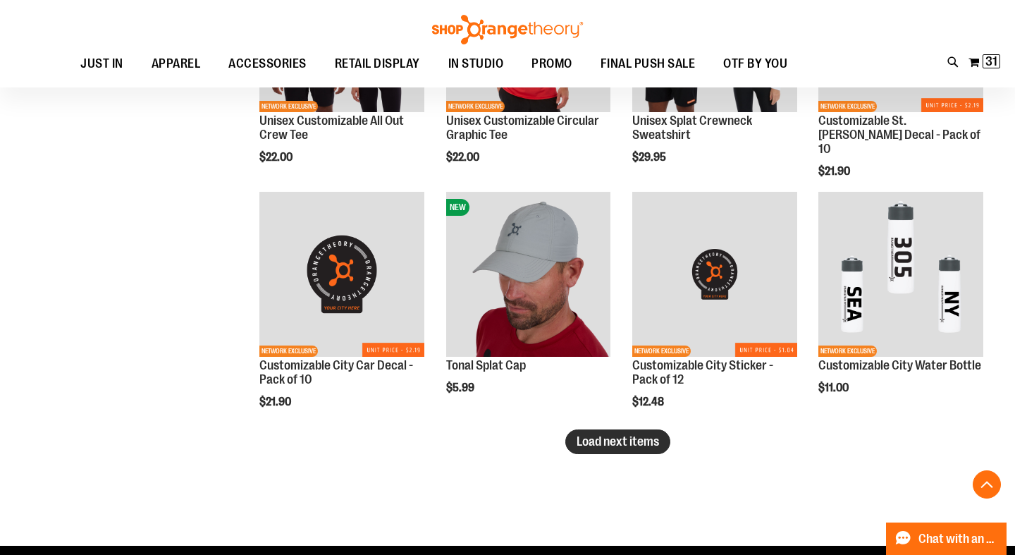
click at [622, 446] on span "Load next items" at bounding box center [617, 441] width 82 height 14
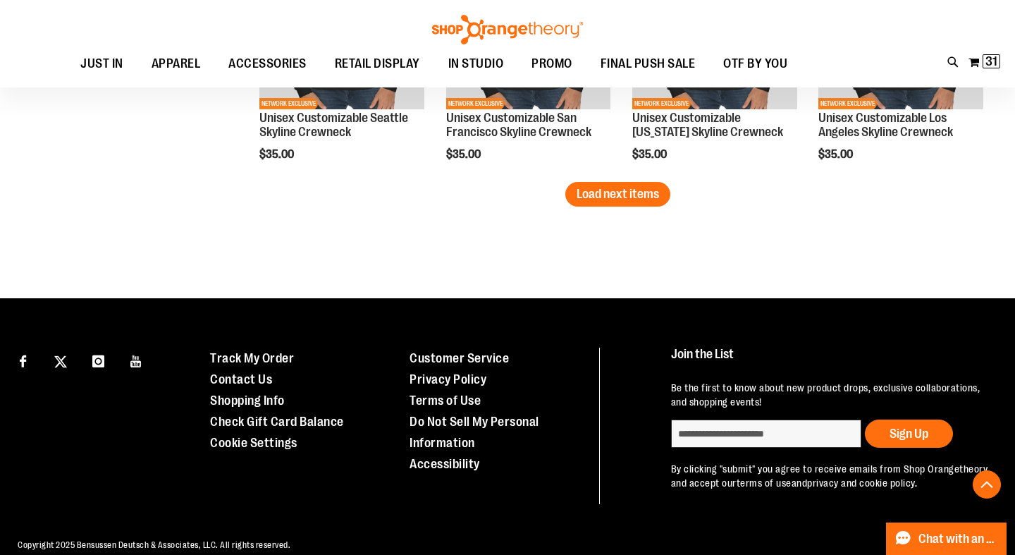
scroll to position [3759, 0]
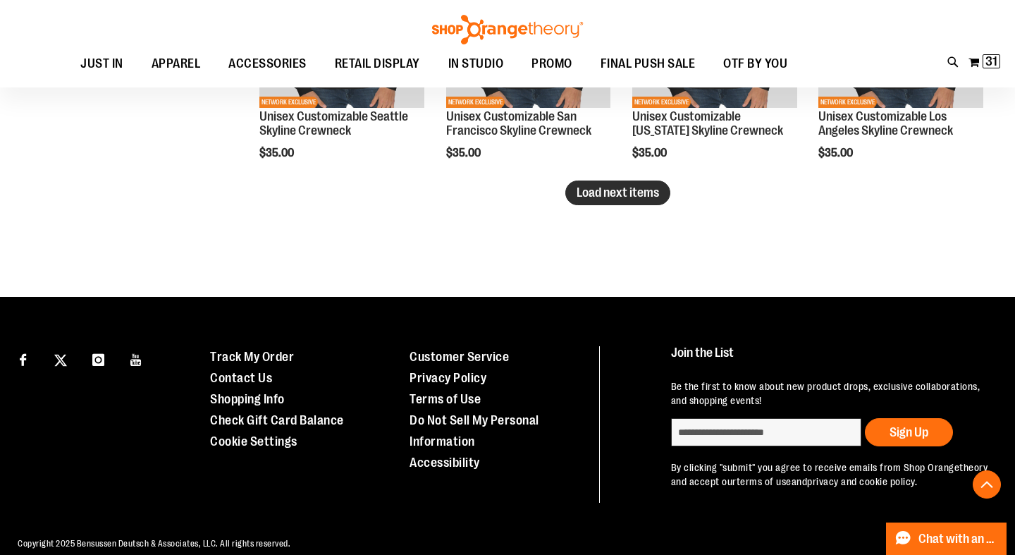
click at [617, 196] on span "Load next items" at bounding box center [617, 192] width 82 height 14
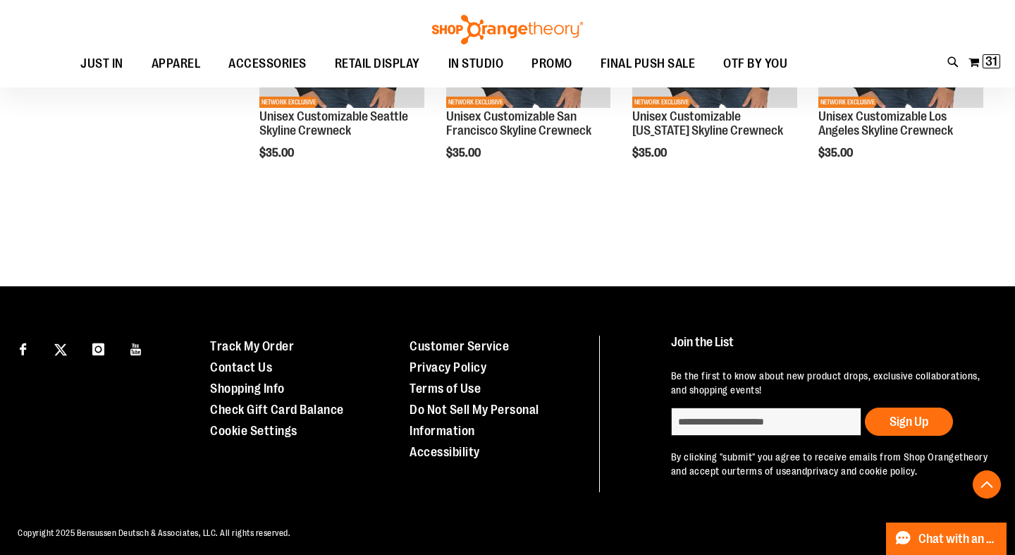
scroll to position [3754, 0]
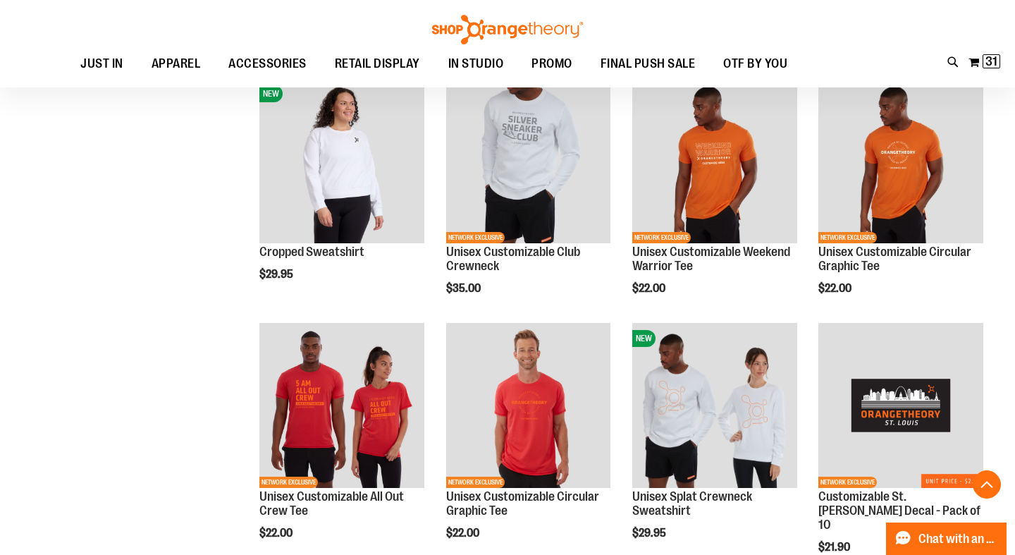
scroll to position [2379, 0]
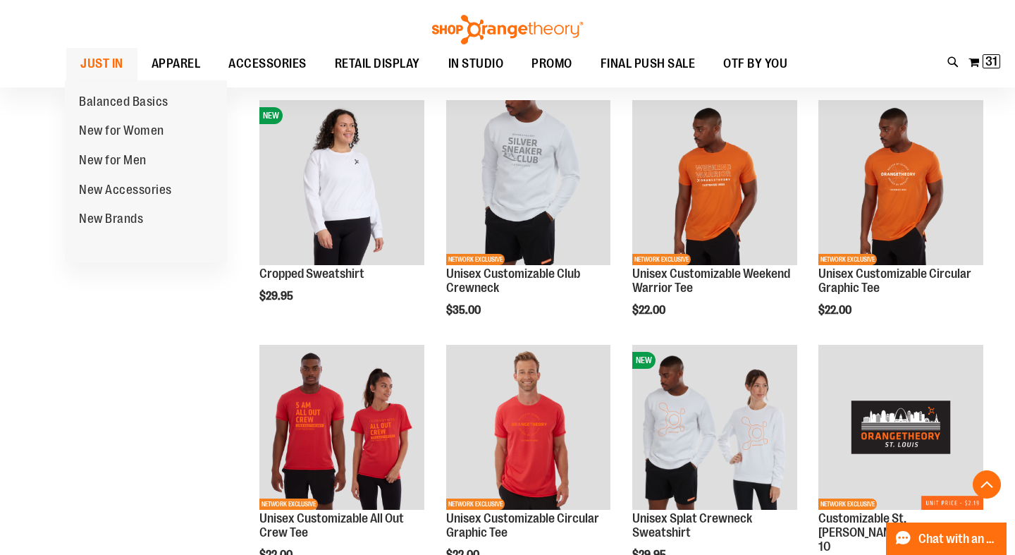
click at [111, 64] on span "JUST IN" at bounding box center [101, 64] width 43 height 32
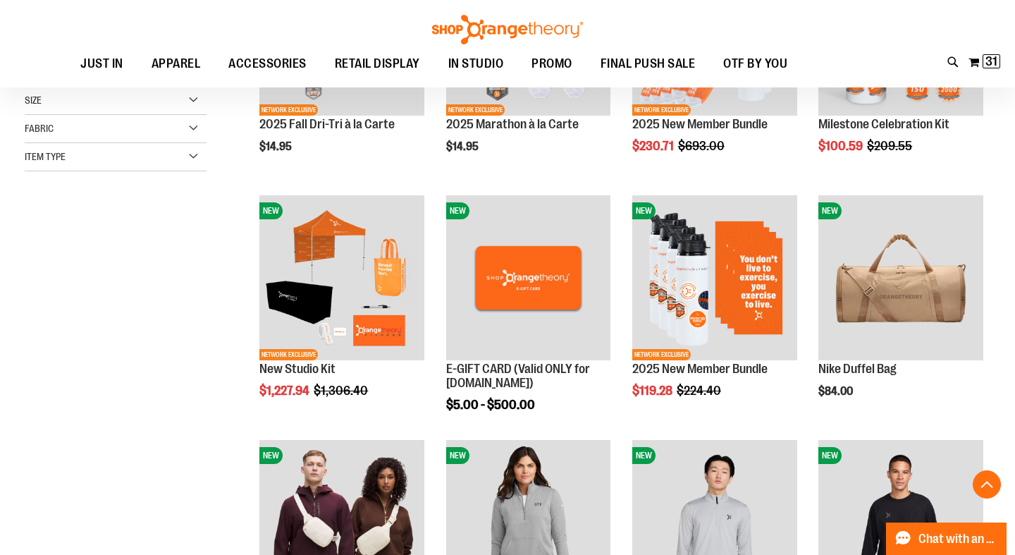
scroll to position [326, 0]
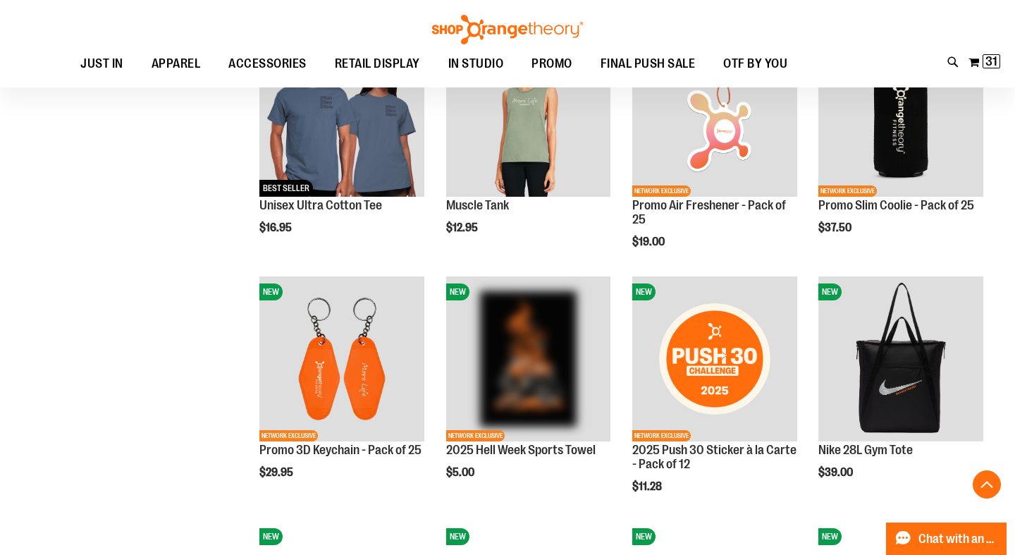
scroll to position [1471, 0]
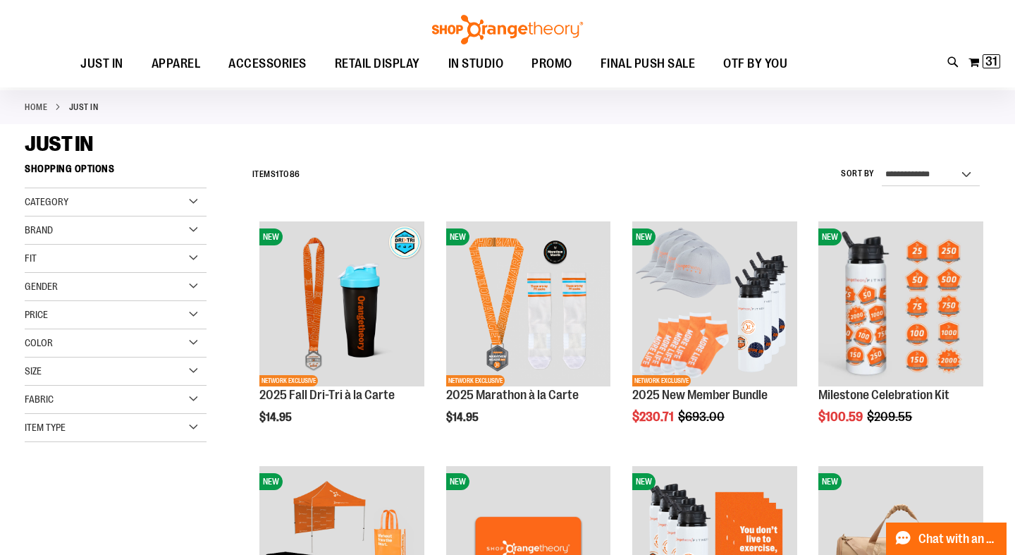
scroll to position [57, 0]
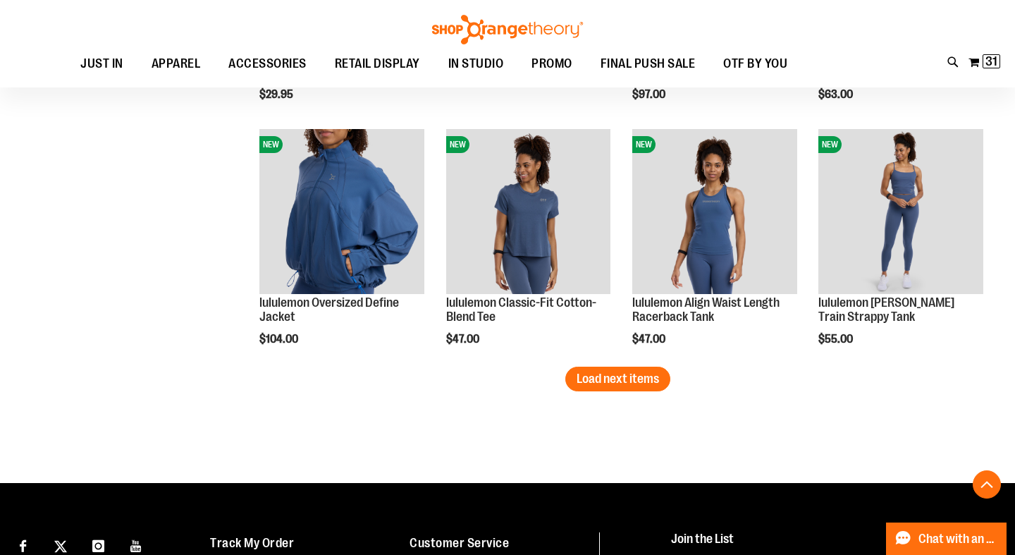
scroll to position [2098, 0]
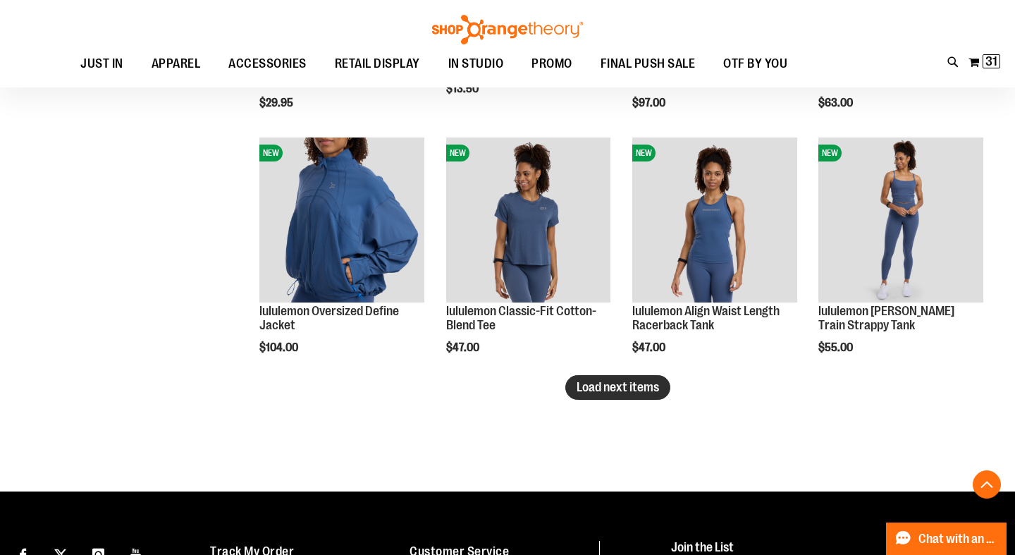
click at [634, 387] on span "Load next items" at bounding box center [617, 387] width 82 height 14
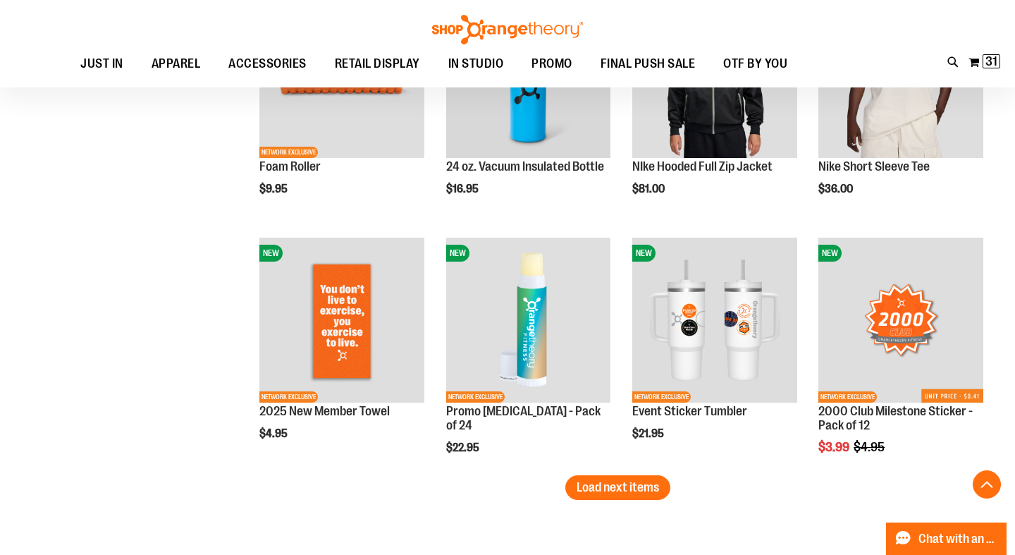
scroll to position [2732, 0]
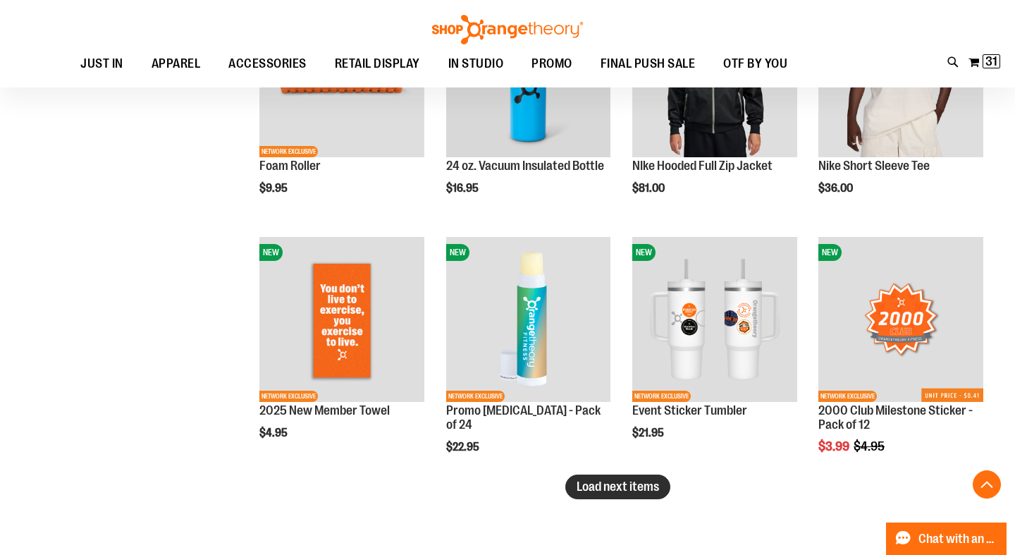
click at [623, 483] on span "Load next items" at bounding box center [617, 486] width 82 height 14
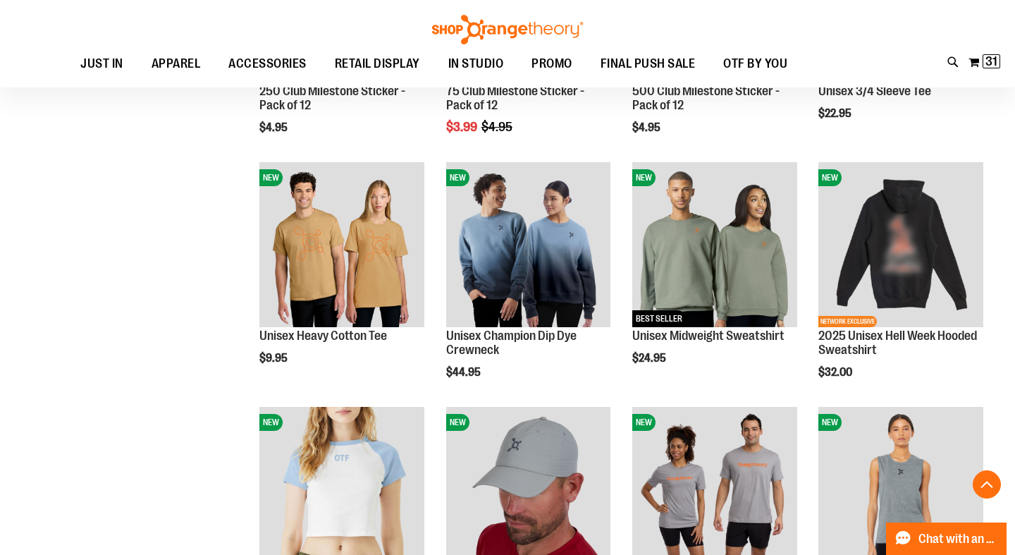
scroll to position [3319, 0]
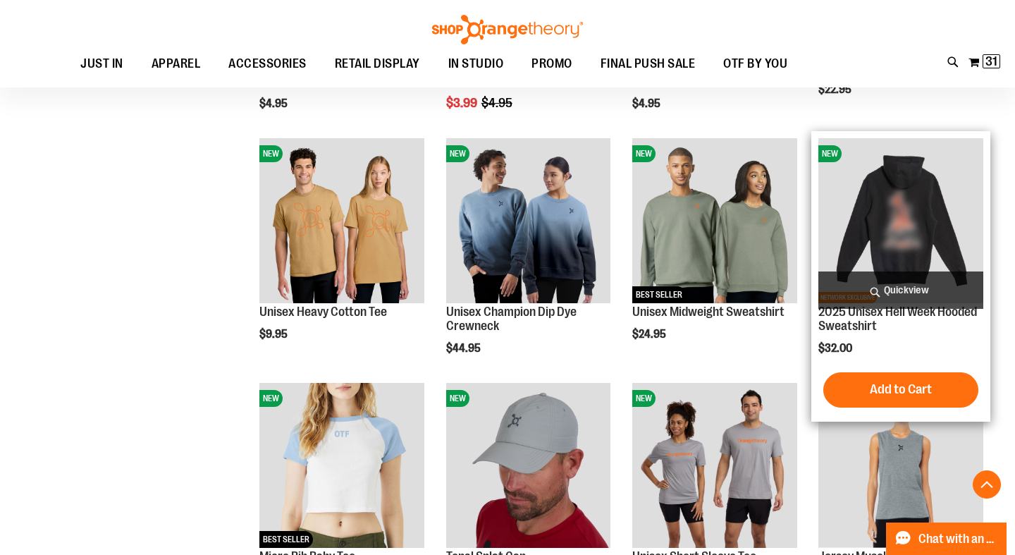
click at [905, 206] on img "product" at bounding box center [900, 220] width 165 height 165
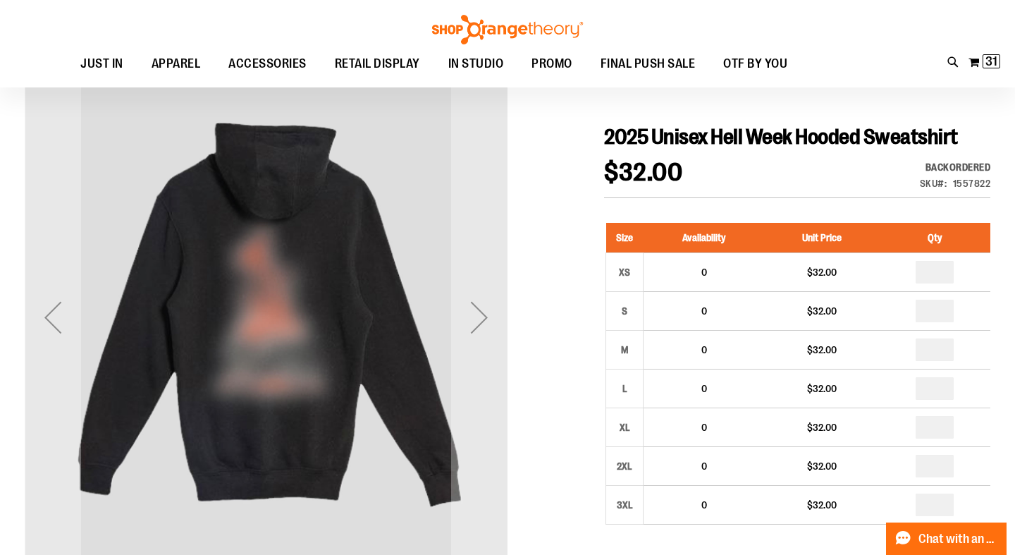
scroll to position [128, 0]
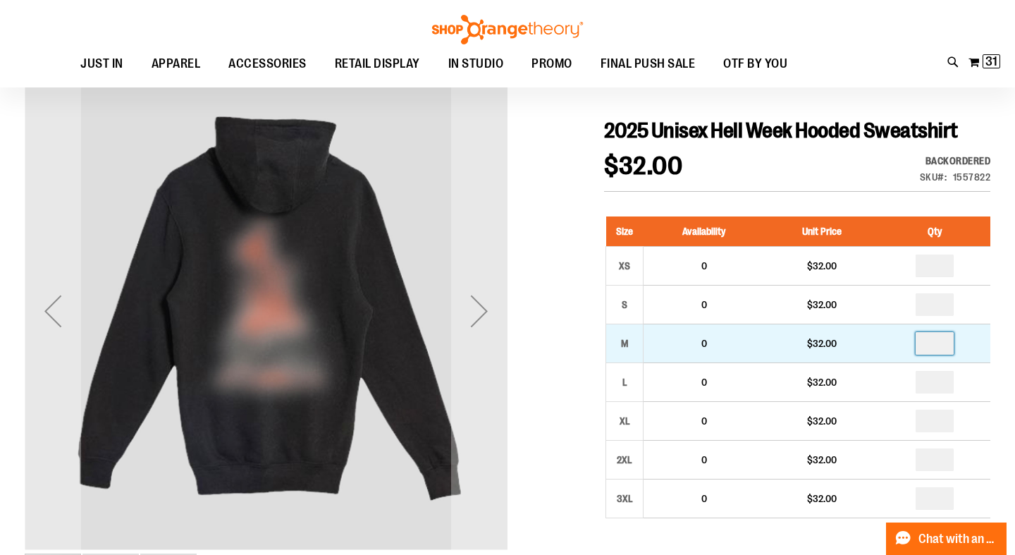
click at [946, 347] on input "number" at bounding box center [934, 343] width 38 height 23
type input "*"
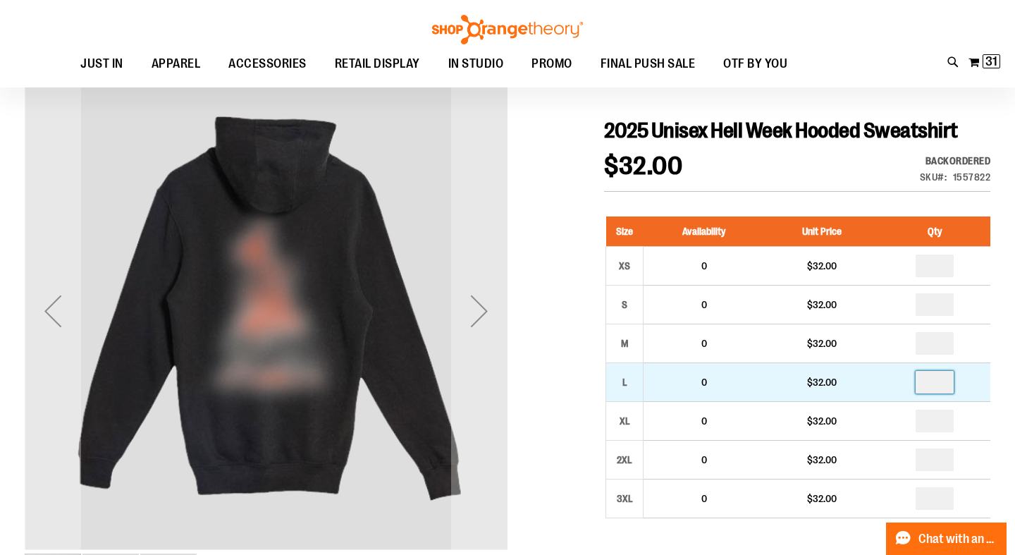
click at [942, 383] on input "number" at bounding box center [934, 382] width 38 height 23
type input "*"
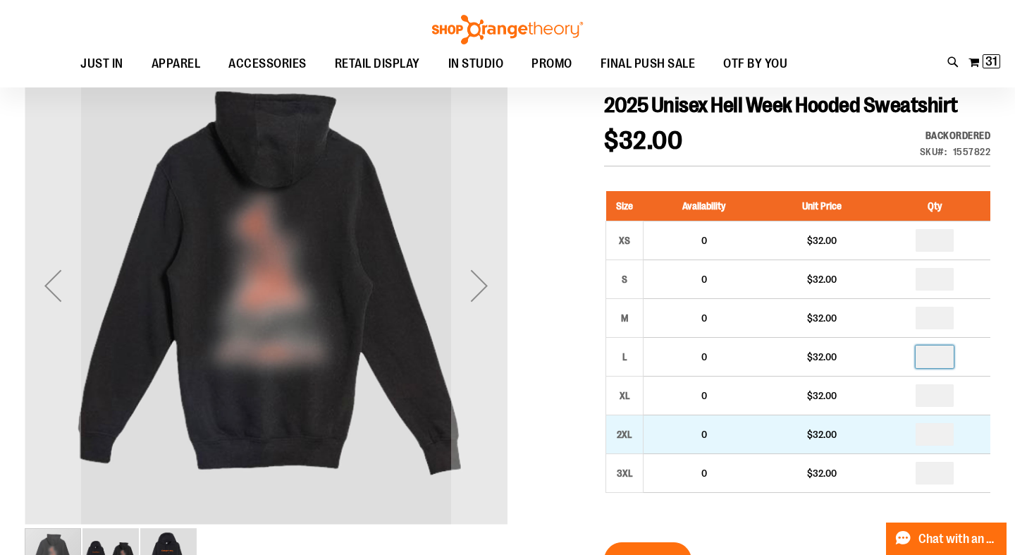
scroll to position [154, 0]
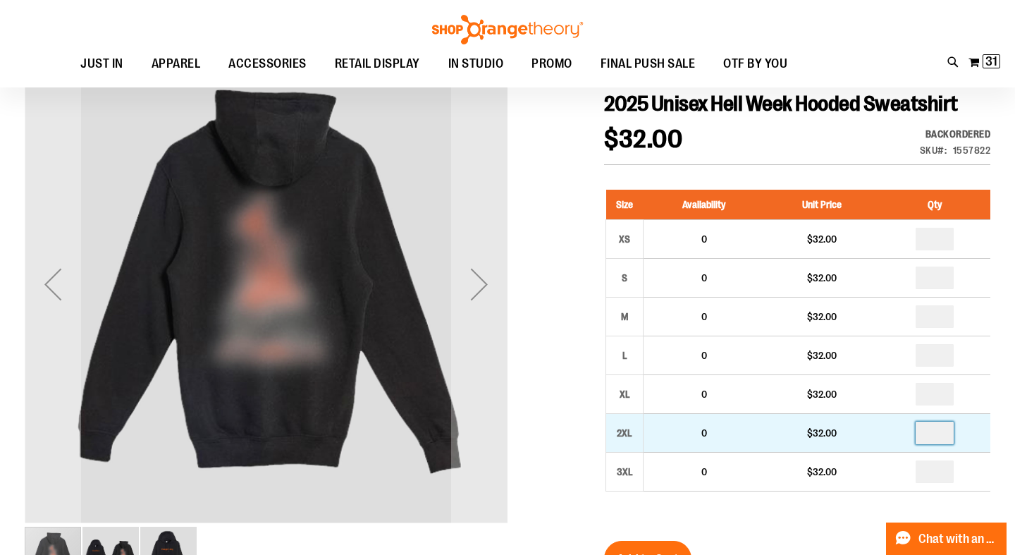
type input "*"
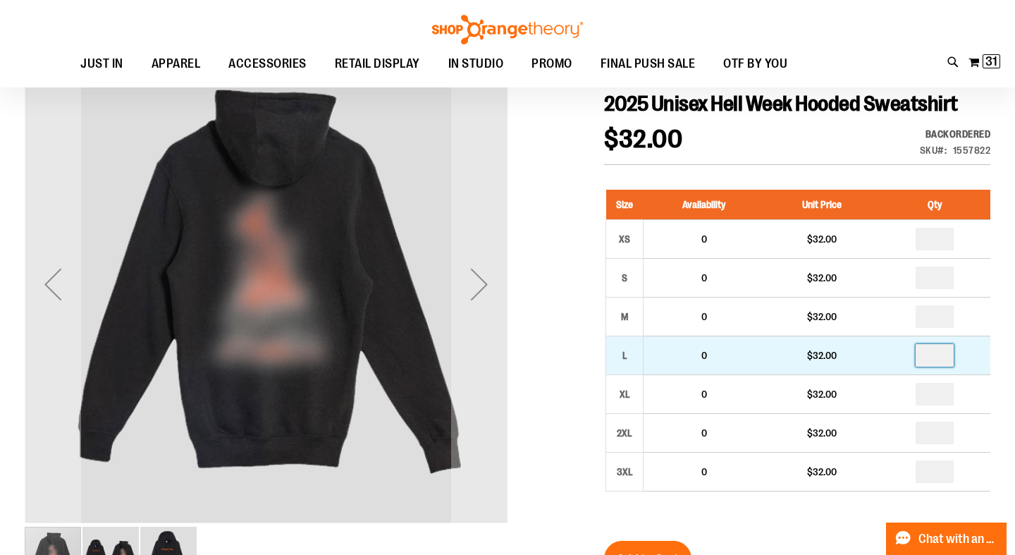
click at [945, 354] on input "*" at bounding box center [934, 355] width 38 height 23
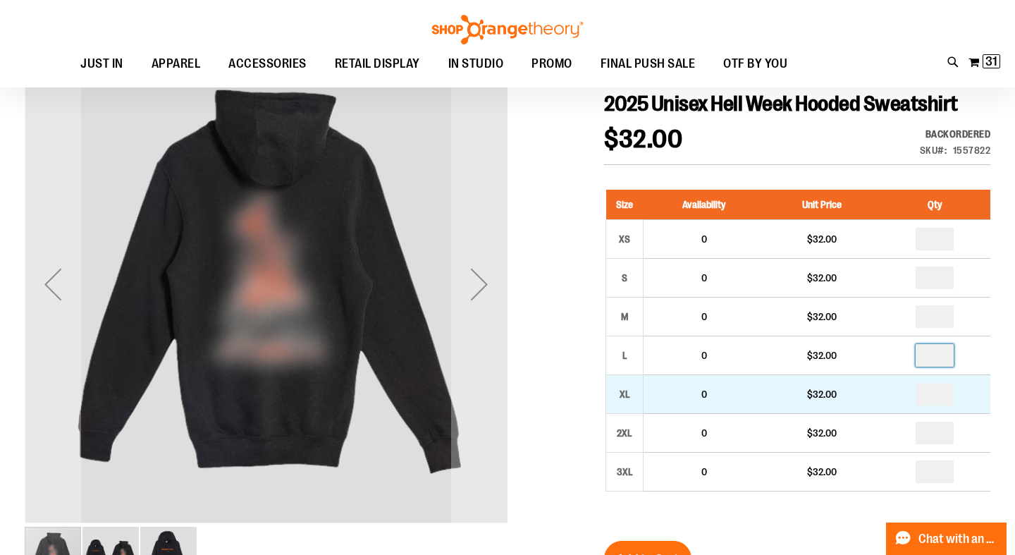
type input "*"
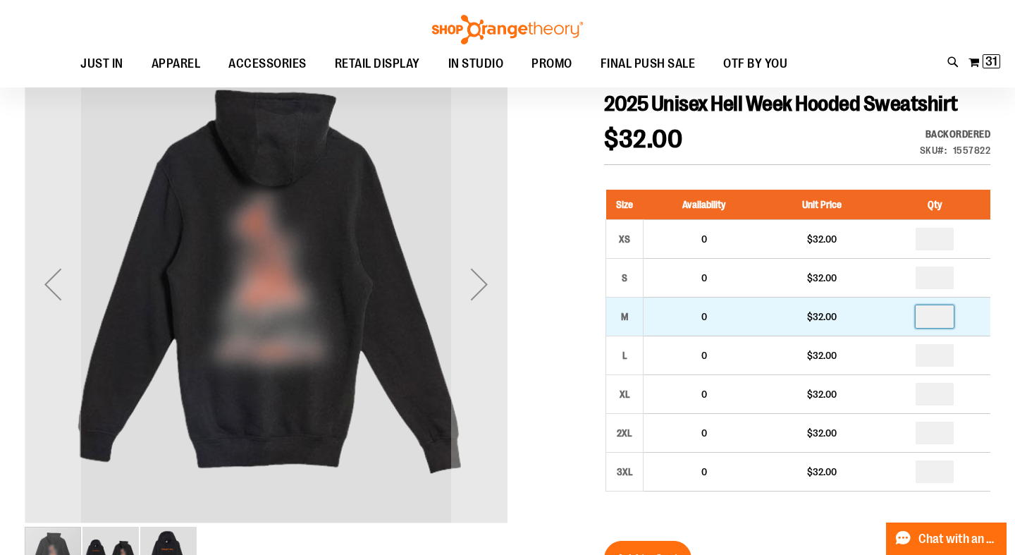
click at [942, 312] on input "*" at bounding box center [934, 316] width 38 height 23
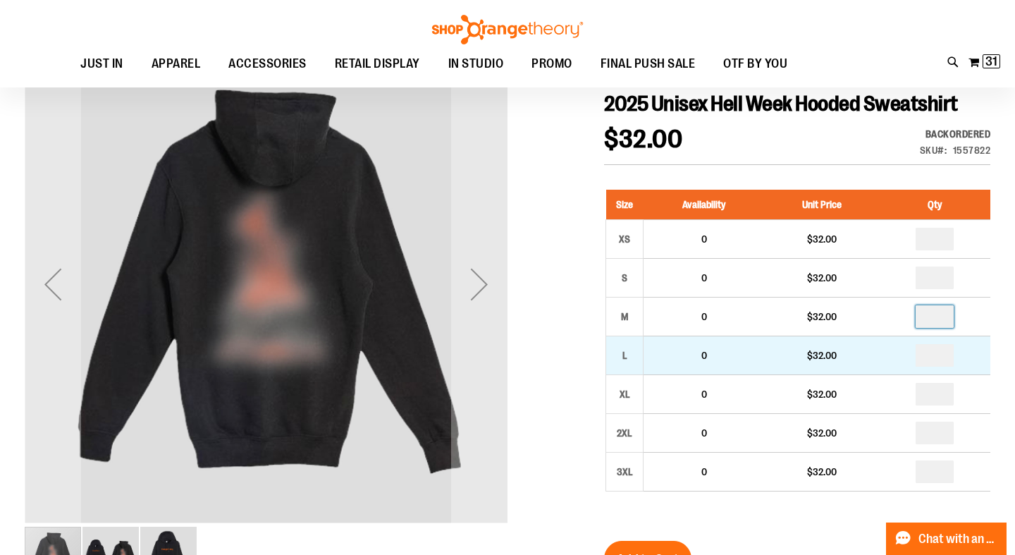
type input "*"
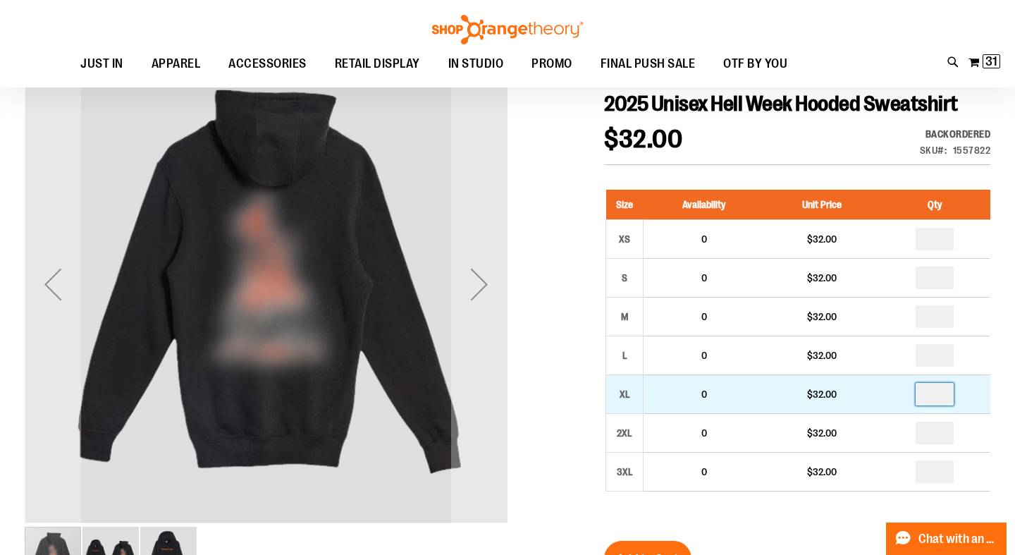
click at [943, 392] on input "number" at bounding box center [934, 394] width 38 height 23
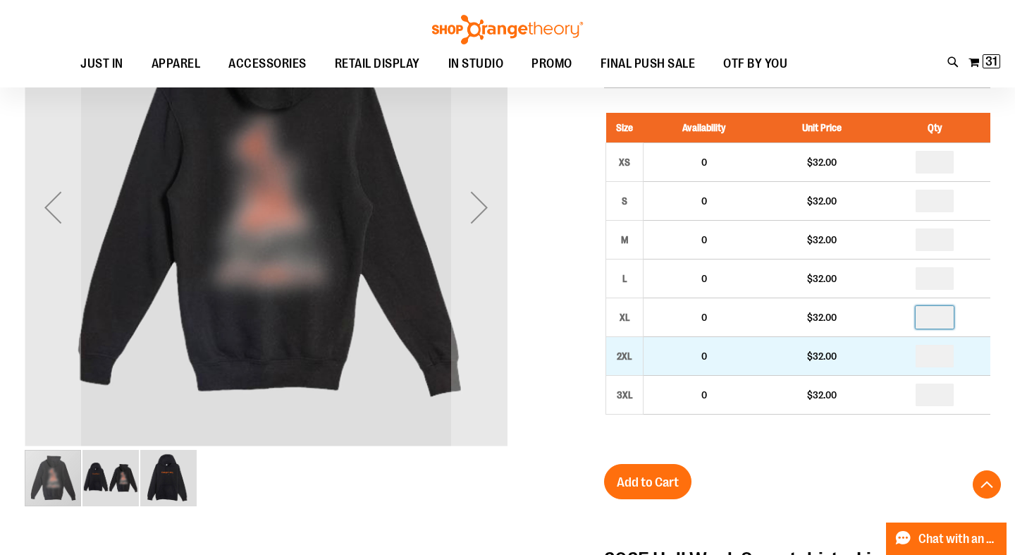
scroll to position [233, 0]
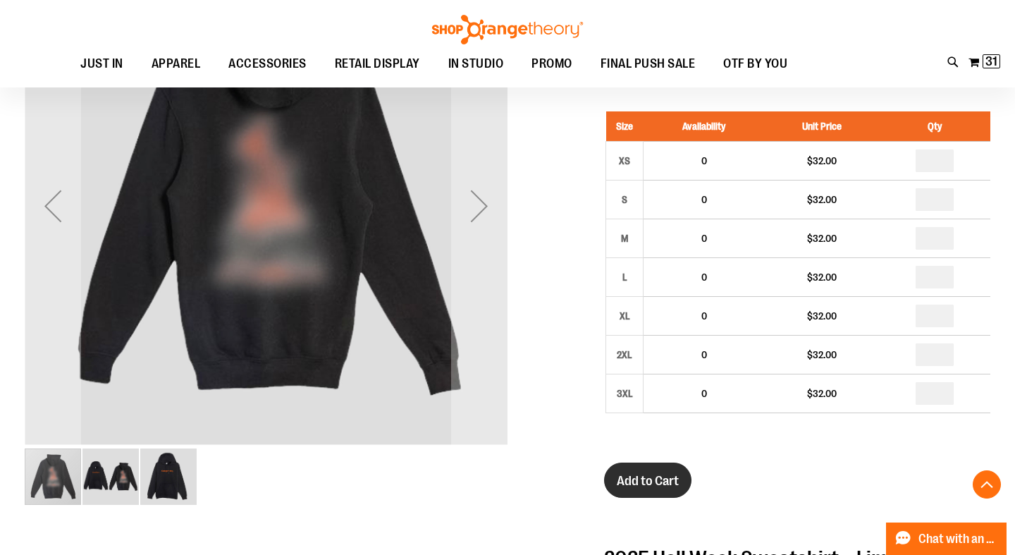
type input "*"
click at [662, 471] on button "Add to Cart" at bounding box center [647, 479] width 87 height 35
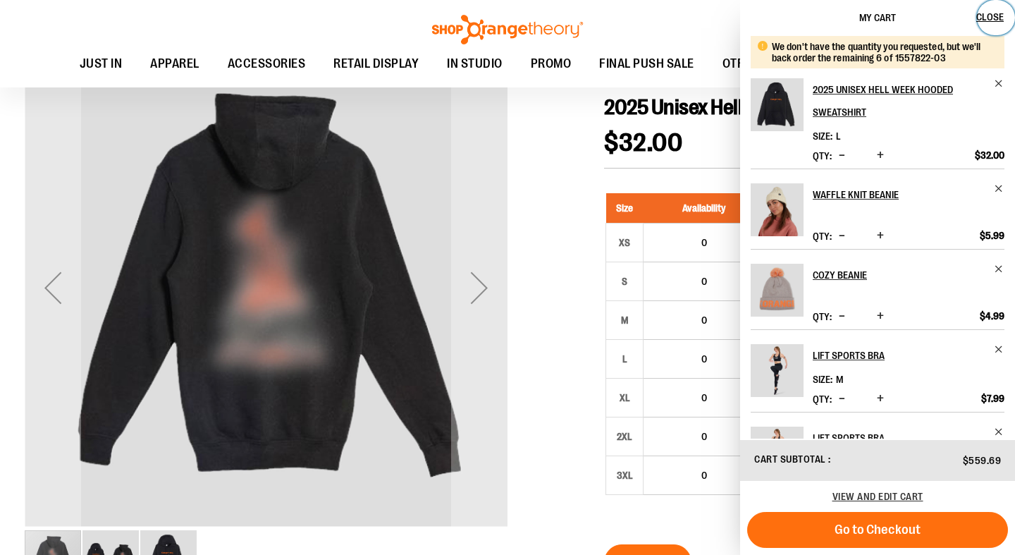
scroll to position [149, 0]
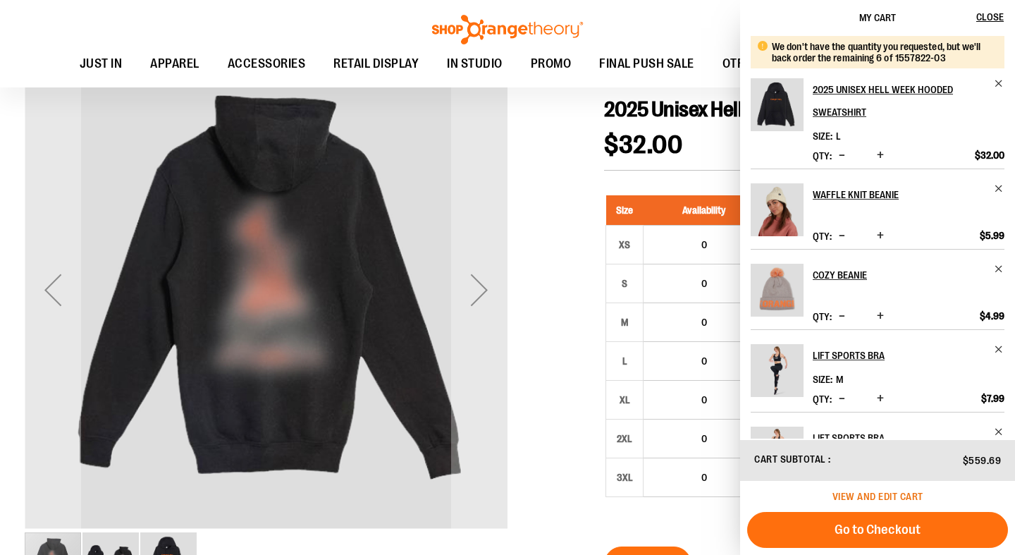
click at [903, 496] on span "View and edit cart" at bounding box center [877, 495] width 91 height 11
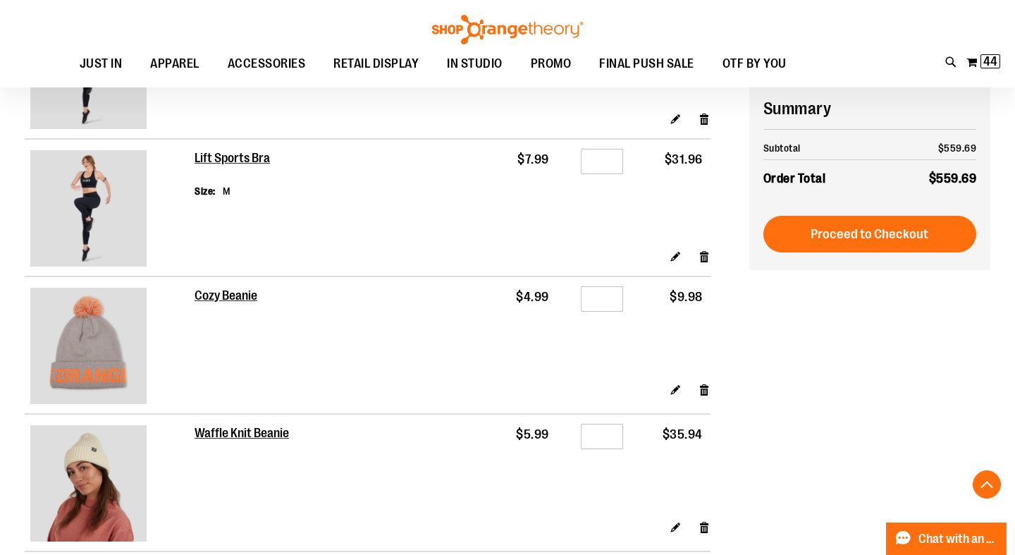
scroll to position [924, 0]
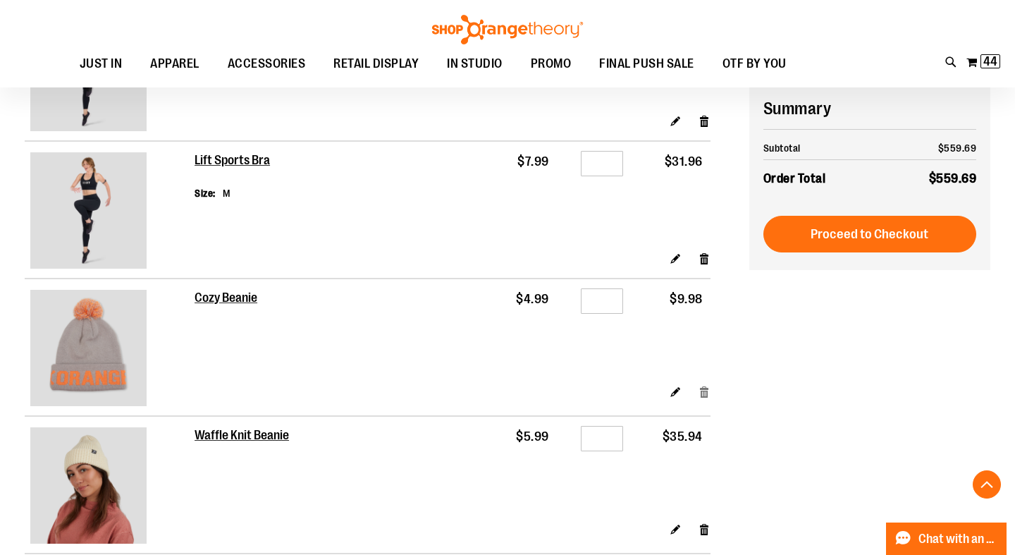
click at [704, 384] on link "Remove item" at bounding box center [704, 391] width 12 height 15
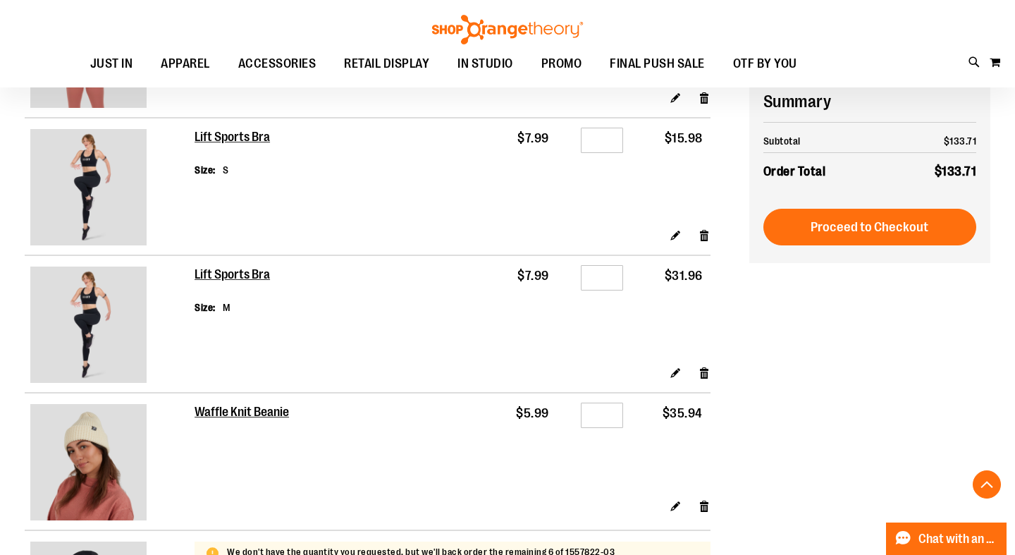
scroll to position [810, 0]
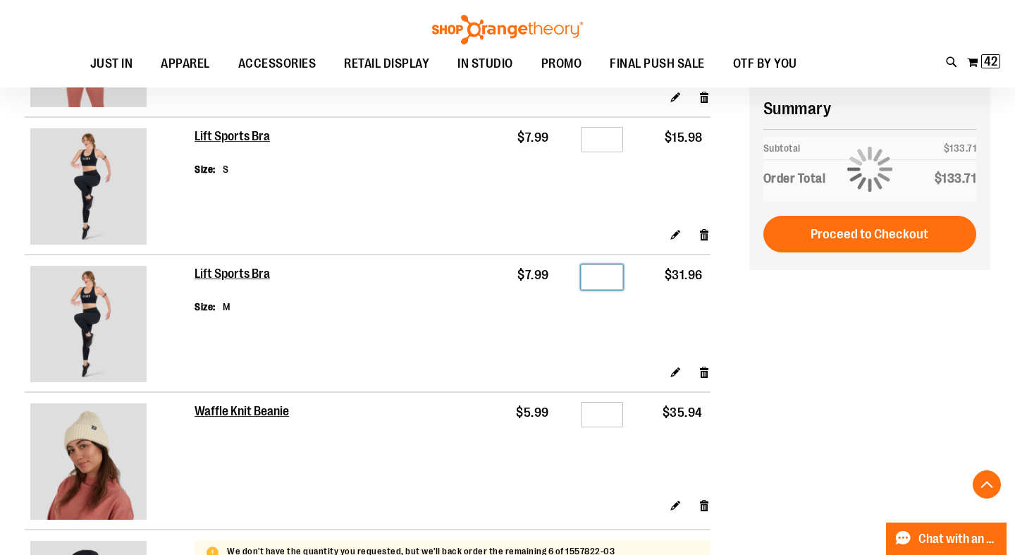
click at [609, 277] on input "*" at bounding box center [602, 276] width 42 height 25
type input "*"
click at [853, 373] on div "**********" at bounding box center [507, 258] width 965 height 1741
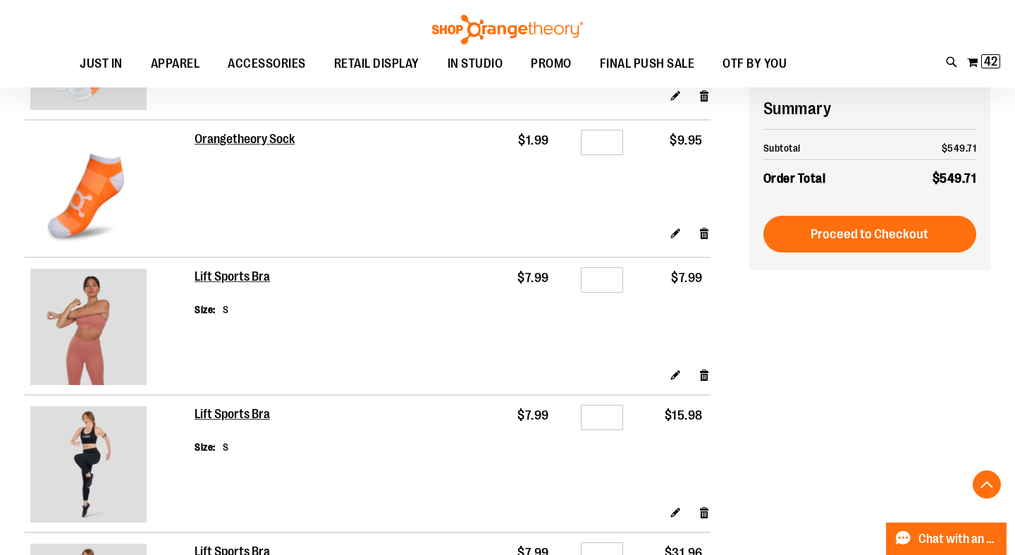
scroll to position [534, 0]
